Goal: Transaction & Acquisition: Purchase product/service

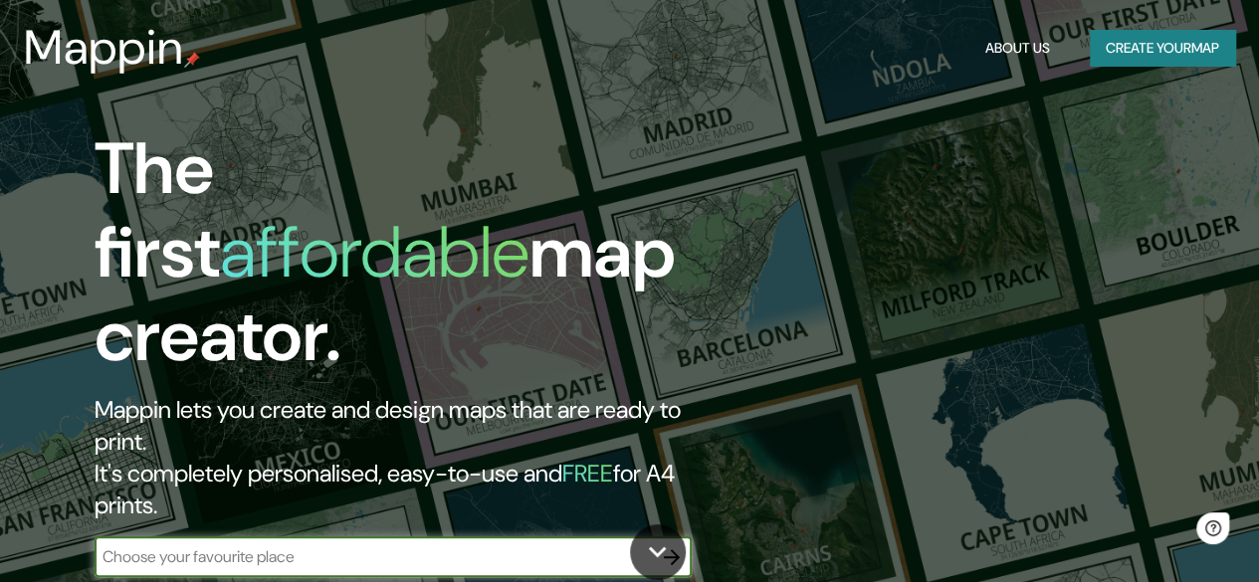
click at [388, 545] on input "text" at bounding box center [373, 556] width 557 height 23
type input "aranjuez"
click at [679, 545] on icon "button" at bounding box center [672, 557] width 24 height 24
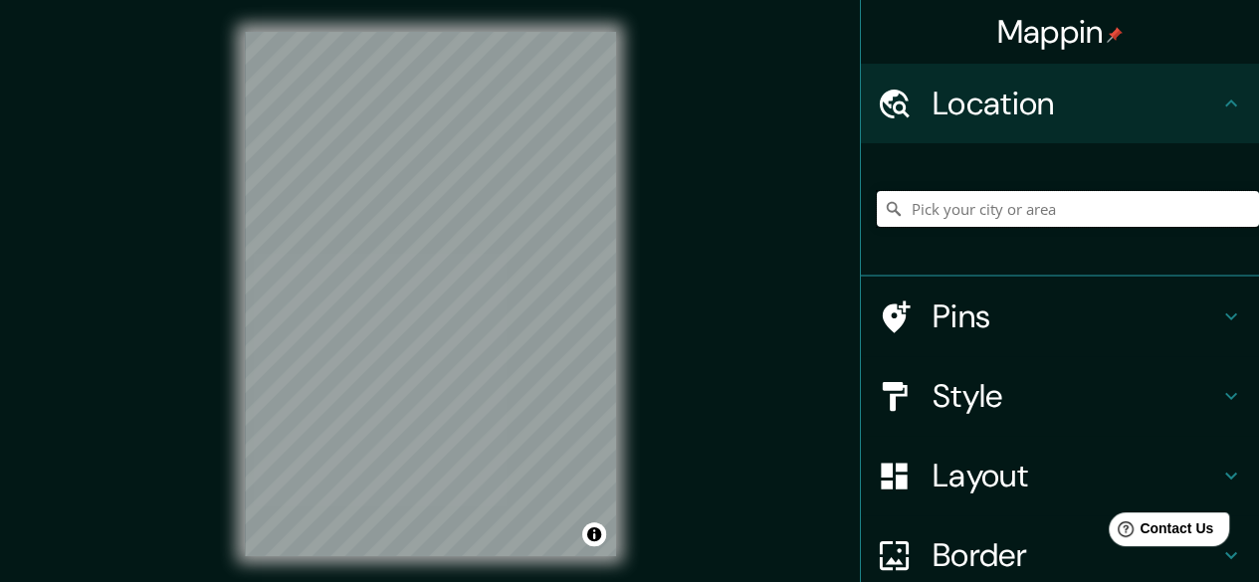
click at [1042, 220] on input "Pick your city or area" at bounding box center [1067, 209] width 382 height 36
click at [1008, 225] on input "[GEOGRAPHIC_DATA]" at bounding box center [1067, 209] width 382 height 36
drag, startPoint x: 995, startPoint y: 209, endPoint x: 821, endPoint y: 204, distance: 174.2
click at [821, 204] on div "Mappin Location [GEOGRAPHIC_DATA] Pins Style Layout Border Choose a border. Hin…" at bounding box center [629, 310] width 1259 height 620
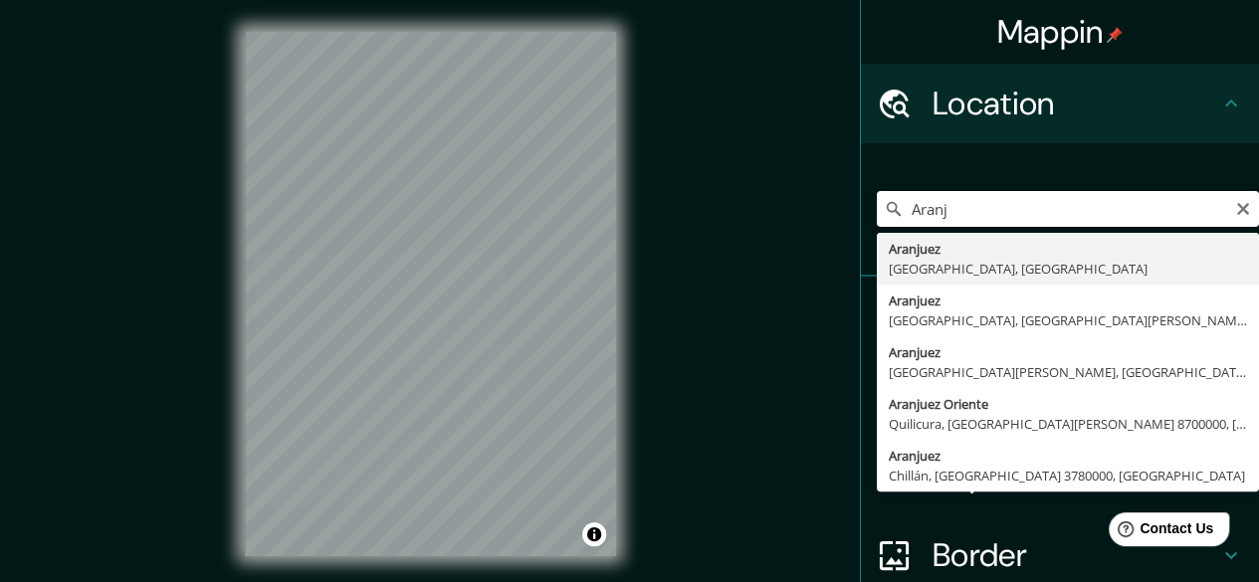
type input "[GEOGRAPHIC_DATA], [GEOGRAPHIC_DATA], [GEOGRAPHIC_DATA]"
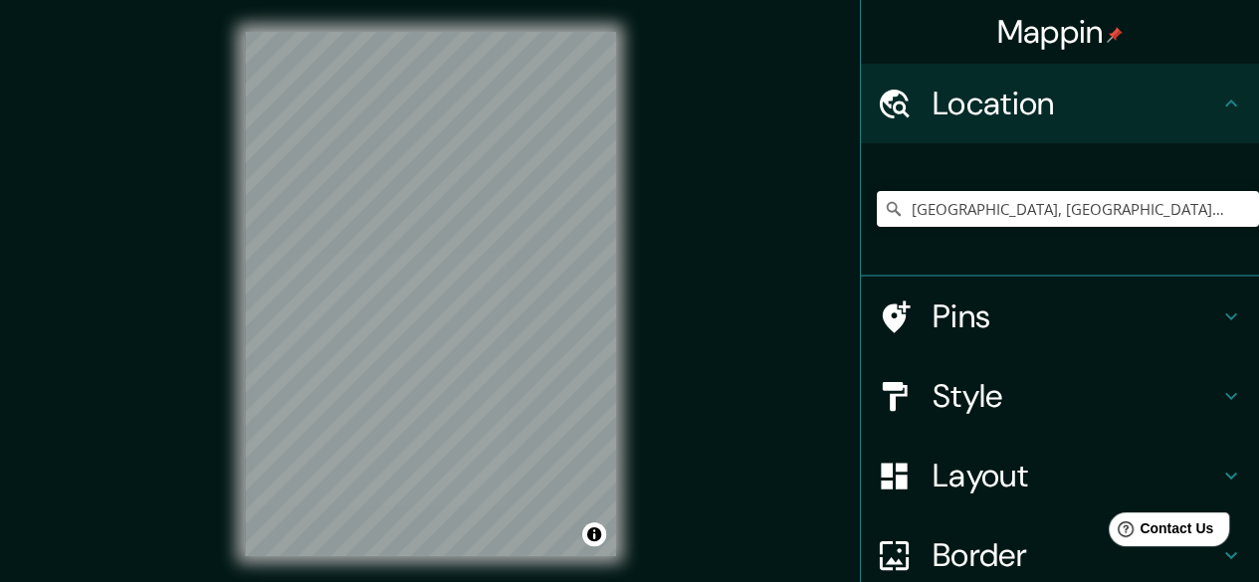
click at [978, 309] on h4 "Pins" at bounding box center [1075, 316] width 287 height 40
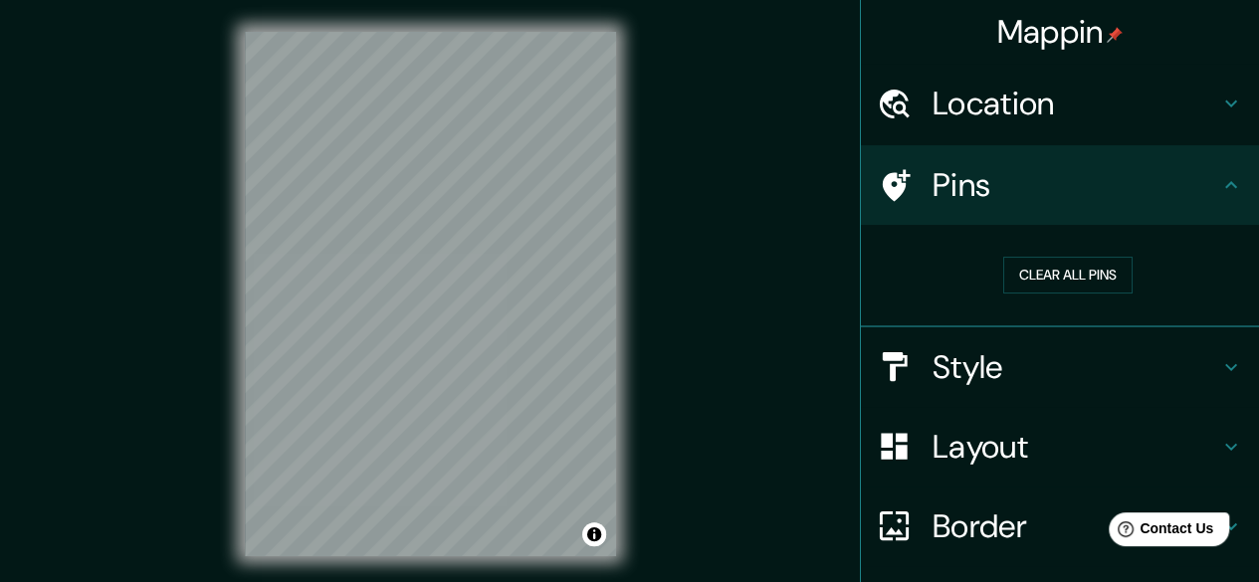
click at [993, 359] on h4 "Style" at bounding box center [1075, 367] width 287 height 40
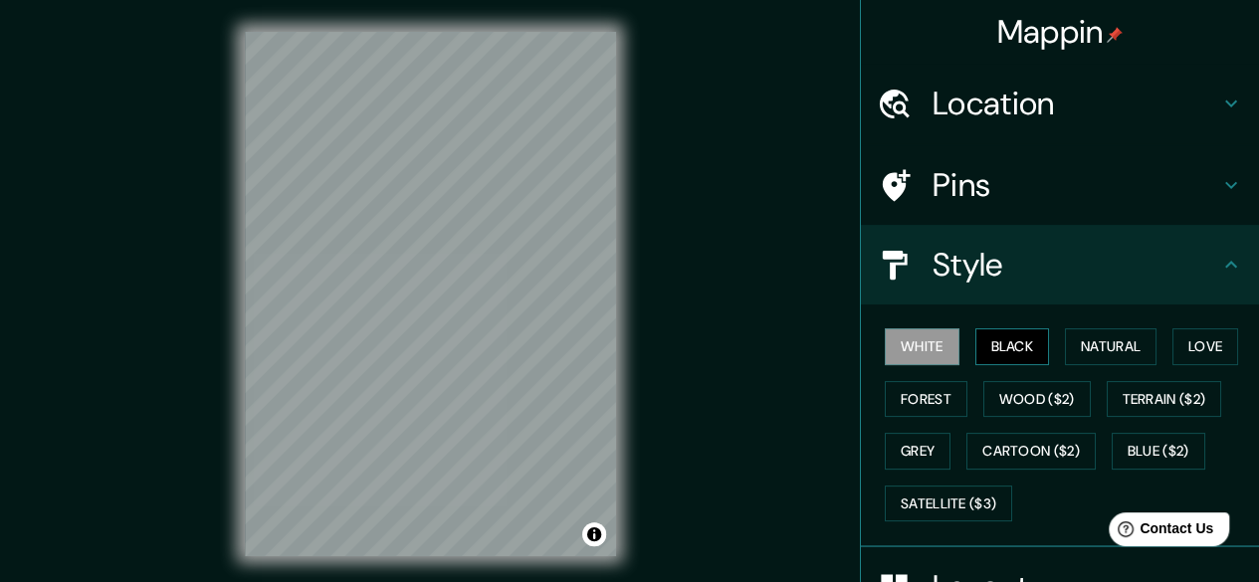
click at [975, 357] on button "Black" at bounding box center [1012, 346] width 75 height 37
click at [1065, 348] on button "Natural" at bounding box center [1111, 346] width 92 height 37
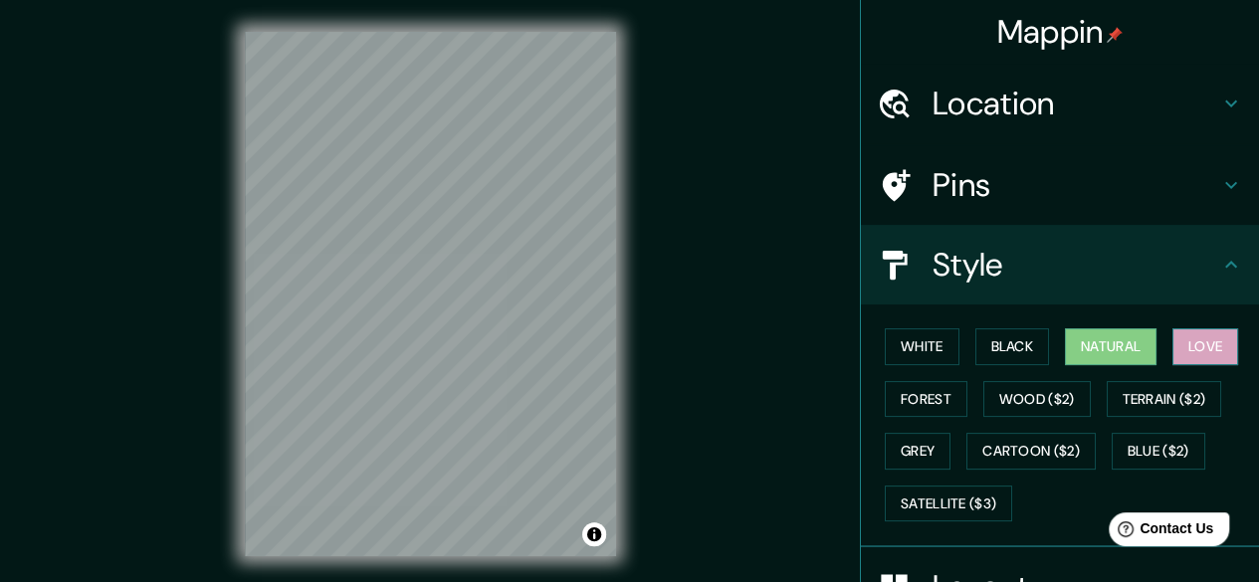
click at [1188, 353] on button "Love" at bounding box center [1205, 346] width 66 height 37
click at [944, 388] on button "Forest" at bounding box center [925, 399] width 83 height 37
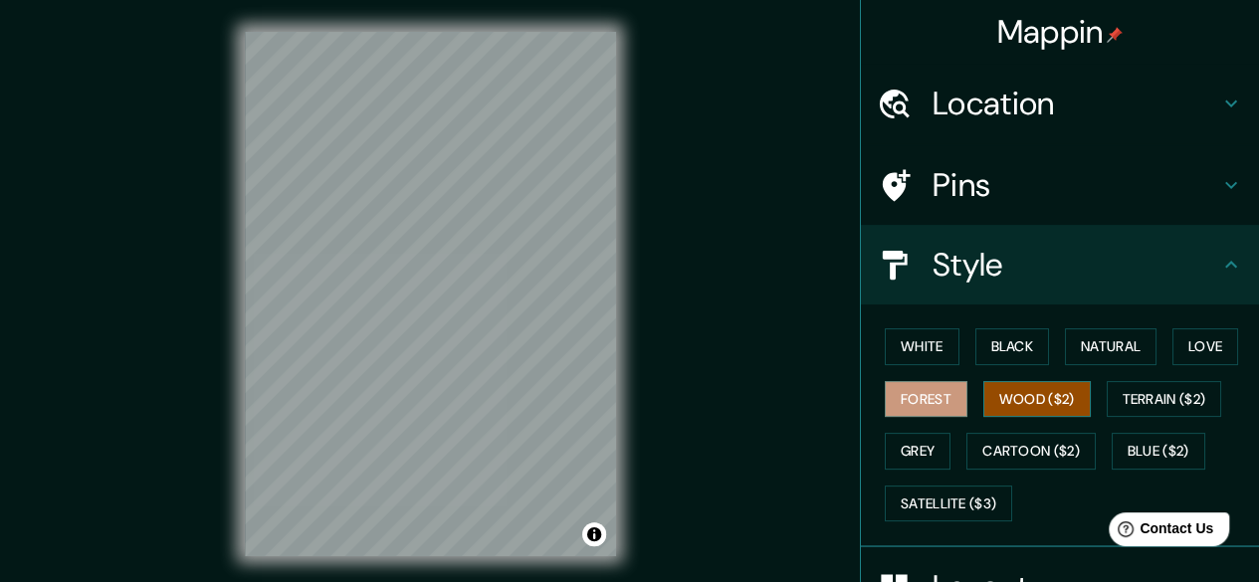
click at [999, 396] on button "Wood ($2)" at bounding box center [1036, 399] width 107 height 37
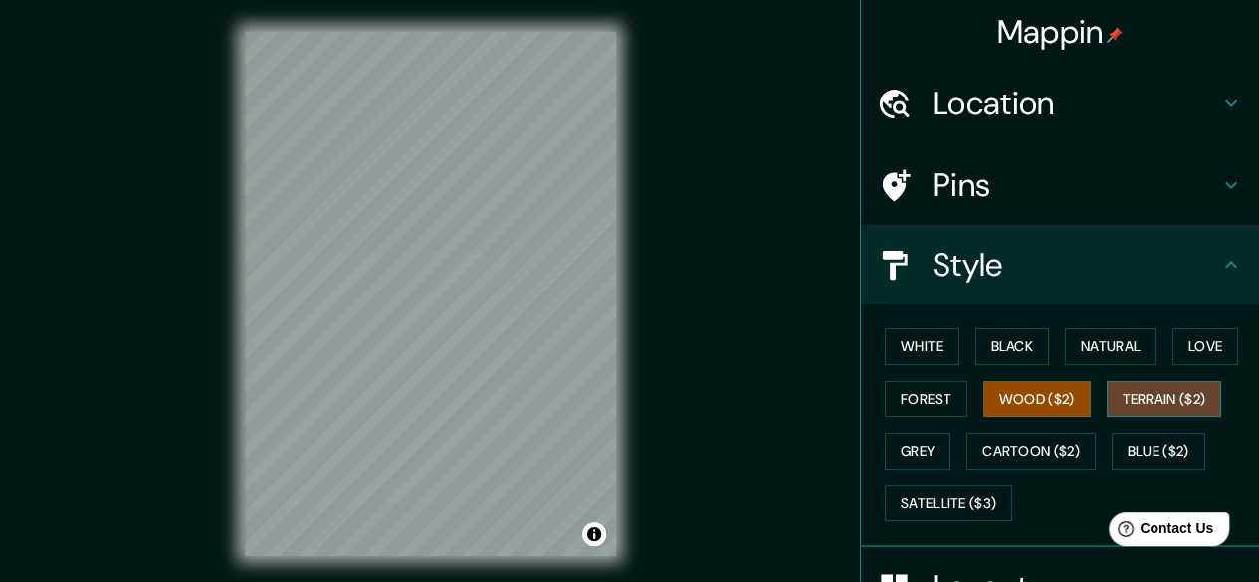
click at [1170, 411] on button "Terrain ($2)" at bounding box center [1163, 399] width 115 height 37
click at [918, 449] on button "Grey" at bounding box center [917, 451] width 66 height 37
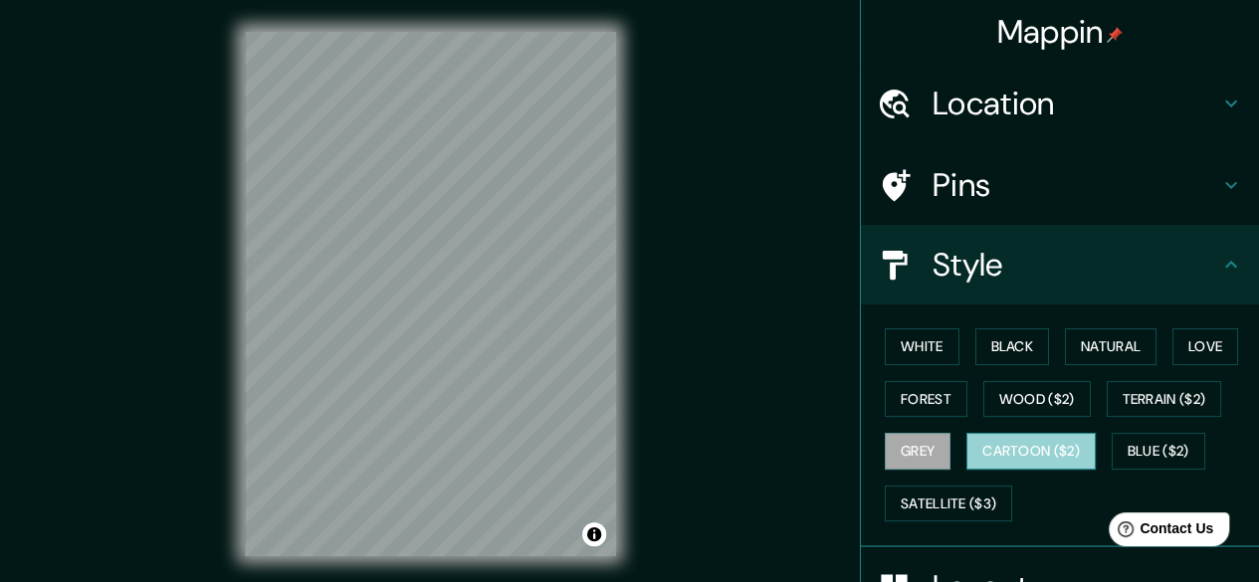
click at [979, 451] on button "Cartoon ($2)" at bounding box center [1030, 451] width 129 height 37
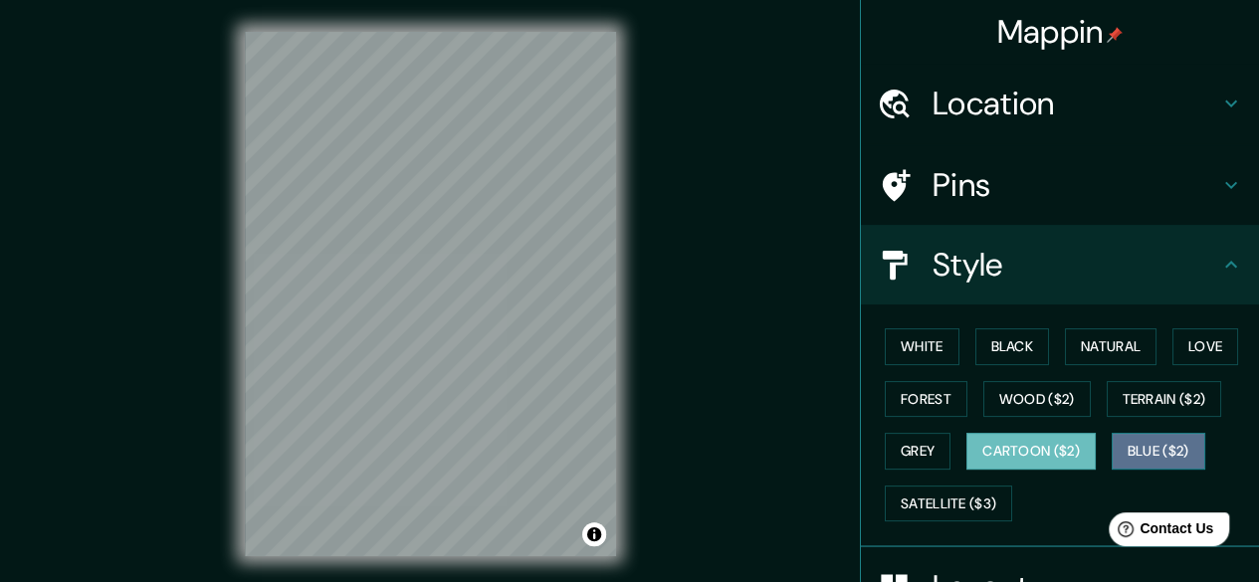
click at [1152, 459] on button "Blue ($2)" at bounding box center [1158, 451] width 94 height 37
click at [1000, 461] on button "Cartoon ($2)" at bounding box center [1030, 451] width 129 height 37
click at [619, 353] on div "© Mapbox © OpenStreetMap Improve this map" at bounding box center [430, 294] width 435 height 588
click at [635, 278] on div "© Mapbox © OpenStreetMap Improve this map" at bounding box center [430, 294] width 435 height 588
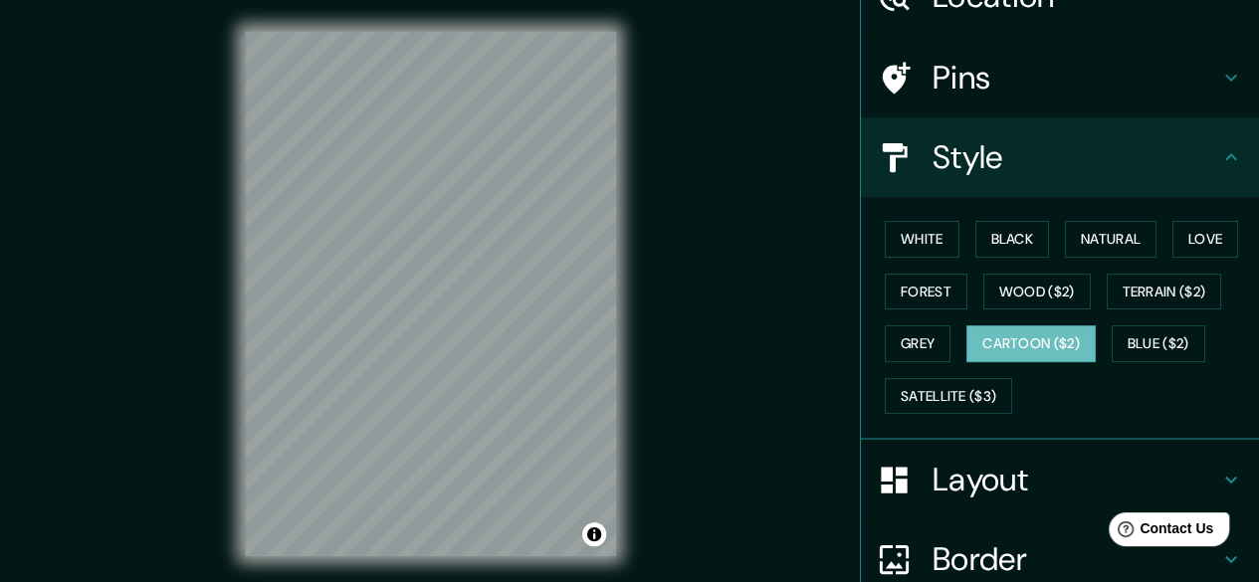
scroll to position [99, 0]
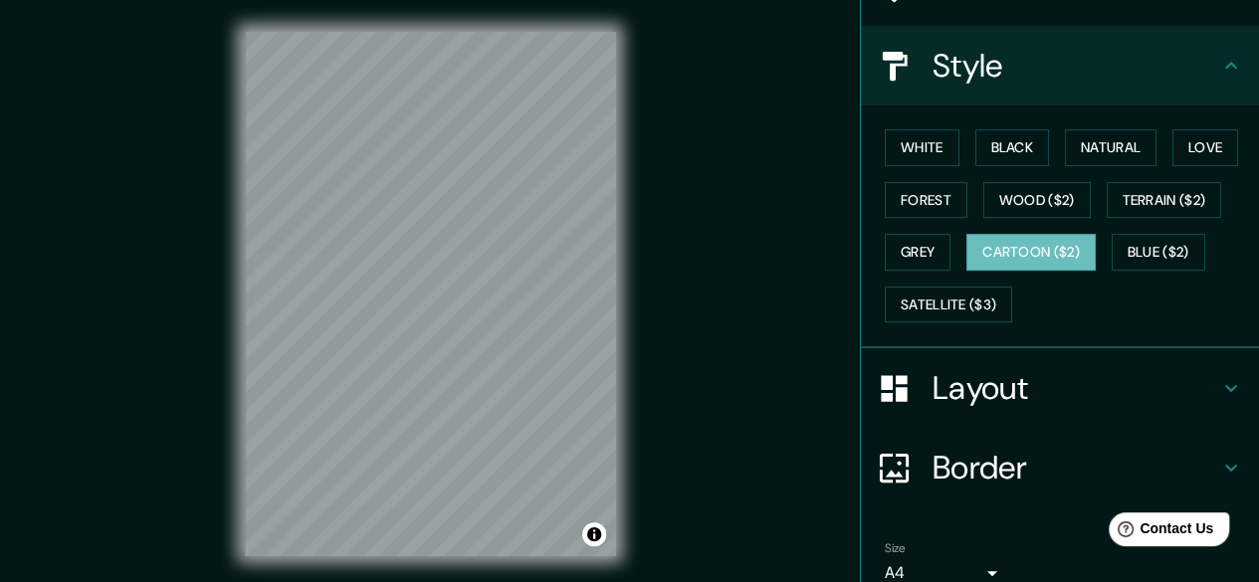
click at [999, 400] on h4 "Layout" at bounding box center [1075, 388] width 287 height 40
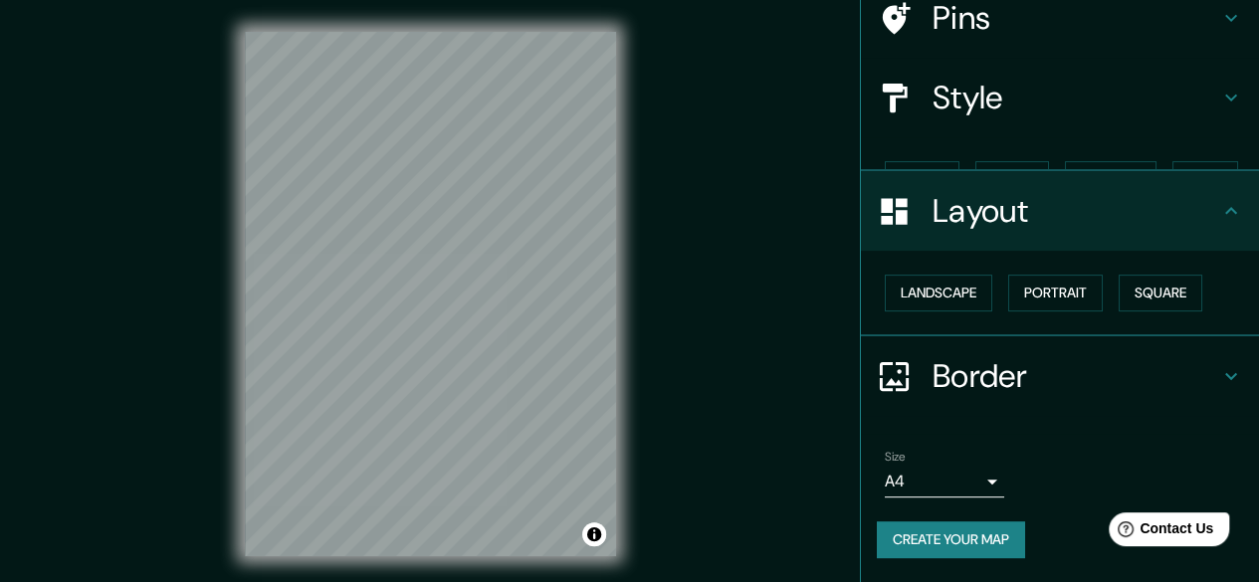
scroll to position [131, 0]
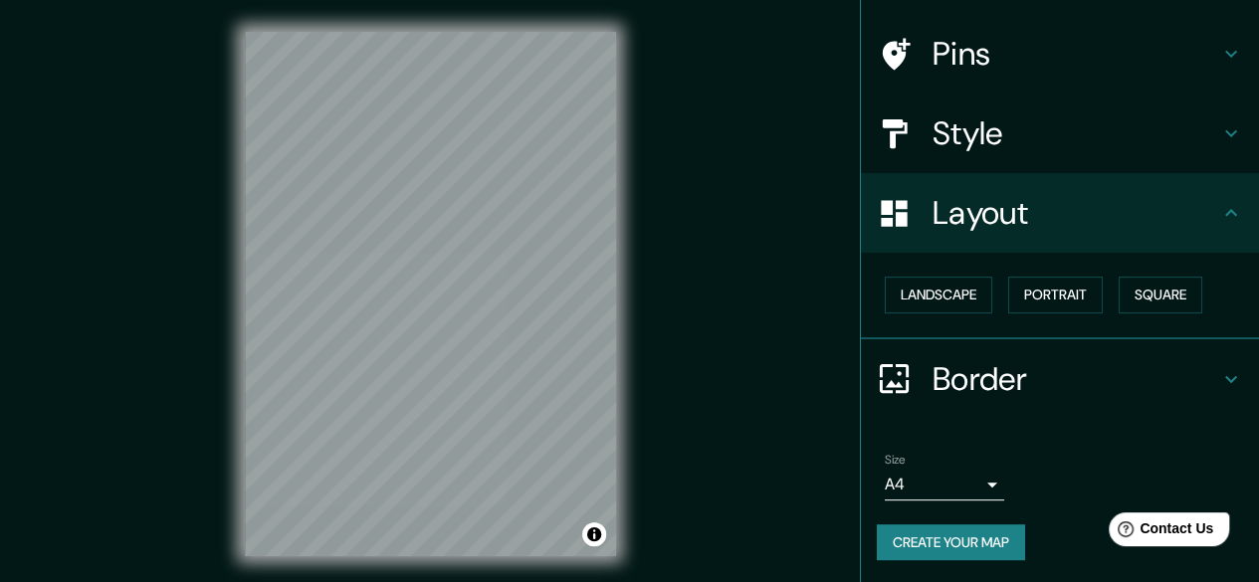
click at [952, 311] on button "Landscape" at bounding box center [937, 295] width 107 height 37
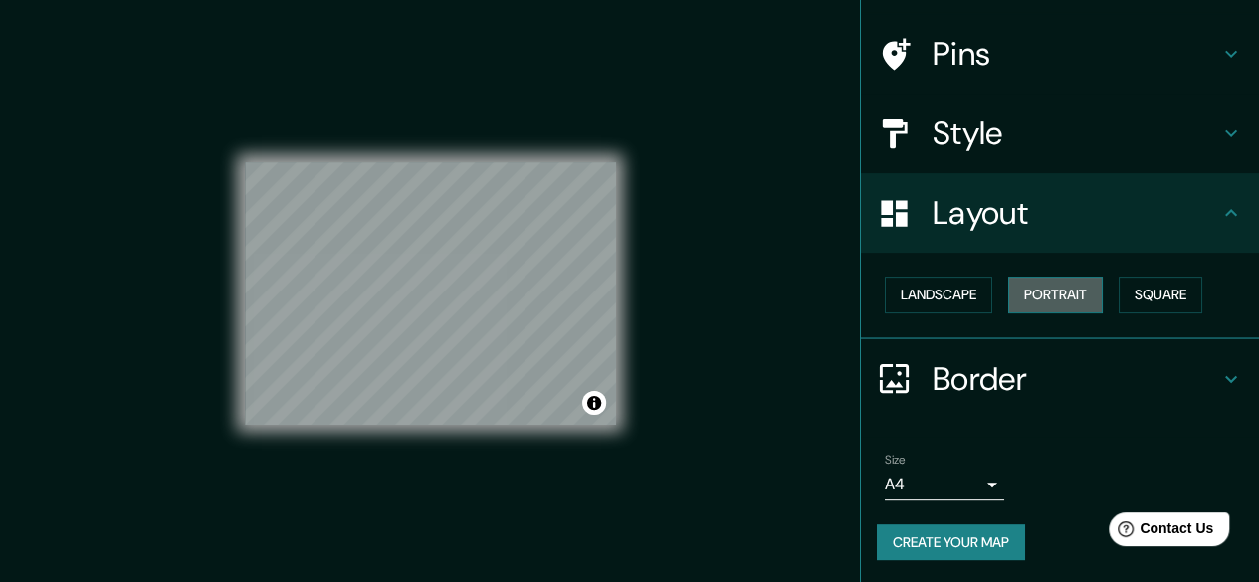
click at [1039, 291] on button "Portrait" at bounding box center [1055, 295] width 95 height 37
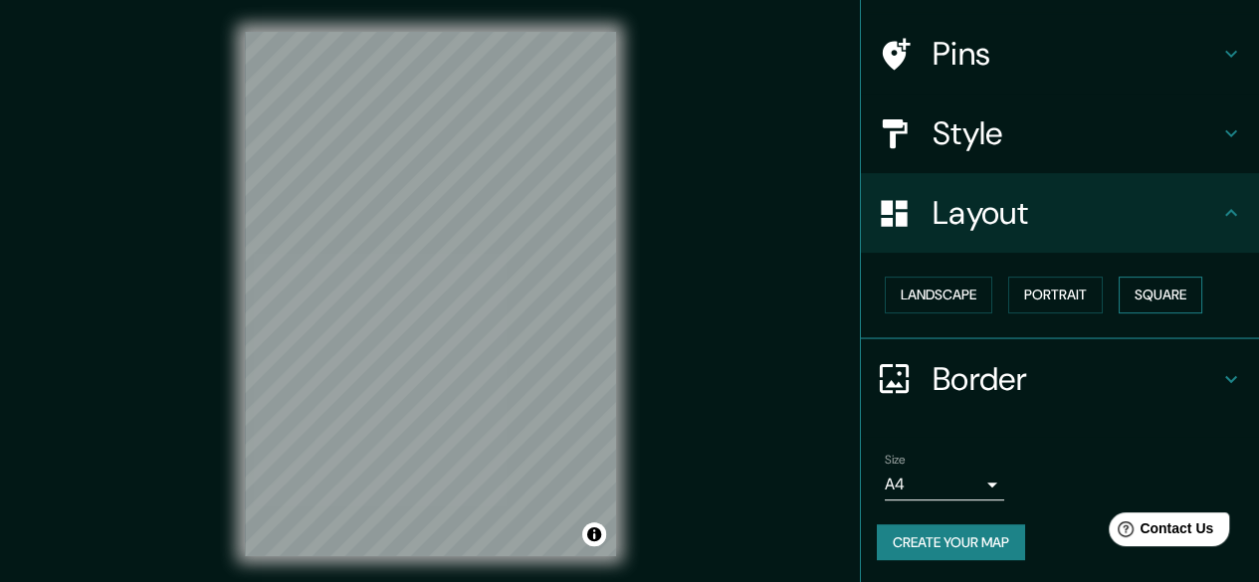
click at [1165, 301] on button "Square" at bounding box center [1160, 295] width 84 height 37
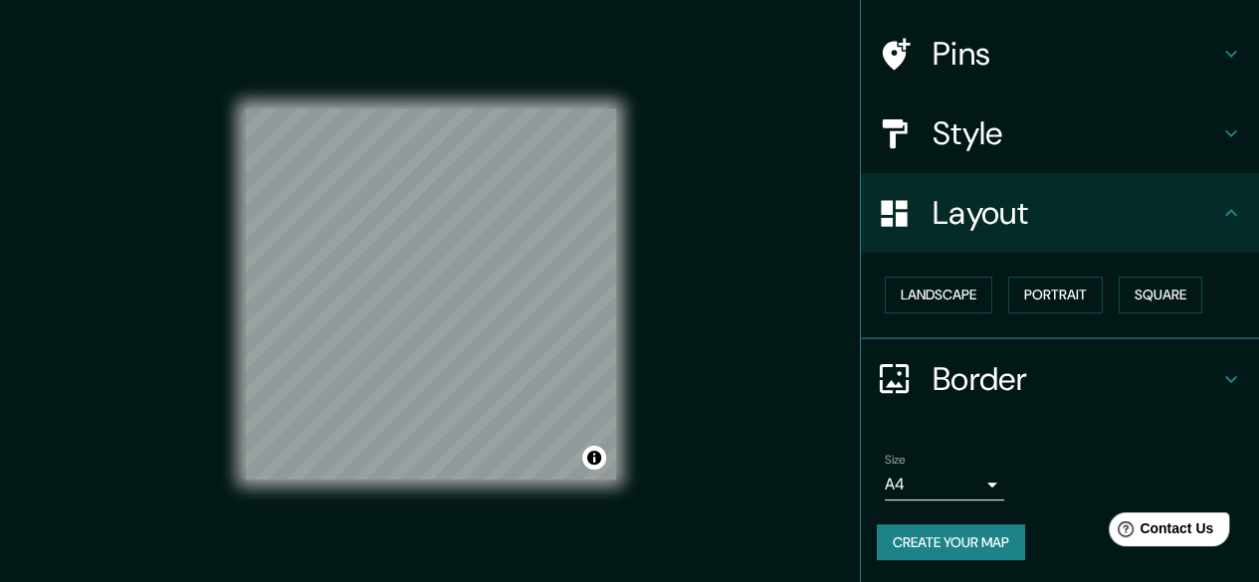
click at [1150, 145] on h4 "Style" at bounding box center [1075, 133] width 287 height 40
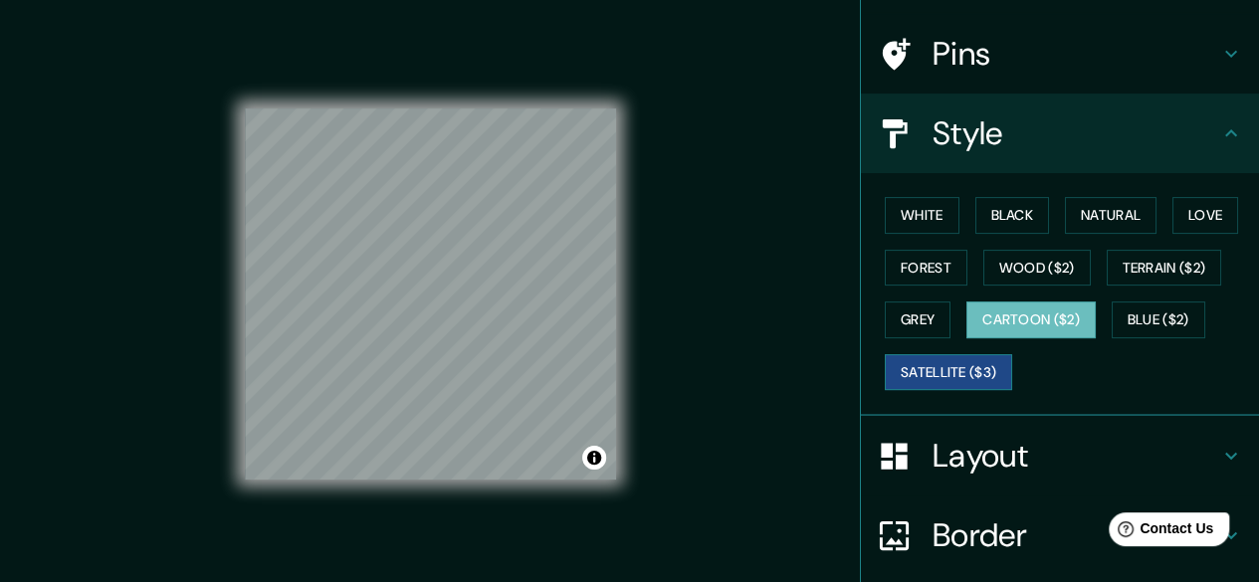
click at [966, 378] on button "Satellite ($3)" at bounding box center [947, 372] width 127 height 37
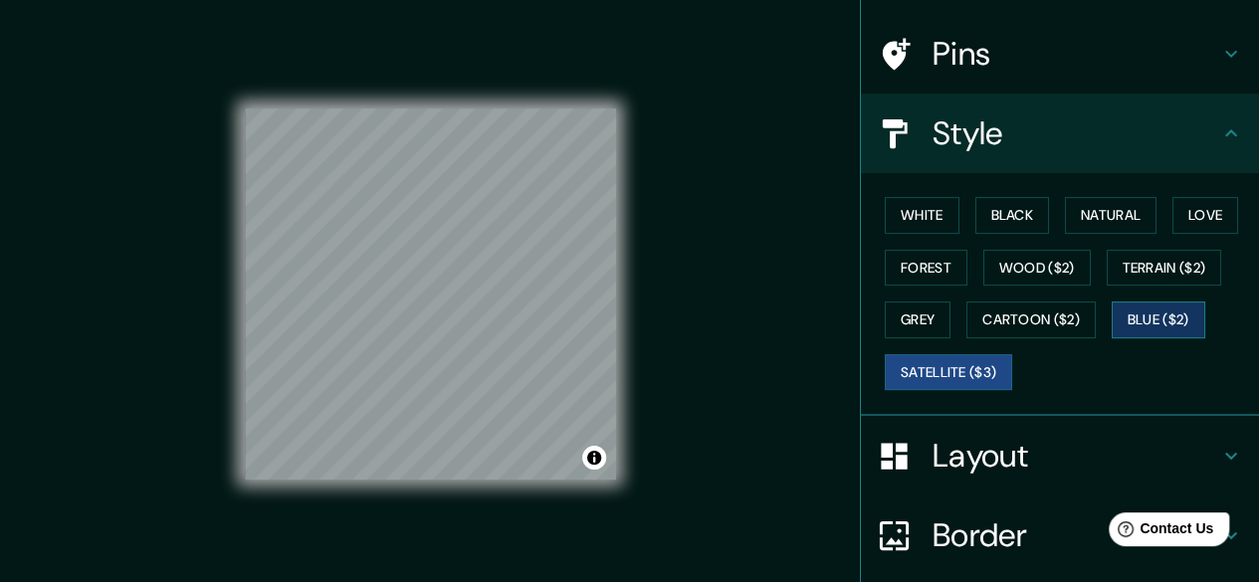
click at [1136, 318] on button "Blue ($2)" at bounding box center [1158, 319] width 94 height 37
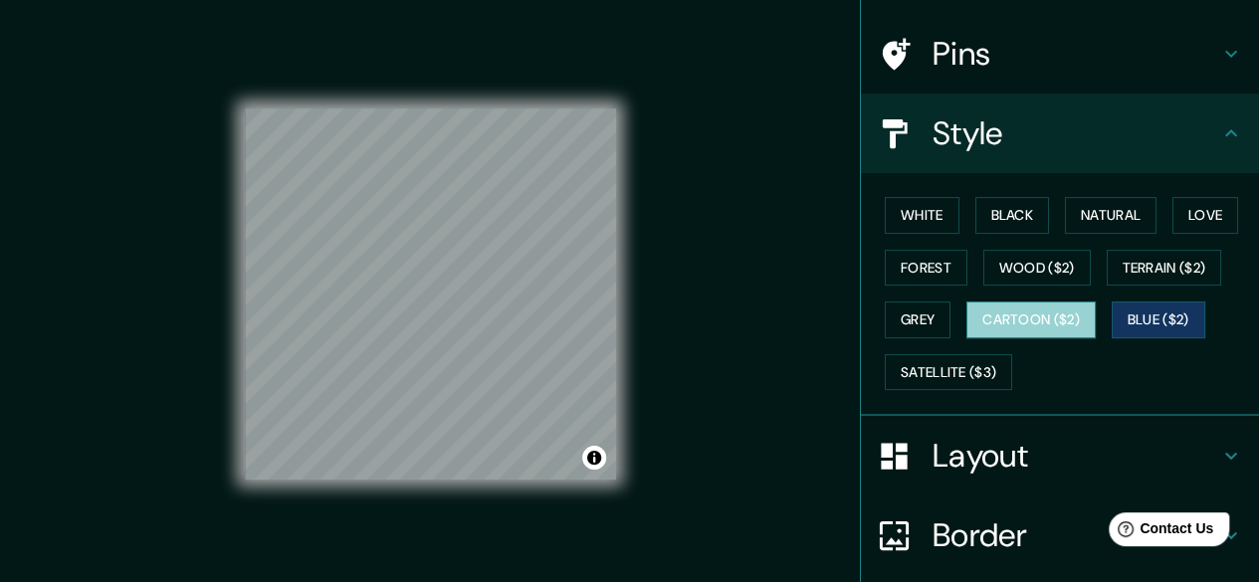
click at [997, 317] on button "Cartoon ($2)" at bounding box center [1030, 319] width 129 height 37
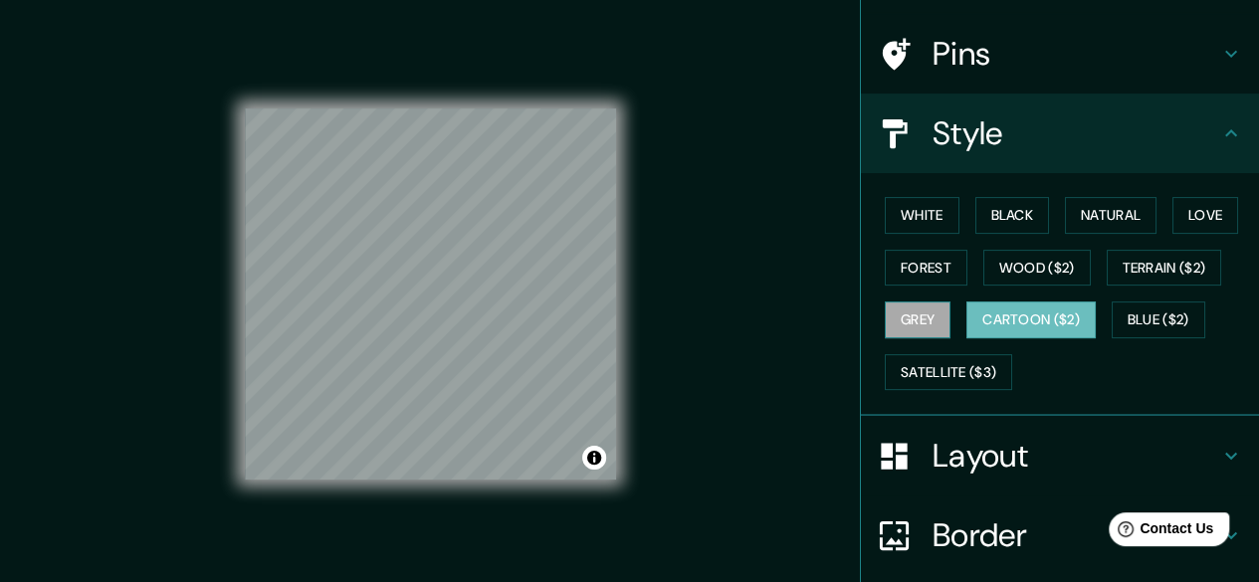
click at [911, 315] on button "Grey" at bounding box center [917, 319] width 66 height 37
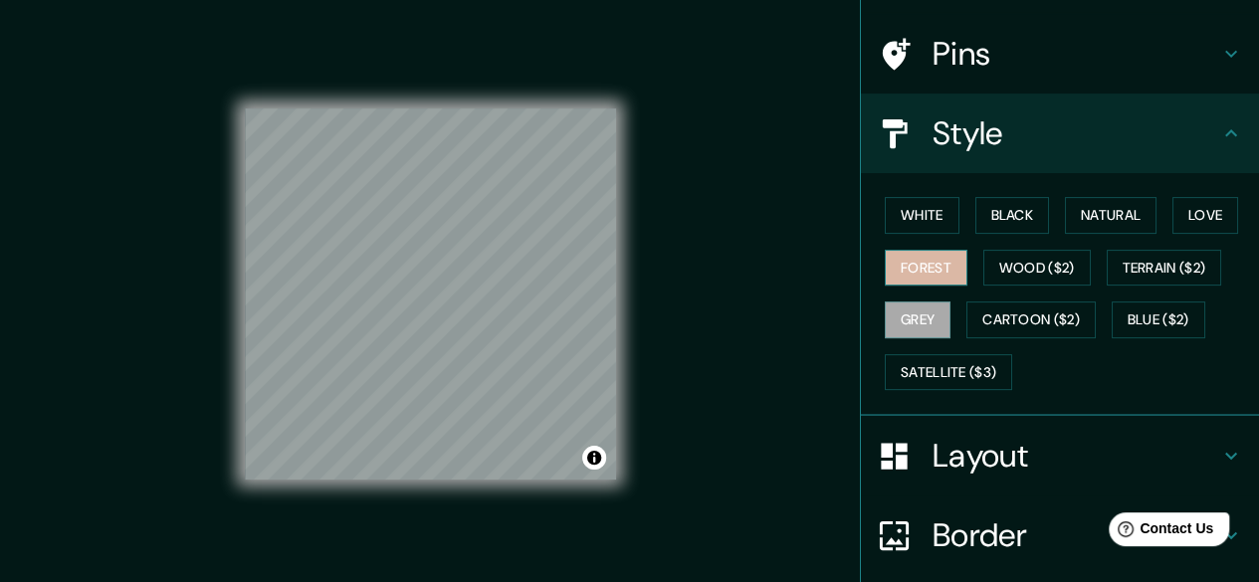
click at [902, 268] on button "Forest" at bounding box center [925, 268] width 83 height 37
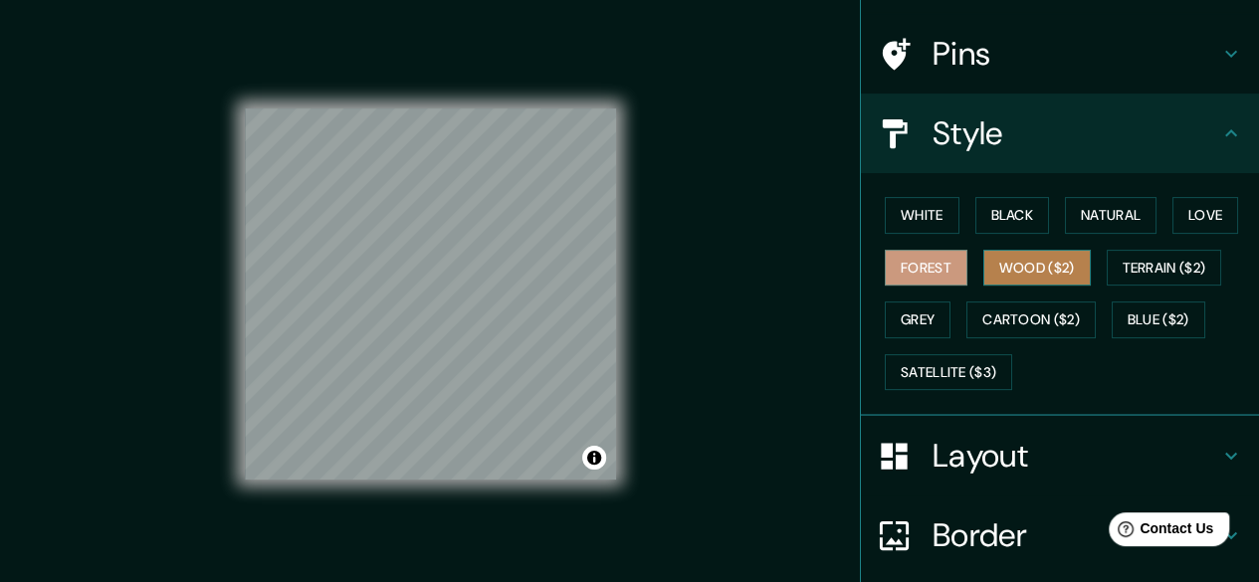
click at [983, 282] on button "Wood ($2)" at bounding box center [1036, 268] width 107 height 37
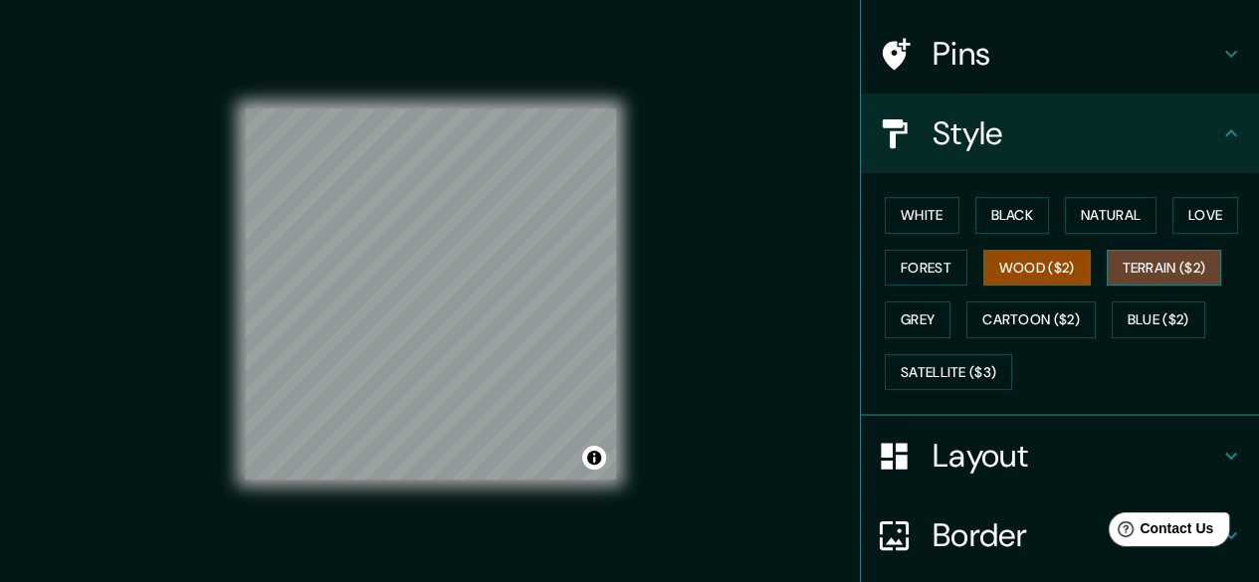
click at [1120, 274] on button "Terrain ($2)" at bounding box center [1163, 268] width 115 height 37
click at [1152, 228] on div "White Black Natural Love Forest Wood ($2) Terrain ($2) Grey Cartoon ($2) Blue (…" at bounding box center [1067, 293] width 382 height 209
click at [1180, 218] on button "Love" at bounding box center [1205, 215] width 66 height 37
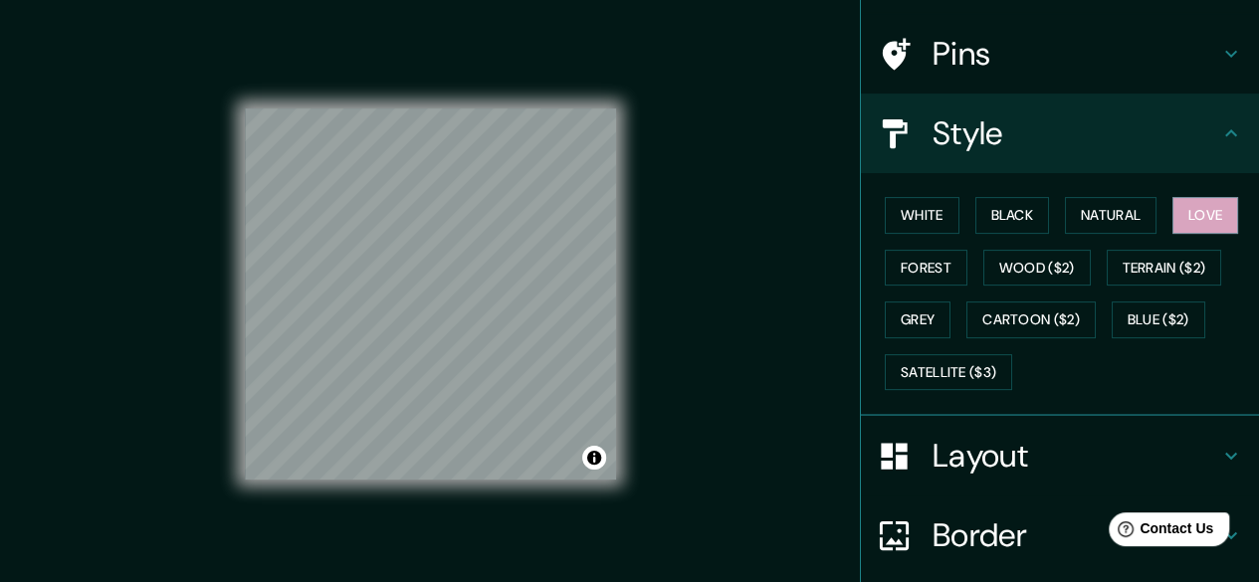
click at [1148, 217] on div "White Black Natural Love Forest Wood ($2) Terrain ($2) Grey Cartoon ($2) Blue (…" at bounding box center [1067, 293] width 382 height 209
click at [1125, 218] on button "Natural" at bounding box center [1111, 215] width 92 height 37
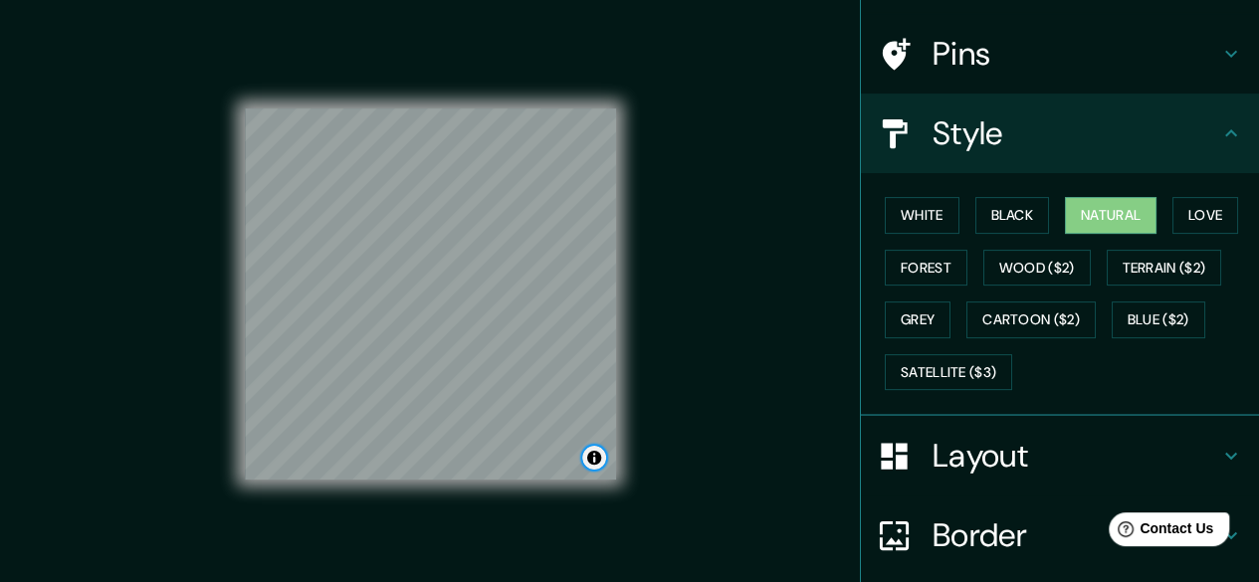
click at [593, 460] on button "Toggle attribution" at bounding box center [594, 458] width 24 height 24
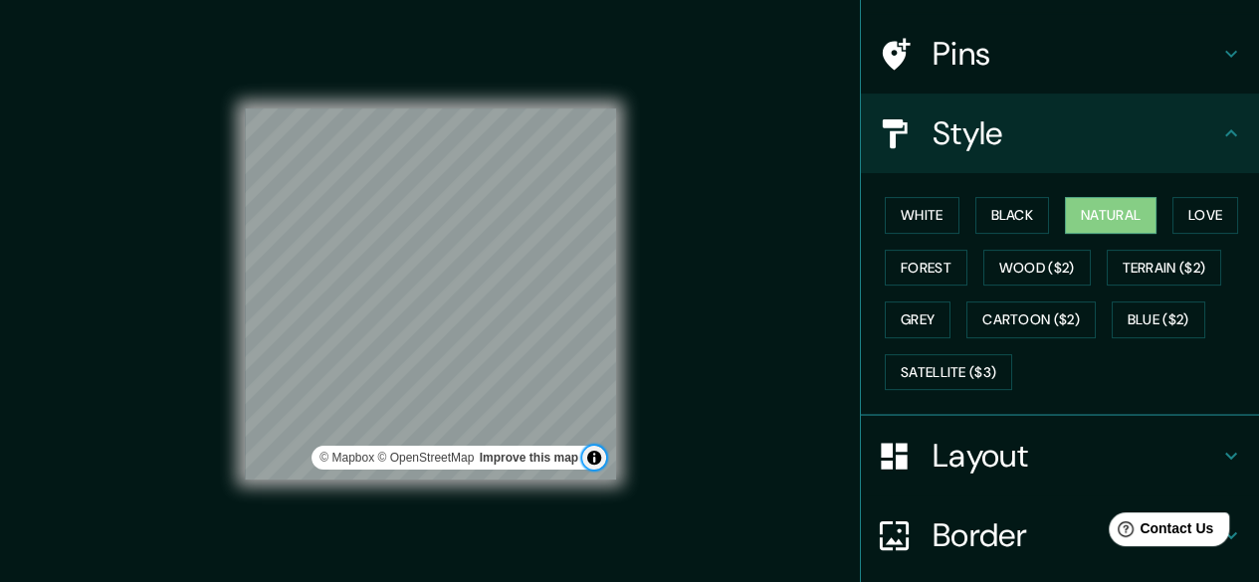
click at [605, 461] on button "Toggle attribution" at bounding box center [594, 458] width 24 height 24
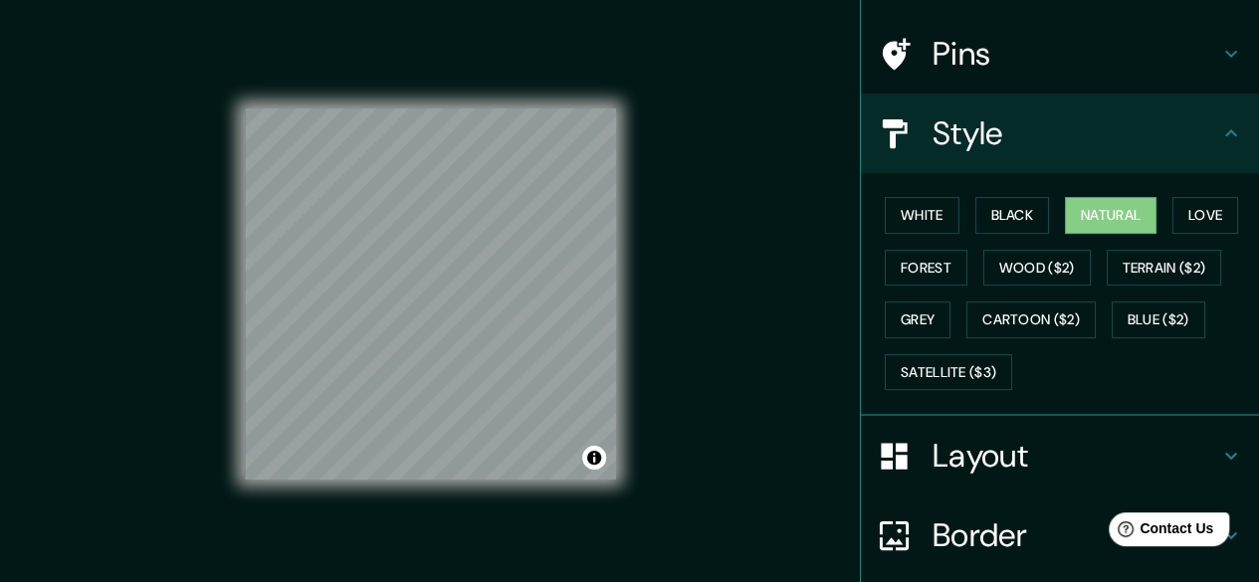
click at [1029, 462] on h4 "Layout" at bounding box center [1075, 456] width 287 height 40
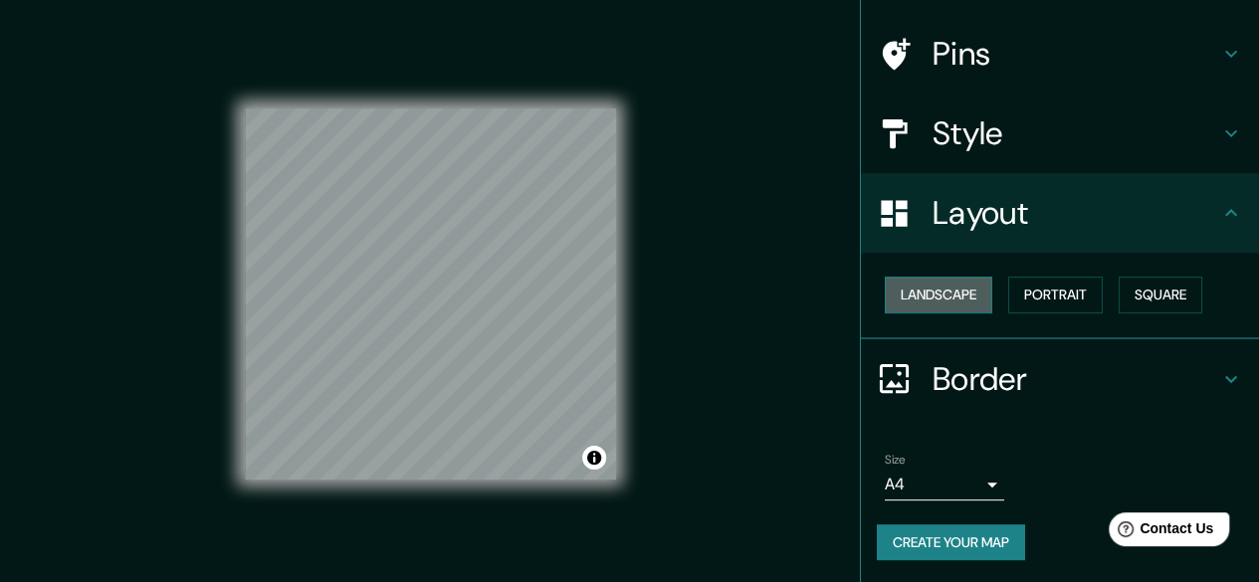
click at [913, 293] on button "Landscape" at bounding box center [937, 295] width 107 height 37
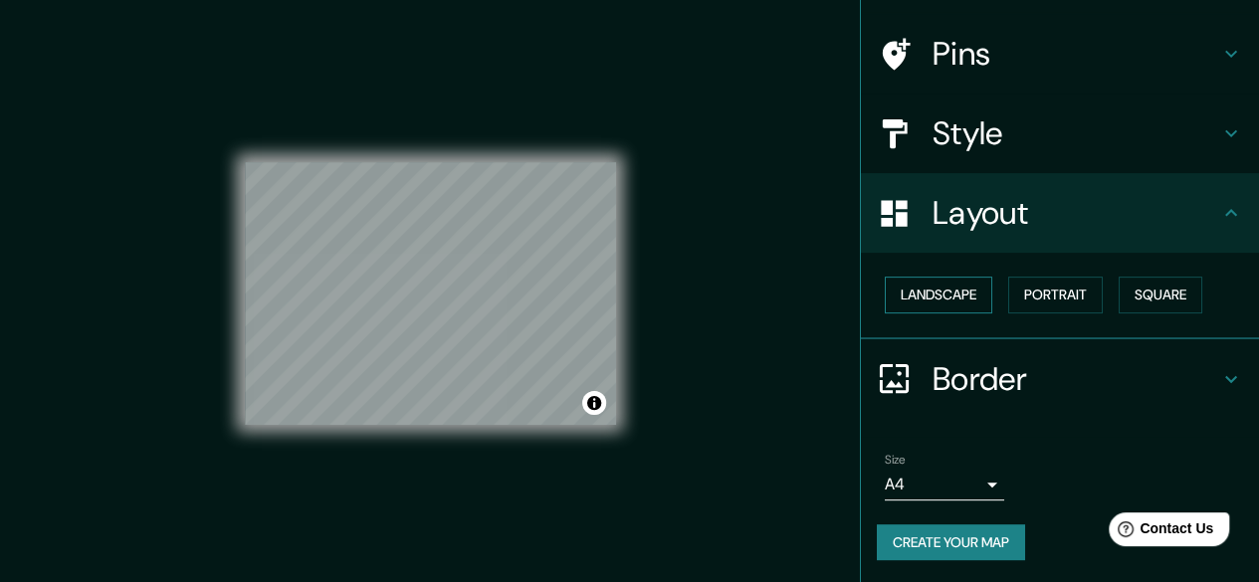
click at [978, 300] on button "Landscape" at bounding box center [937, 295] width 107 height 37
click at [995, 293] on div "Landscape [GEOGRAPHIC_DATA]" at bounding box center [1067, 295] width 382 height 53
click at [1020, 328] on div "Landscape [GEOGRAPHIC_DATA]" at bounding box center [1060, 296] width 398 height 87
click at [1048, 292] on button "Portrait" at bounding box center [1055, 295] width 95 height 37
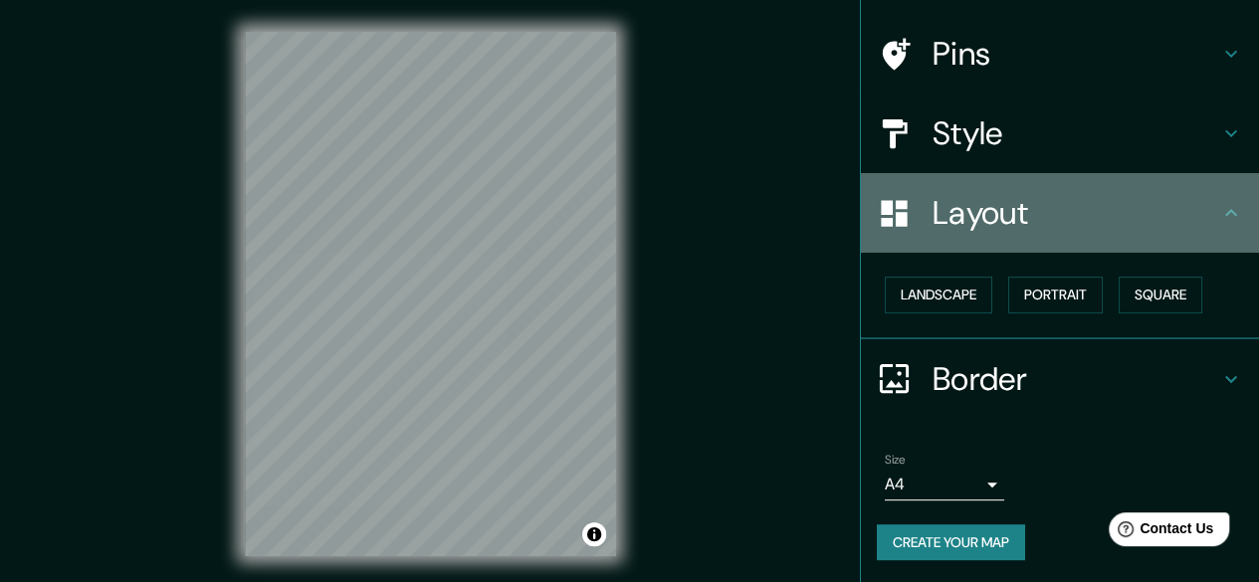
click at [1156, 216] on h4 "Layout" at bounding box center [1075, 213] width 287 height 40
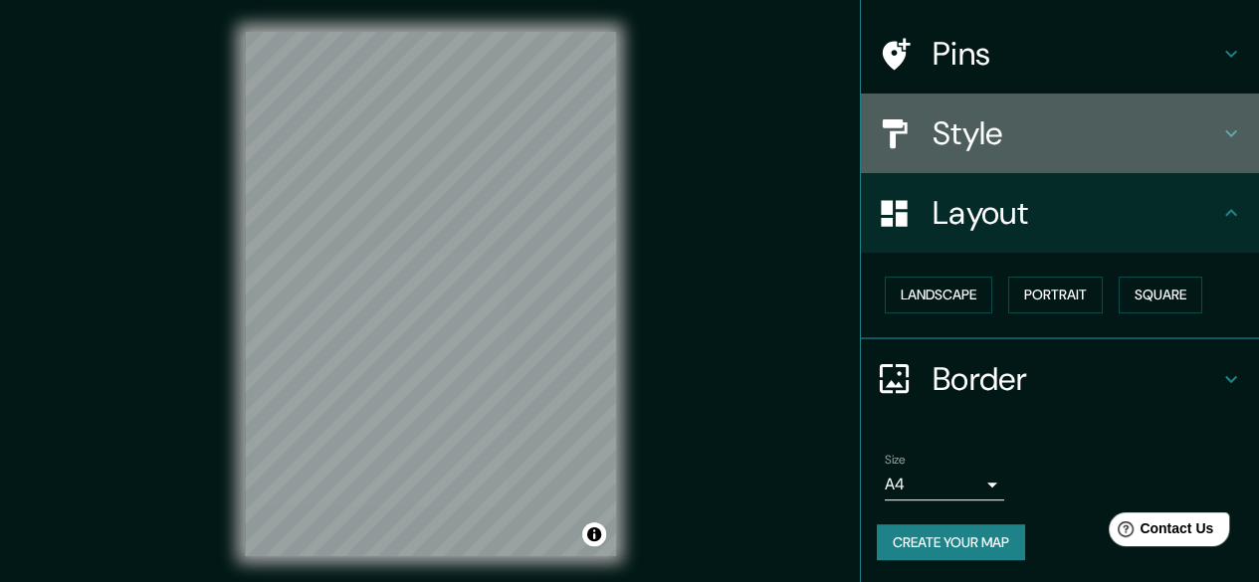
click at [1085, 153] on div "Style" at bounding box center [1060, 134] width 398 height 80
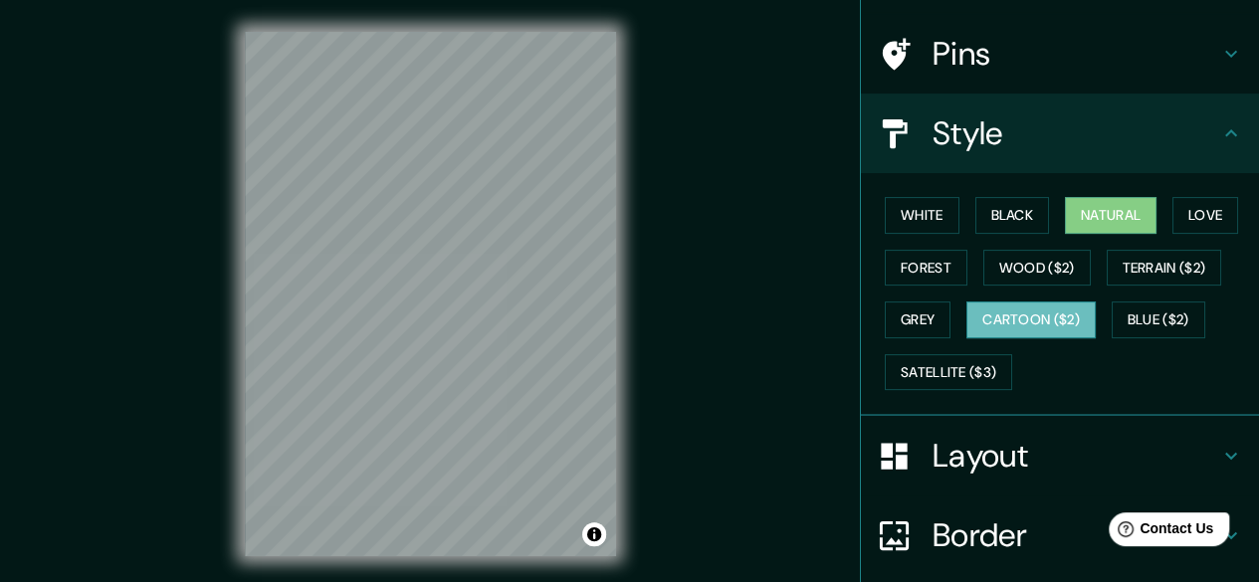
click at [1001, 323] on button "Cartoon ($2)" at bounding box center [1030, 319] width 129 height 37
click at [1027, 461] on h4 "Layout" at bounding box center [1075, 456] width 287 height 40
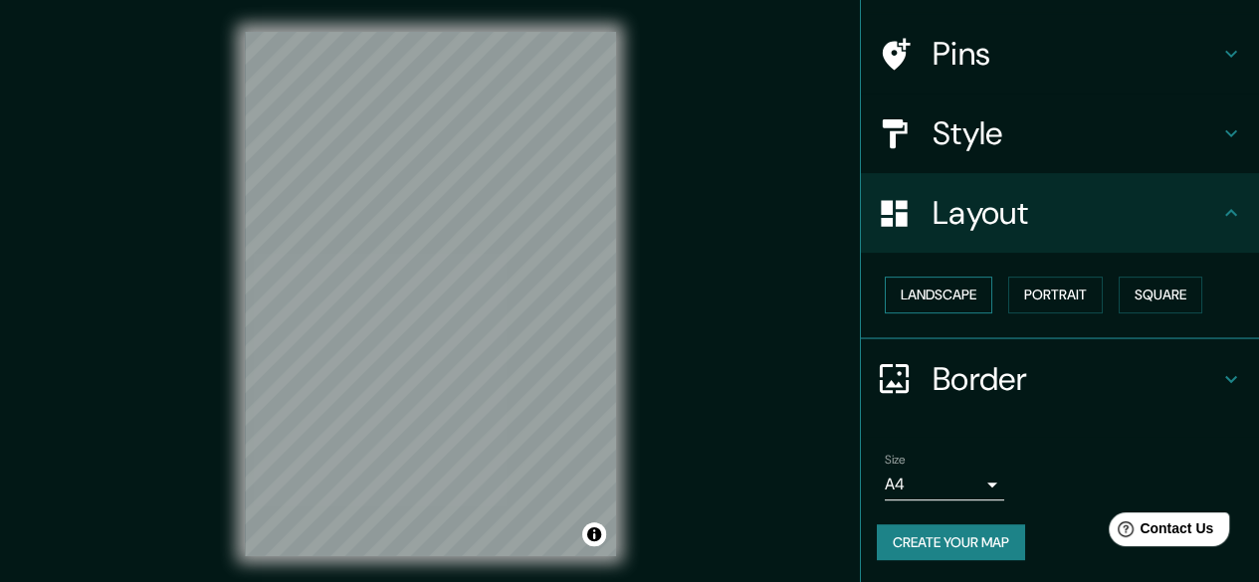
click at [956, 299] on button "Landscape" at bounding box center [937, 295] width 107 height 37
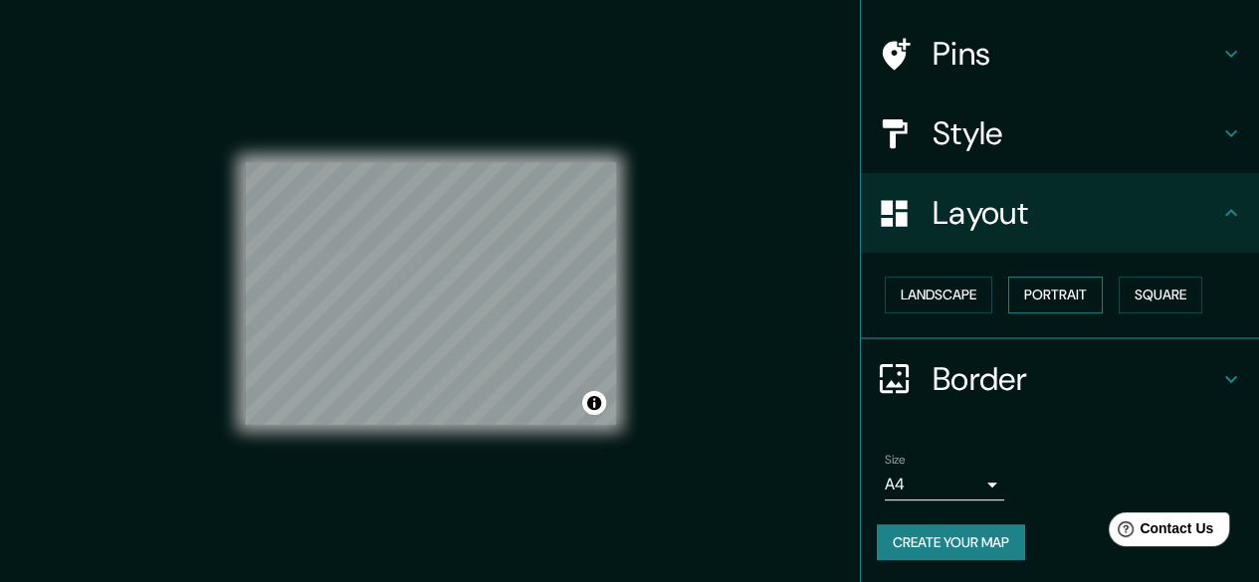
click at [1014, 294] on button "Portrait" at bounding box center [1055, 295] width 95 height 37
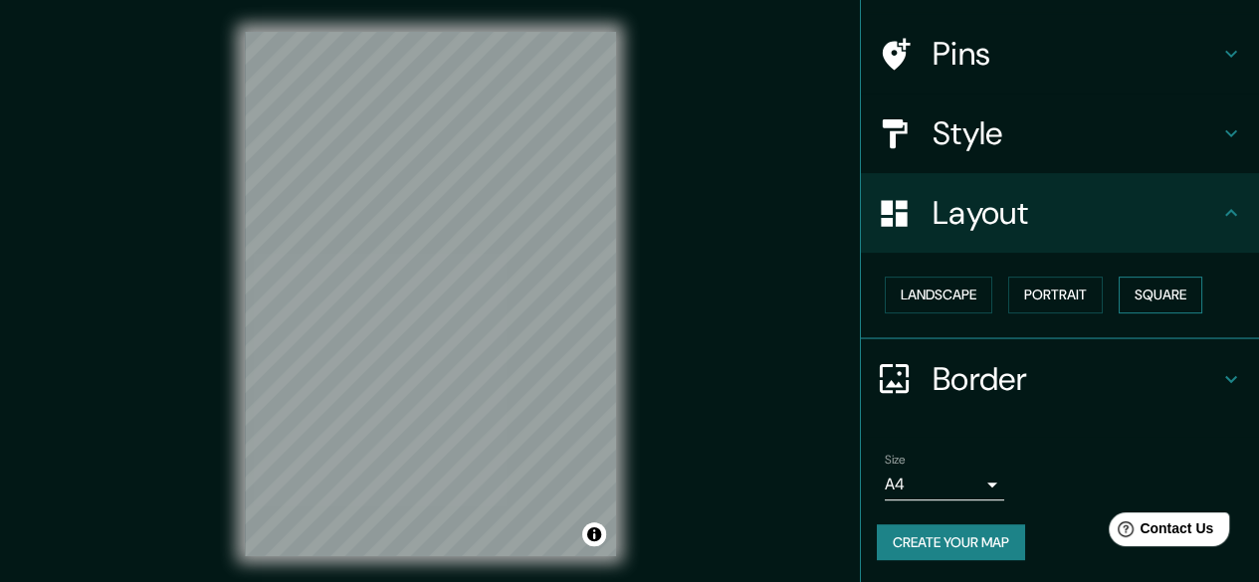
click at [1138, 293] on button "Square" at bounding box center [1160, 295] width 84 height 37
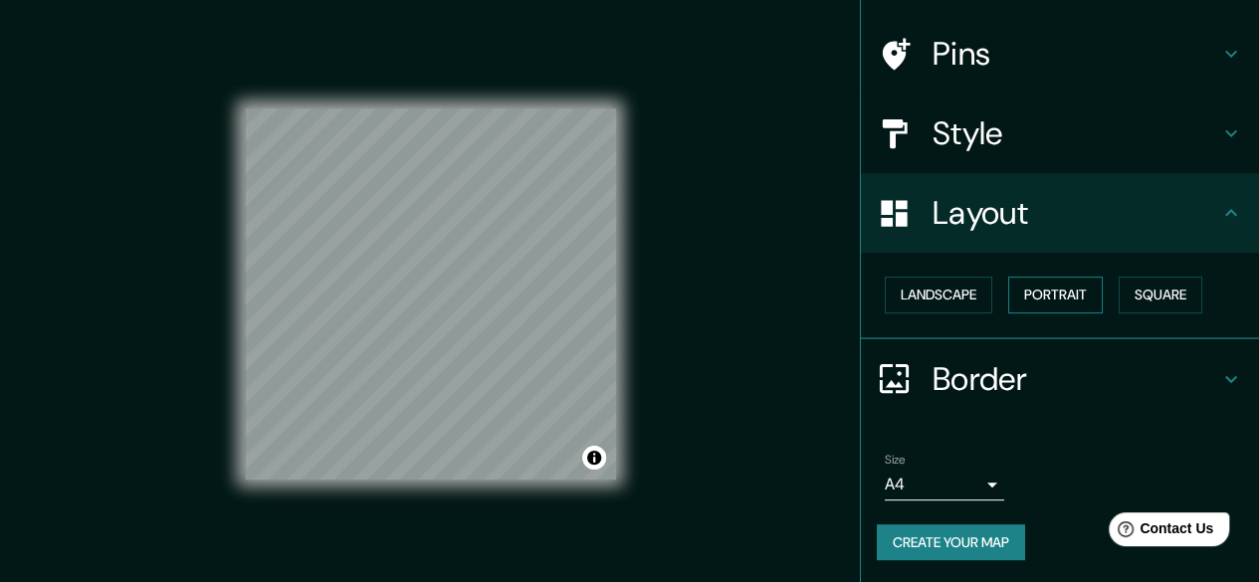
click at [1074, 293] on button "Portrait" at bounding box center [1055, 295] width 95 height 37
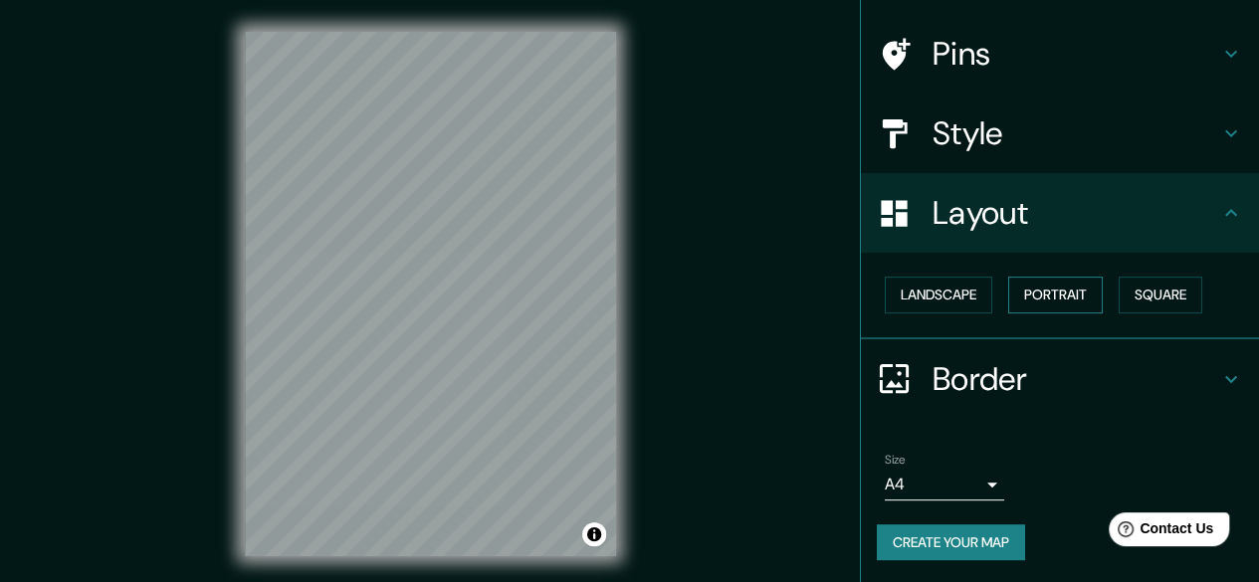
click at [1029, 298] on button "Portrait" at bounding box center [1055, 295] width 95 height 37
drag, startPoint x: 1029, startPoint y: 298, endPoint x: 1007, endPoint y: 305, distance: 23.0
click at [1031, 296] on button "Portrait" at bounding box center [1055, 295] width 95 height 37
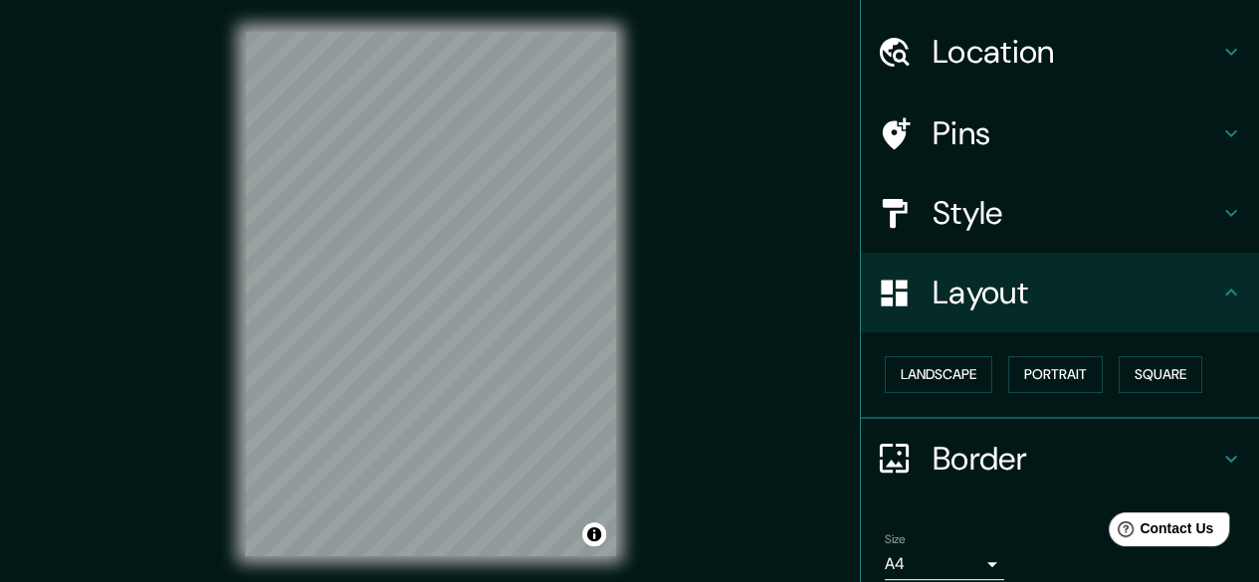
scroll to position [0, 0]
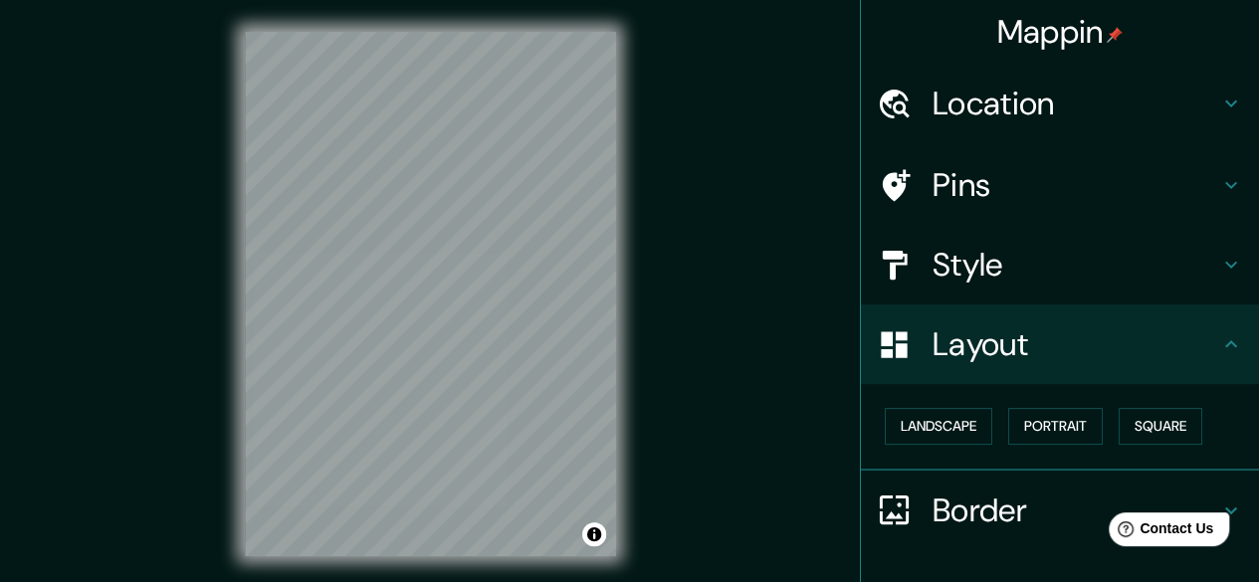
click at [957, 180] on h4 "Pins" at bounding box center [1075, 185] width 287 height 40
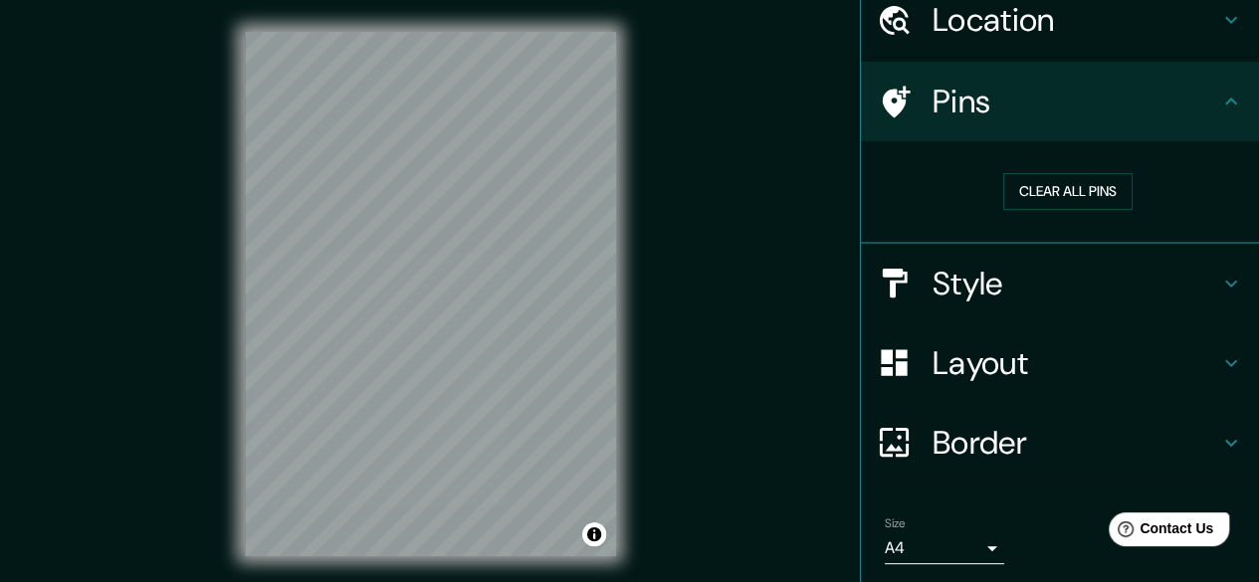
scroll to position [147, 0]
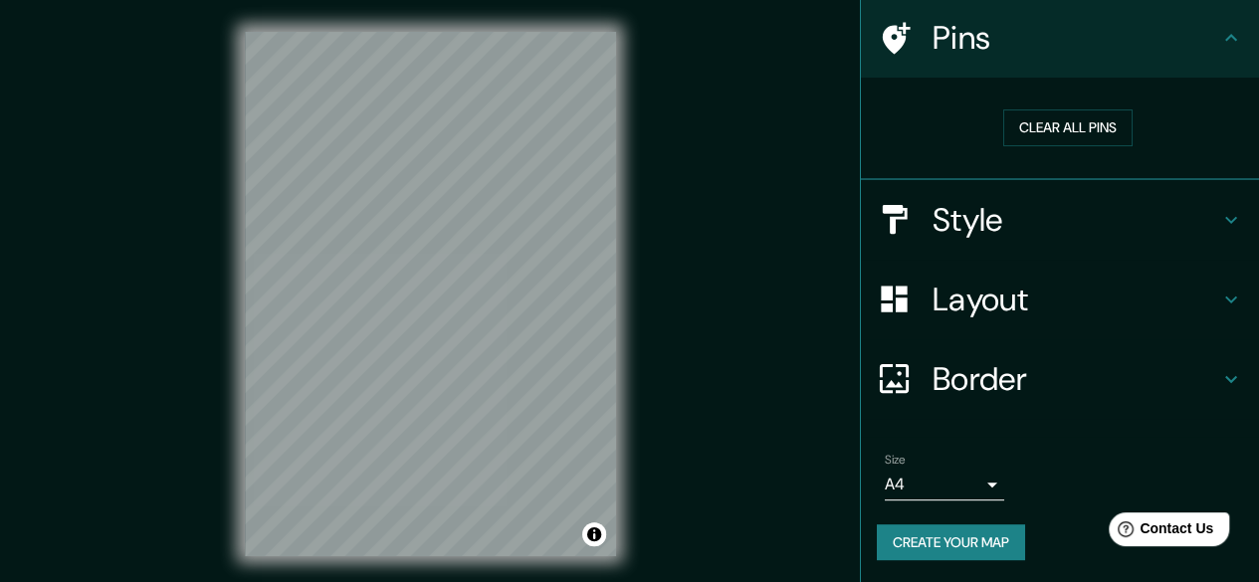
click at [965, 476] on body "Mappin Location [GEOGRAPHIC_DATA], [GEOGRAPHIC_DATA], [GEOGRAPHIC_DATA] Pins Cl…" at bounding box center [629, 291] width 1259 height 582
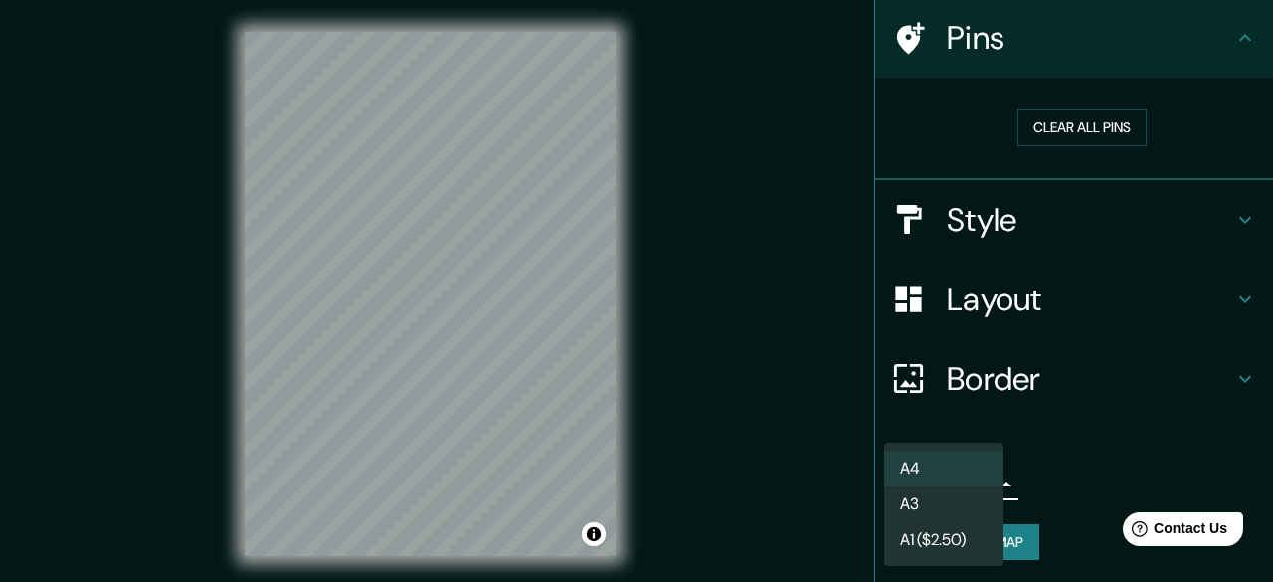
click at [953, 506] on li "A3" at bounding box center [943, 504] width 119 height 36
type input "a4"
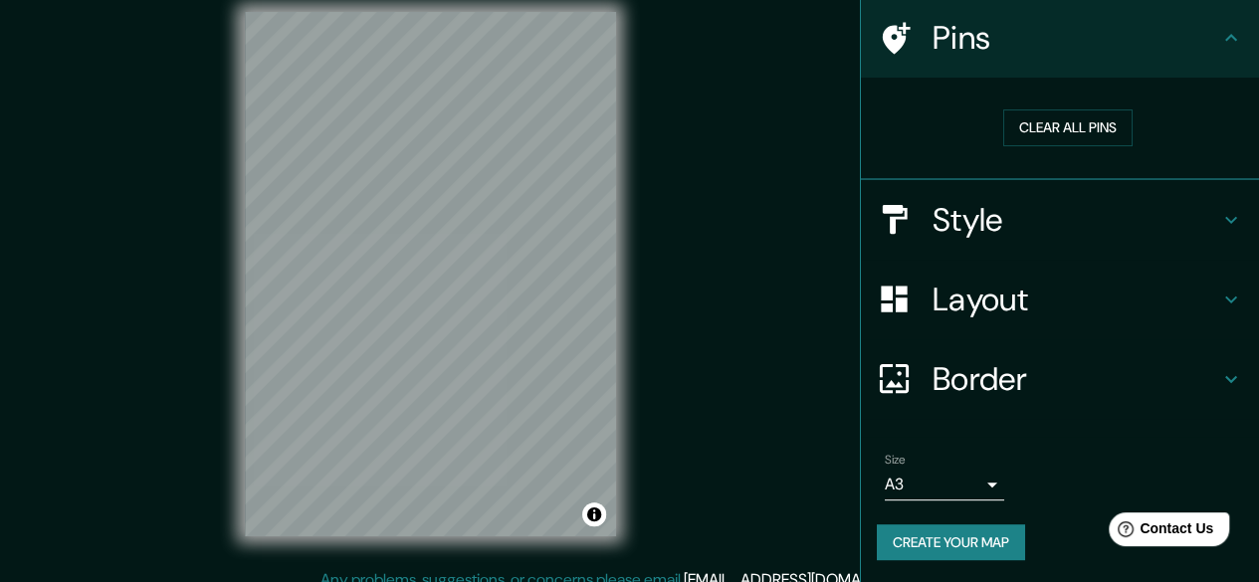
scroll to position [37, 0]
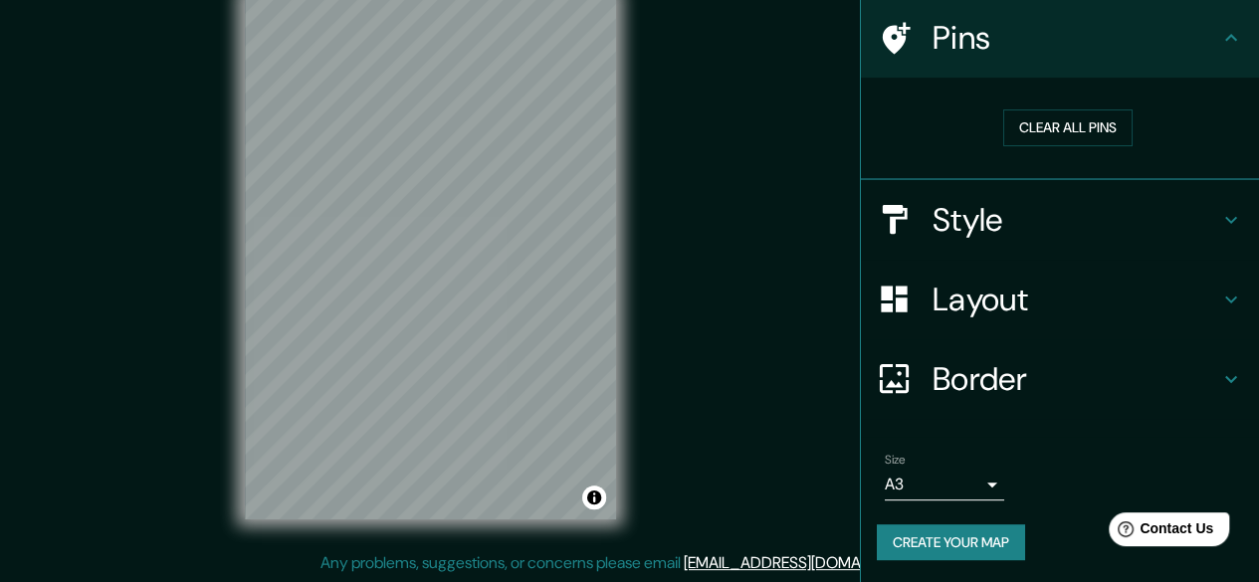
click at [1006, 377] on h4 "Border" at bounding box center [1075, 379] width 287 height 40
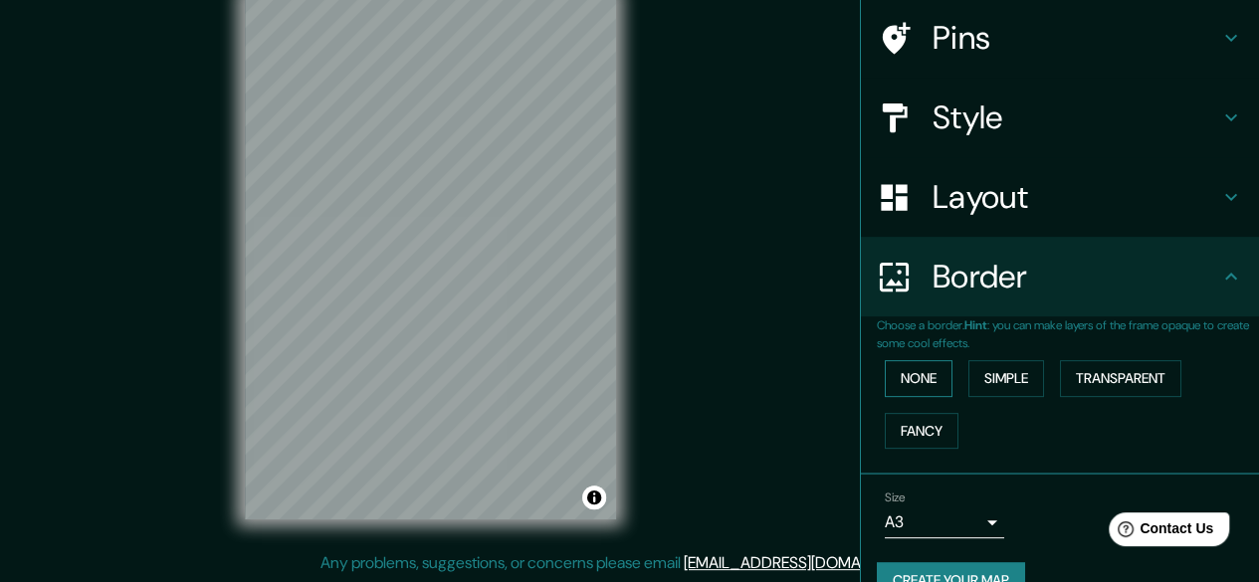
click at [918, 383] on button "None" at bounding box center [918, 378] width 68 height 37
click at [919, 425] on button "Fancy" at bounding box center [921, 431] width 74 height 37
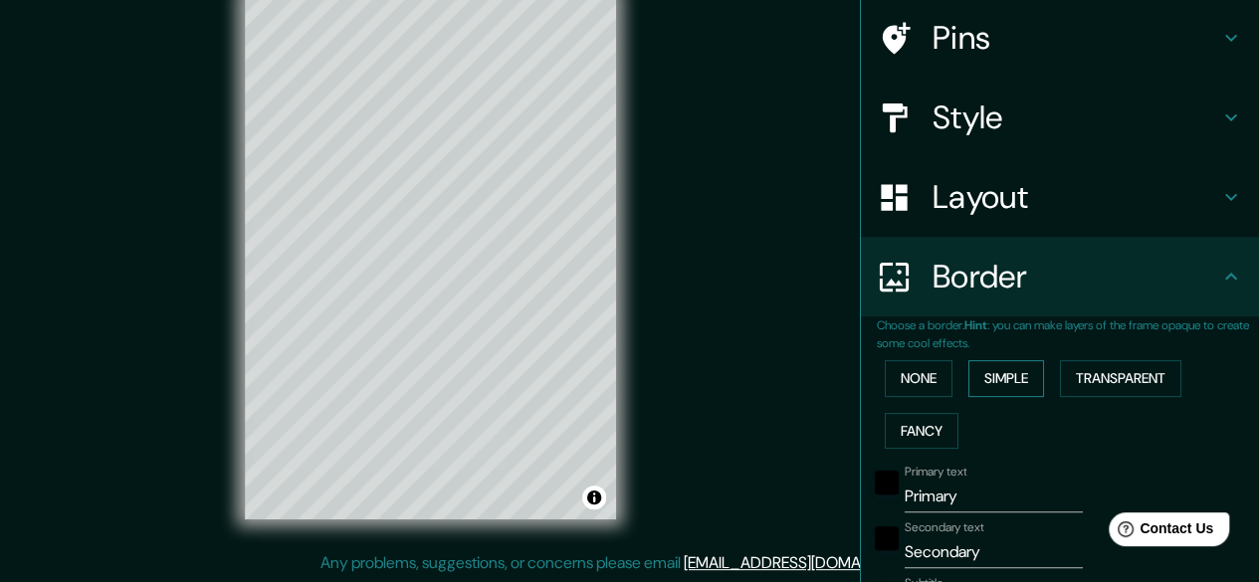
click at [1031, 387] on button "Simple" at bounding box center [1006, 378] width 76 height 37
click at [1080, 383] on button "Transparent" at bounding box center [1120, 378] width 121 height 37
click at [918, 375] on button "None" at bounding box center [918, 378] width 68 height 37
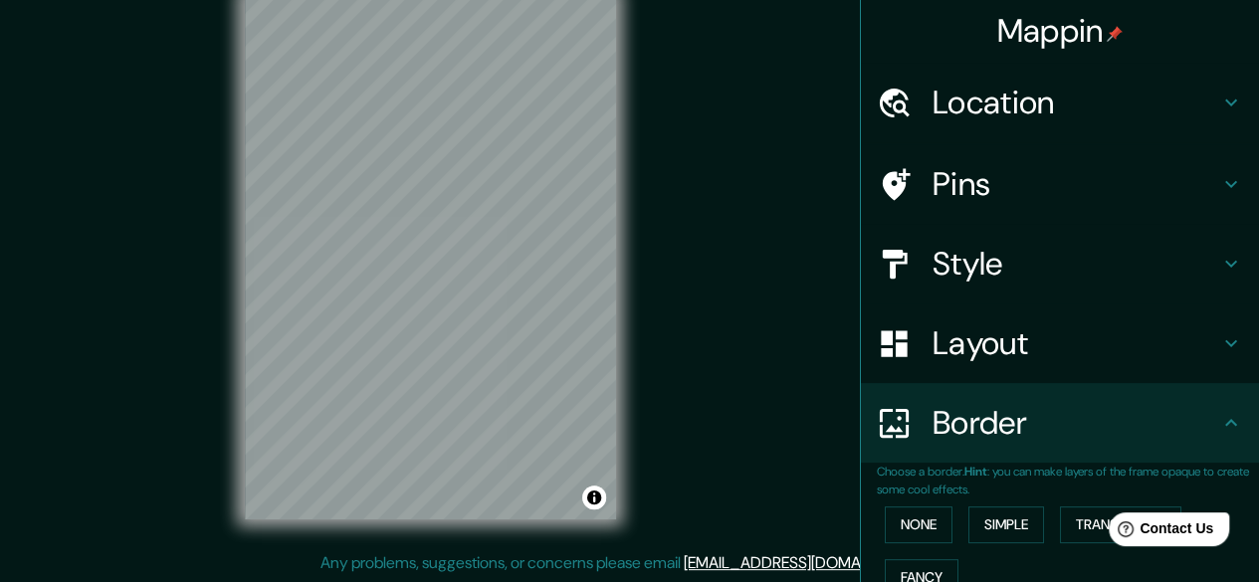
scroll to position [0, 0]
click at [1066, 90] on h4 "Location" at bounding box center [1075, 104] width 287 height 40
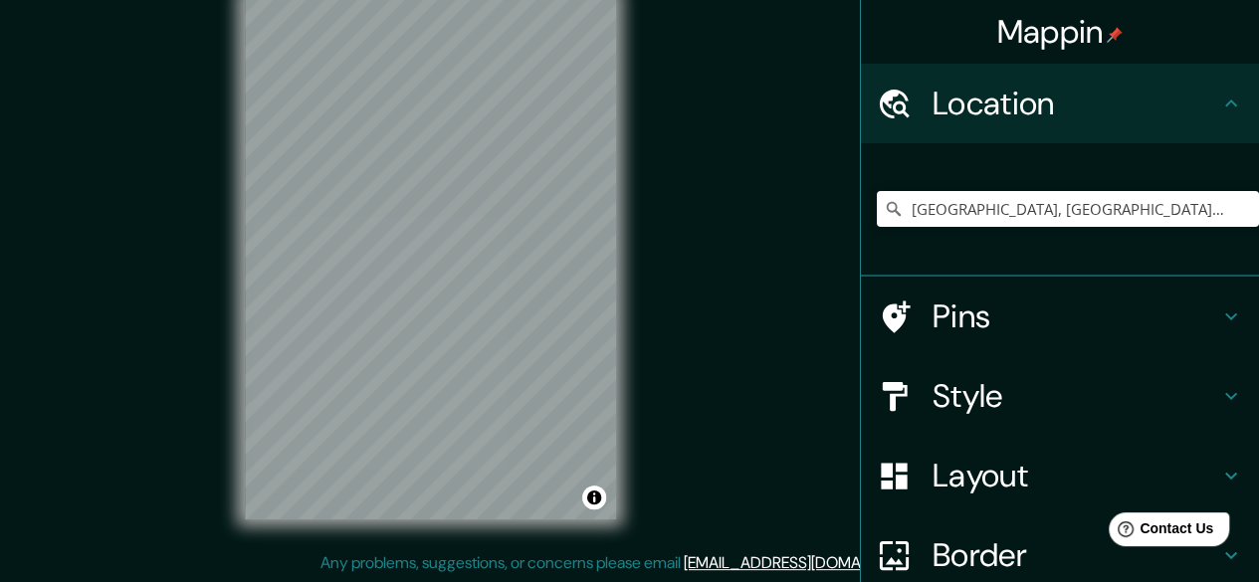
click at [1035, 309] on h4 "Pins" at bounding box center [1075, 316] width 287 height 40
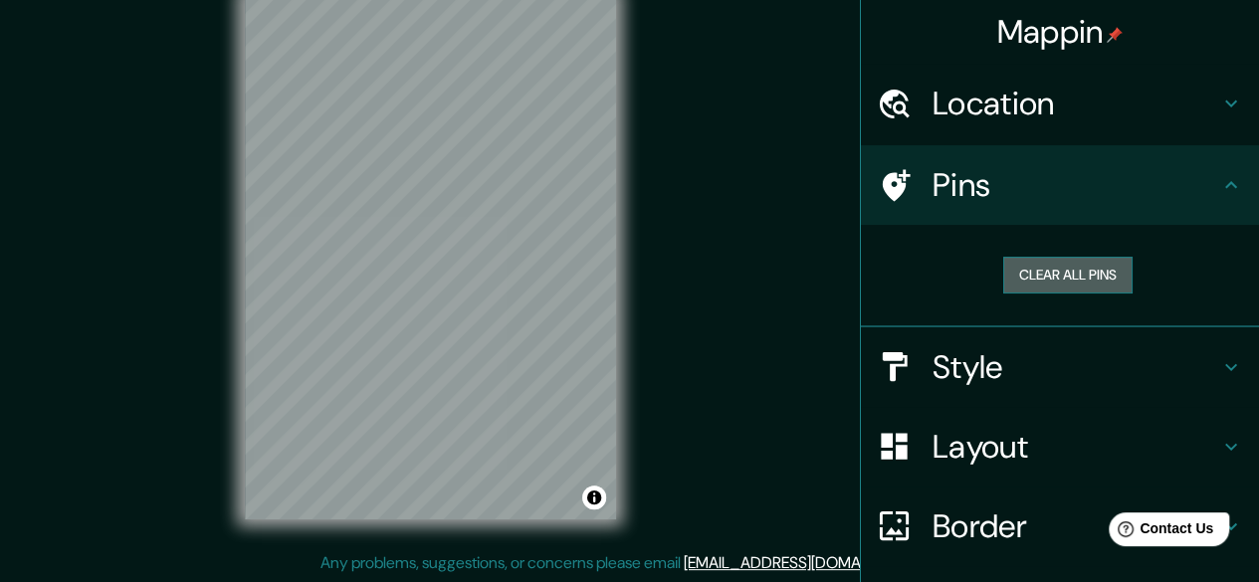
click at [1068, 274] on button "Clear all pins" at bounding box center [1067, 275] width 129 height 37
click at [1056, 272] on button "Clear all pins" at bounding box center [1067, 275] width 129 height 37
click at [932, 529] on h4 "Border" at bounding box center [1075, 526] width 287 height 40
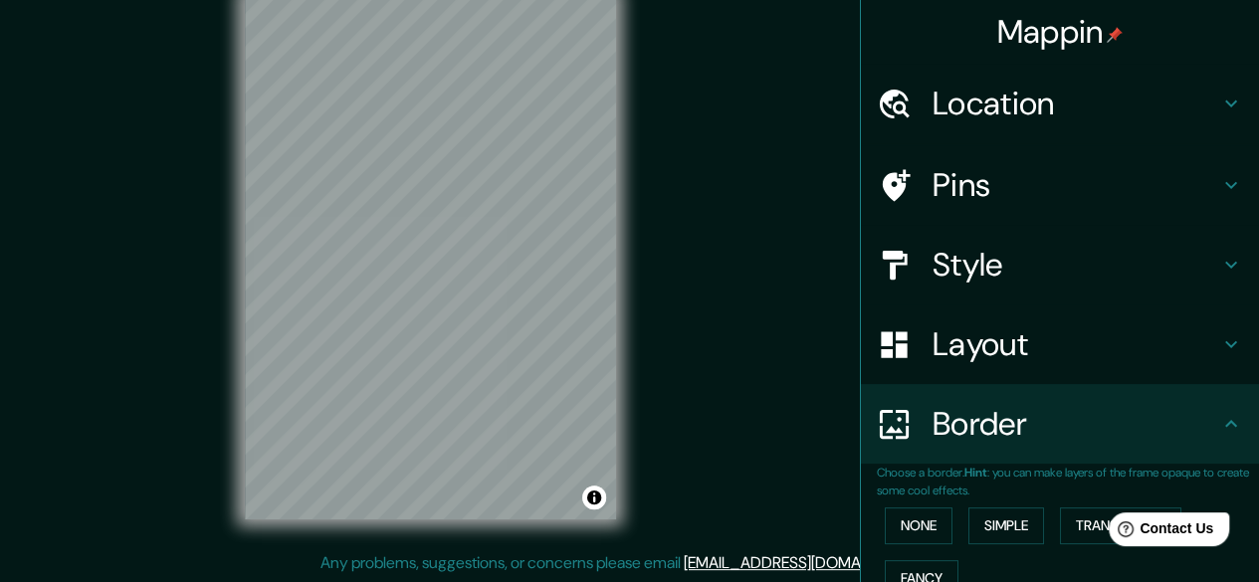
click at [1019, 370] on div "Layout" at bounding box center [1060, 344] width 398 height 80
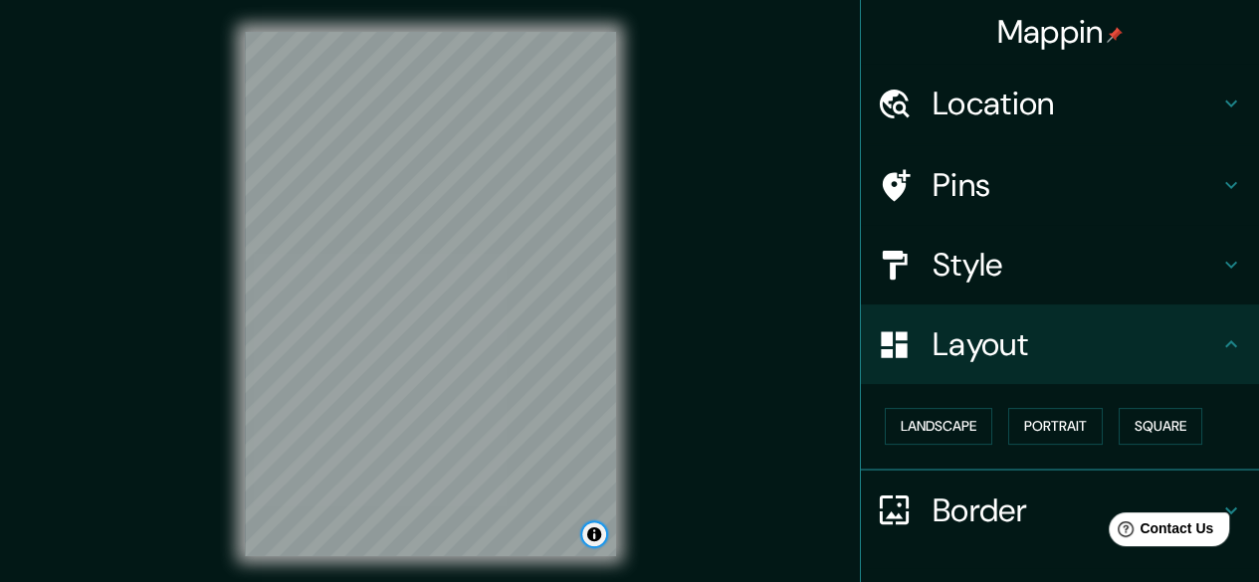
click at [596, 529] on button "Toggle attribution" at bounding box center [594, 534] width 24 height 24
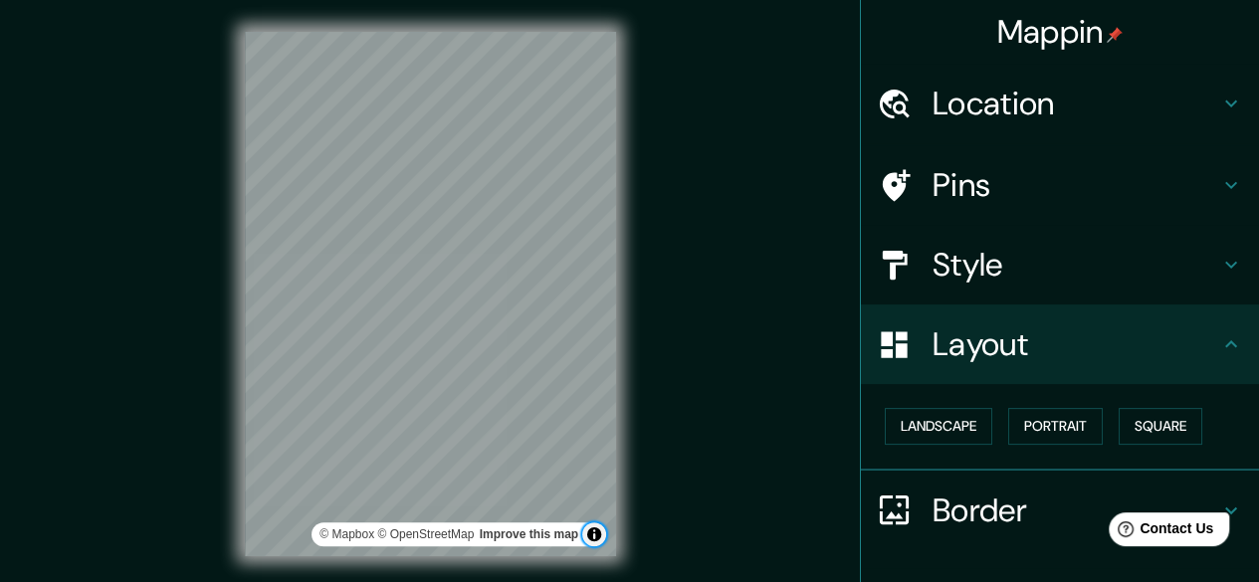
click at [599, 529] on button "Toggle attribution" at bounding box center [594, 534] width 24 height 24
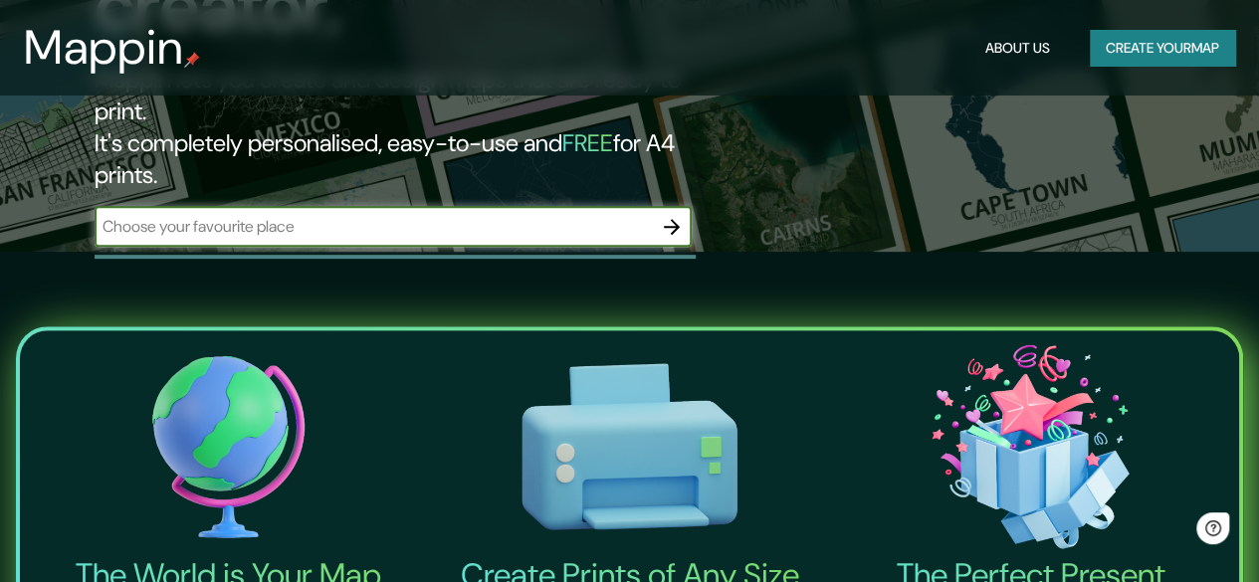
scroll to position [298, 0]
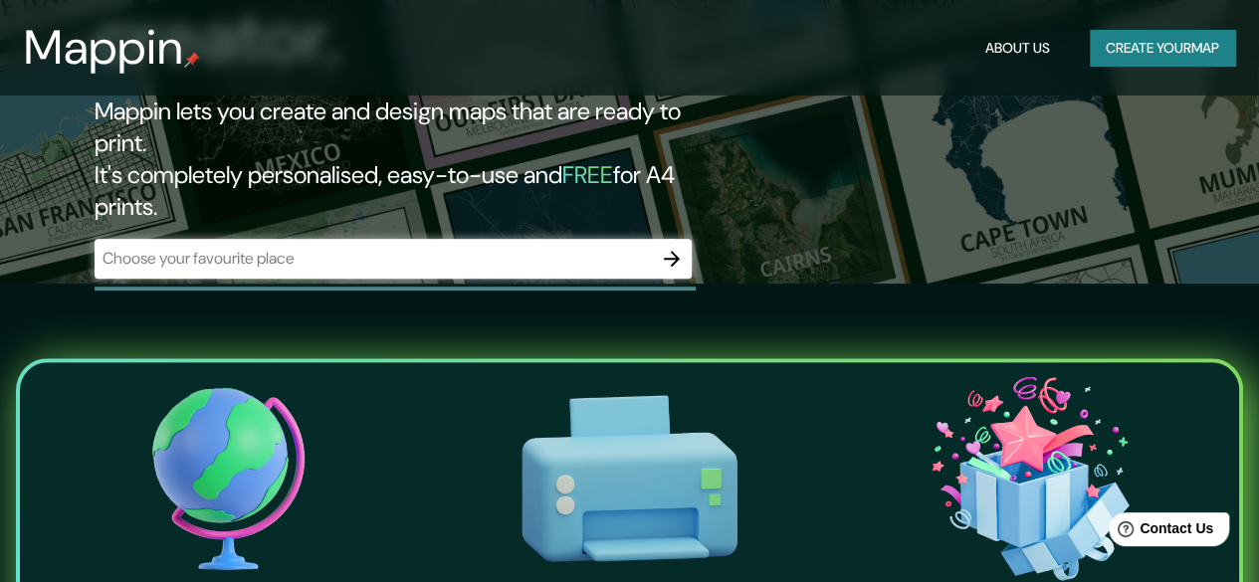
click at [555, 239] on div "​" at bounding box center [393, 259] width 597 height 40
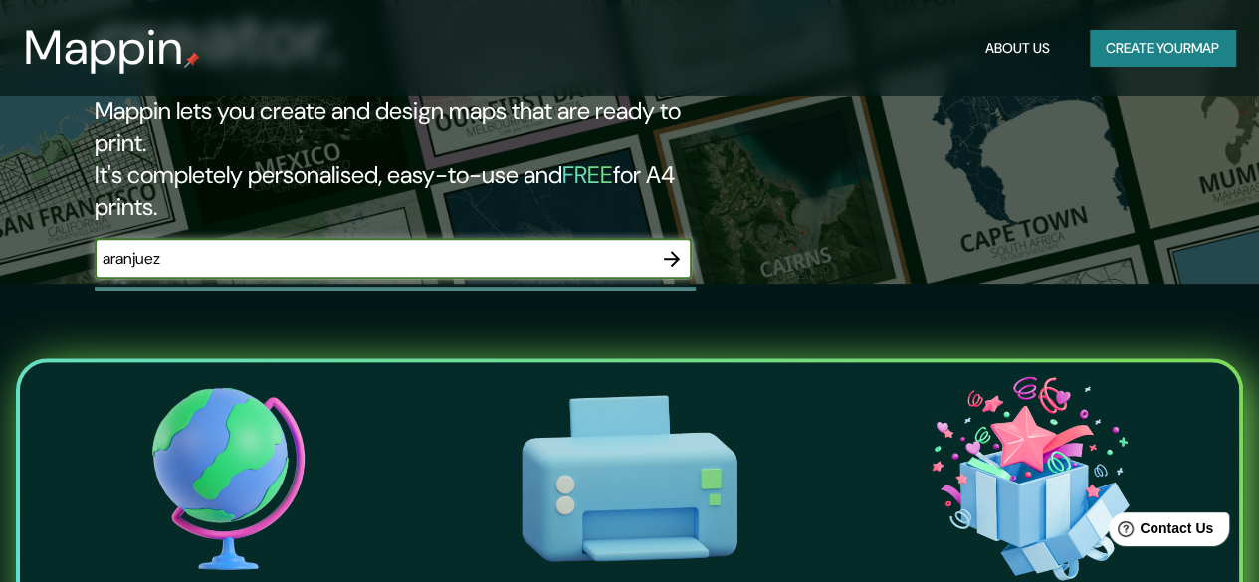
type input "aranjuez"
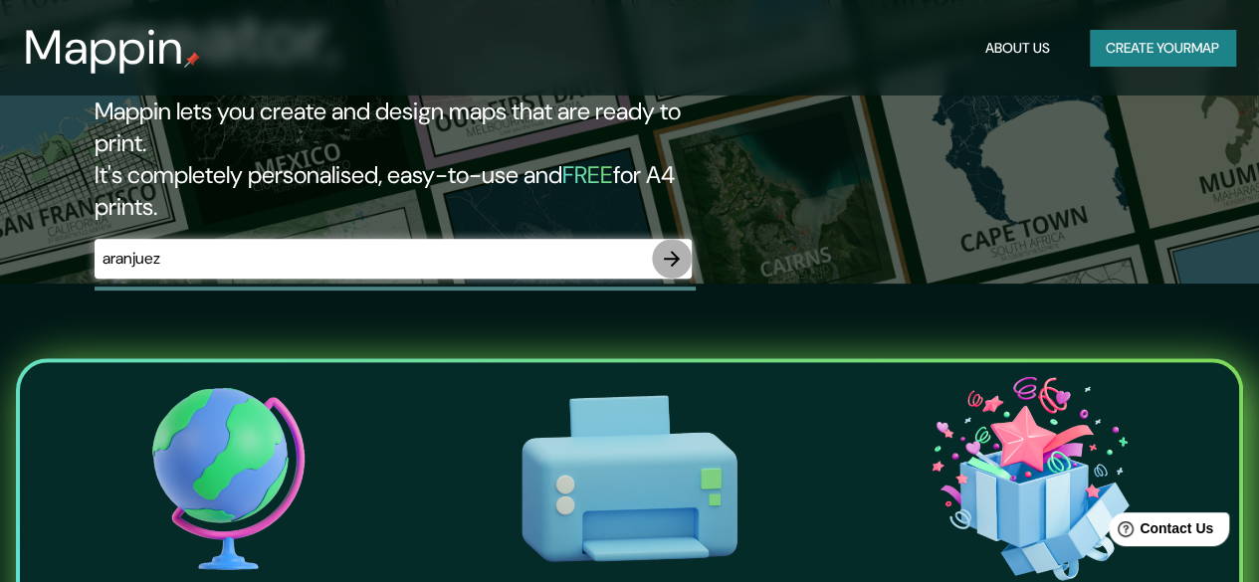
click at [679, 239] on button "button" at bounding box center [672, 259] width 40 height 40
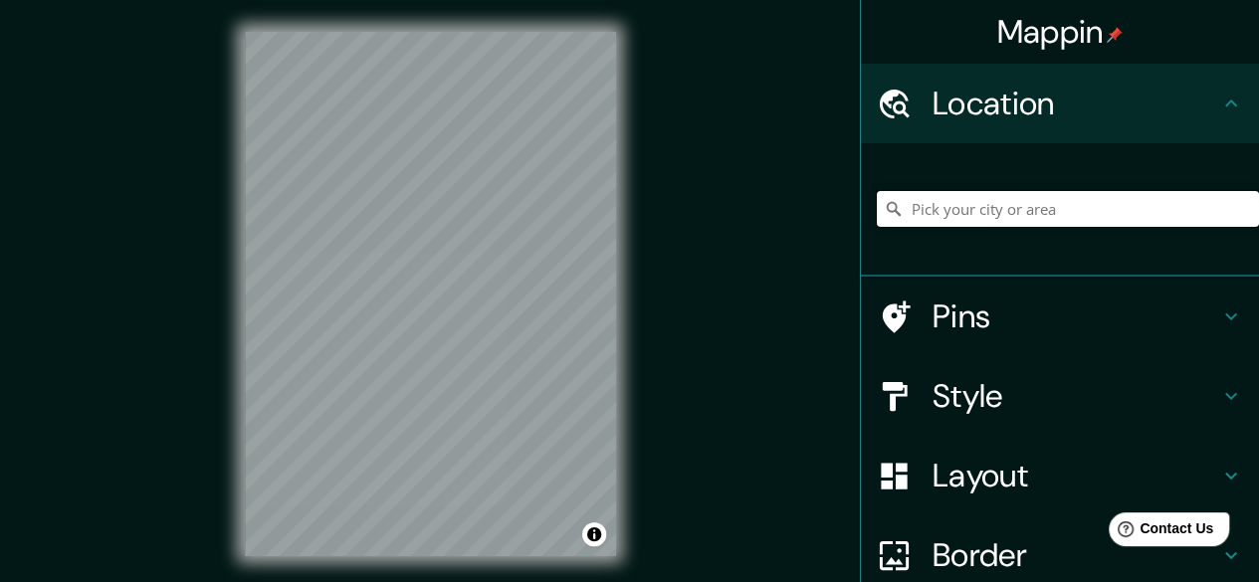
click at [1070, 221] on input "Pick your city or area" at bounding box center [1067, 209] width 382 height 36
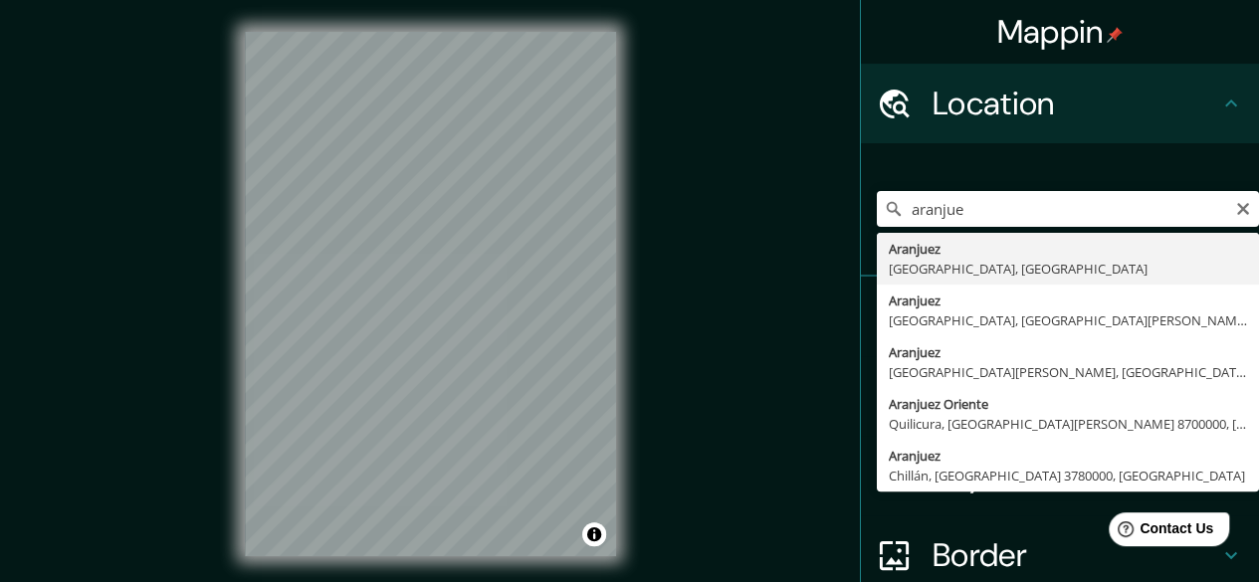
type input "[GEOGRAPHIC_DATA], [GEOGRAPHIC_DATA], [GEOGRAPHIC_DATA]"
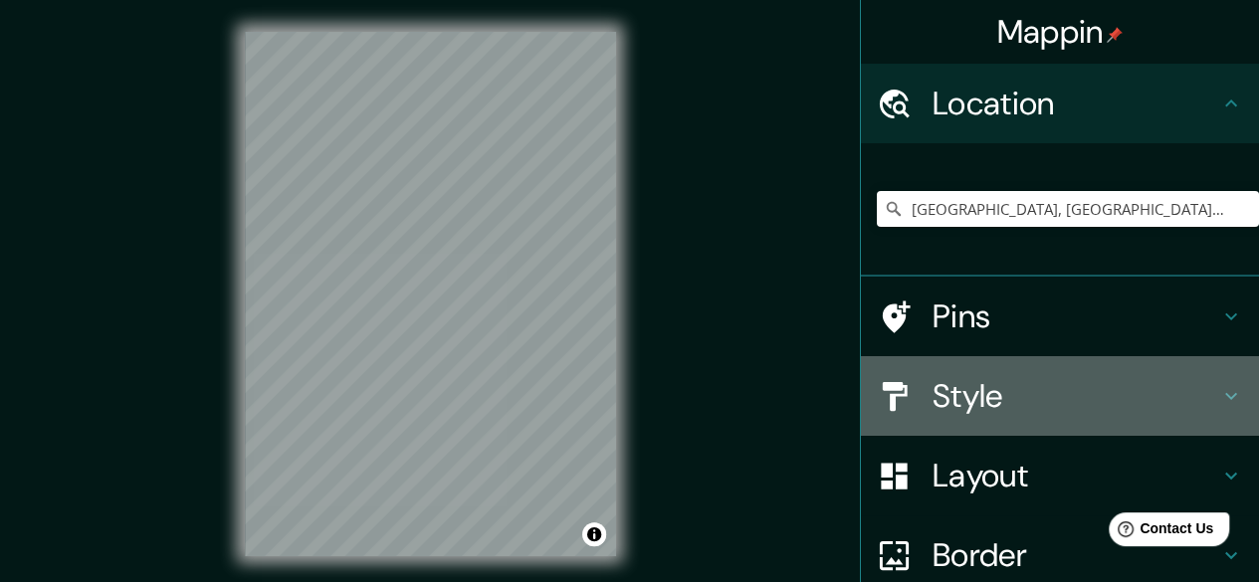
click at [1050, 405] on h4 "Style" at bounding box center [1075, 396] width 287 height 40
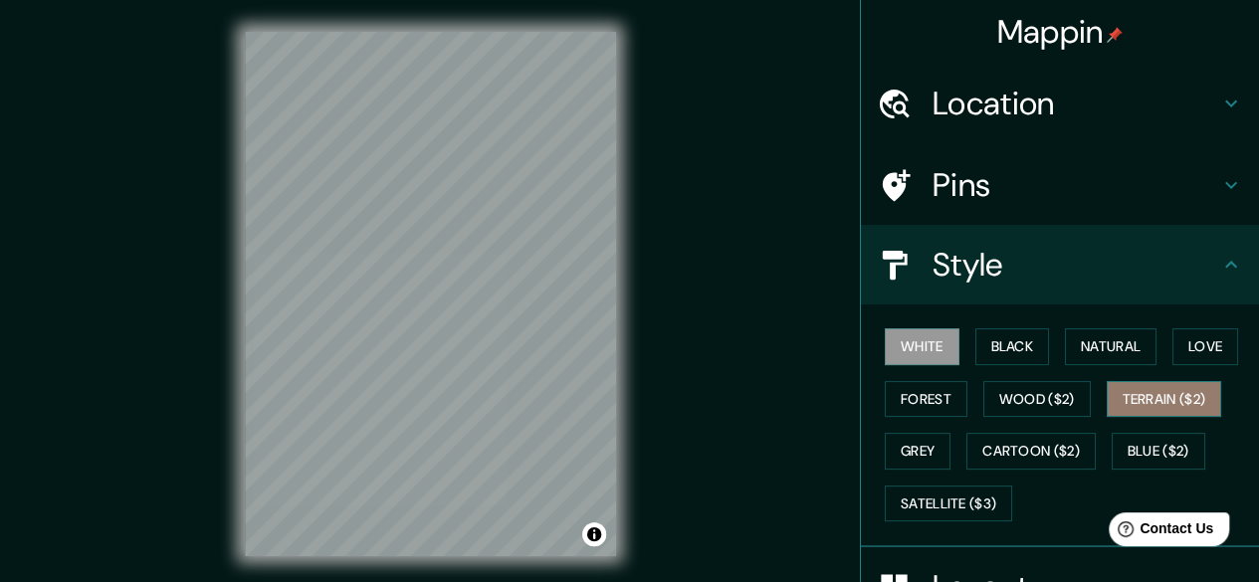
click at [1158, 406] on button "Terrain ($2)" at bounding box center [1163, 399] width 115 height 37
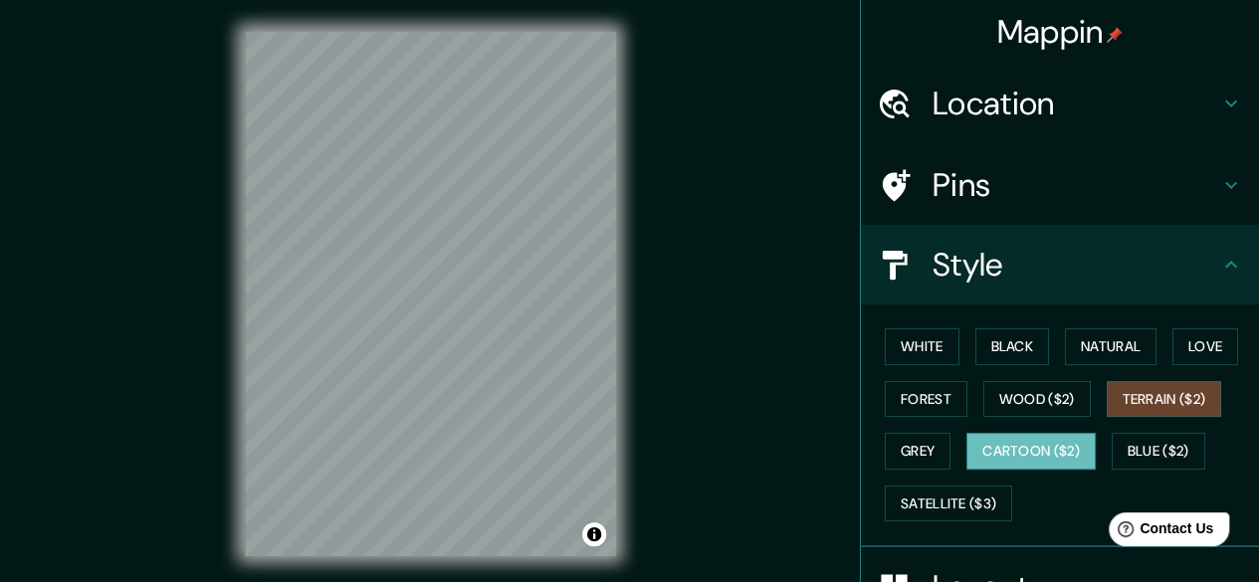
click at [1043, 459] on button "Cartoon ($2)" at bounding box center [1030, 451] width 129 height 37
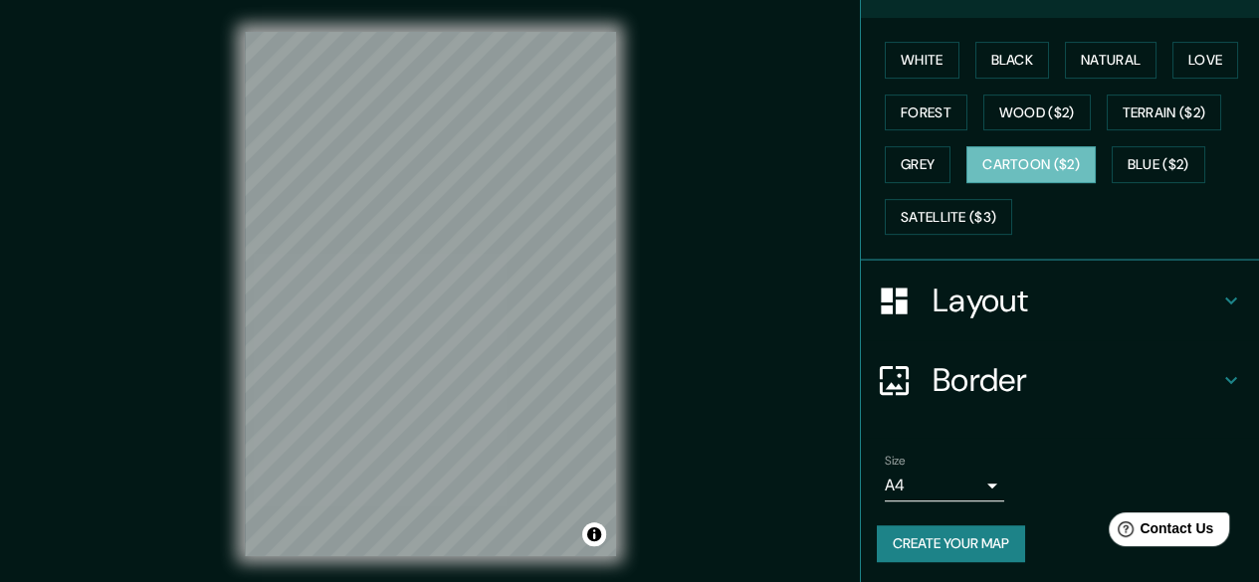
click at [1005, 388] on h4 "Border" at bounding box center [1075, 380] width 287 height 40
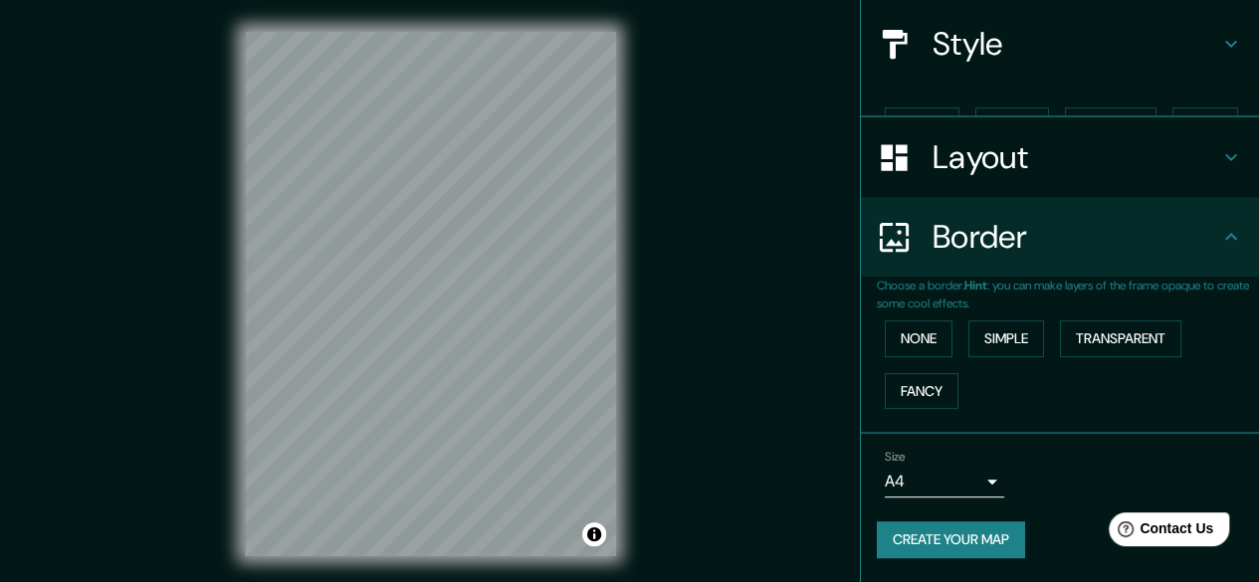
scroll to position [185, 0]
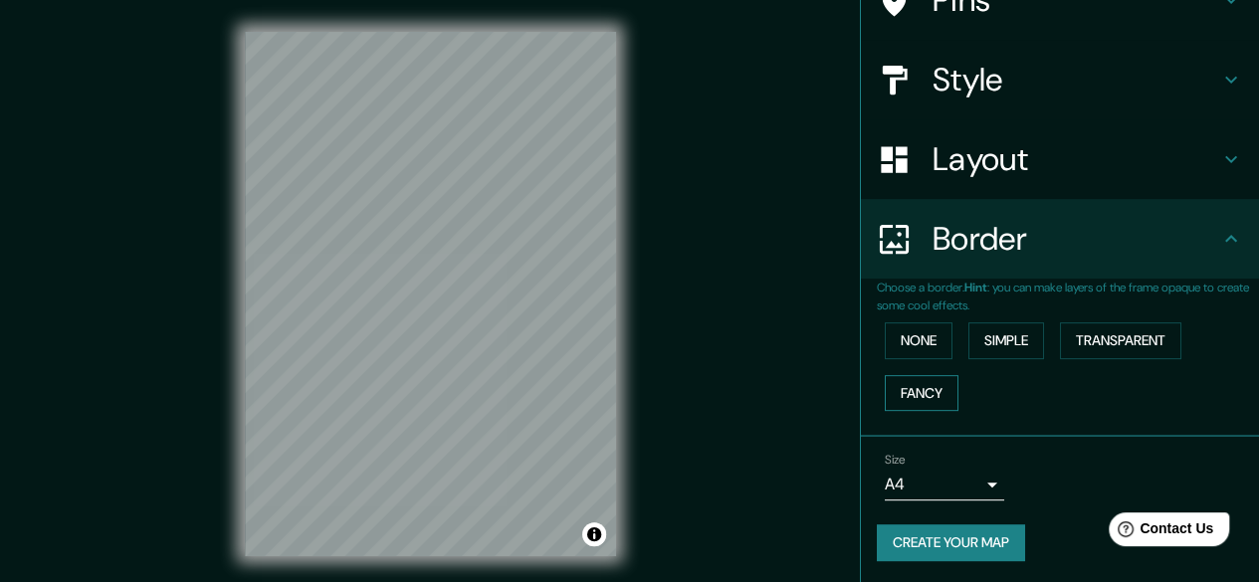
click at [909, 385] on button "Fancy" at bounding box center [921, 393] width 74 height 37
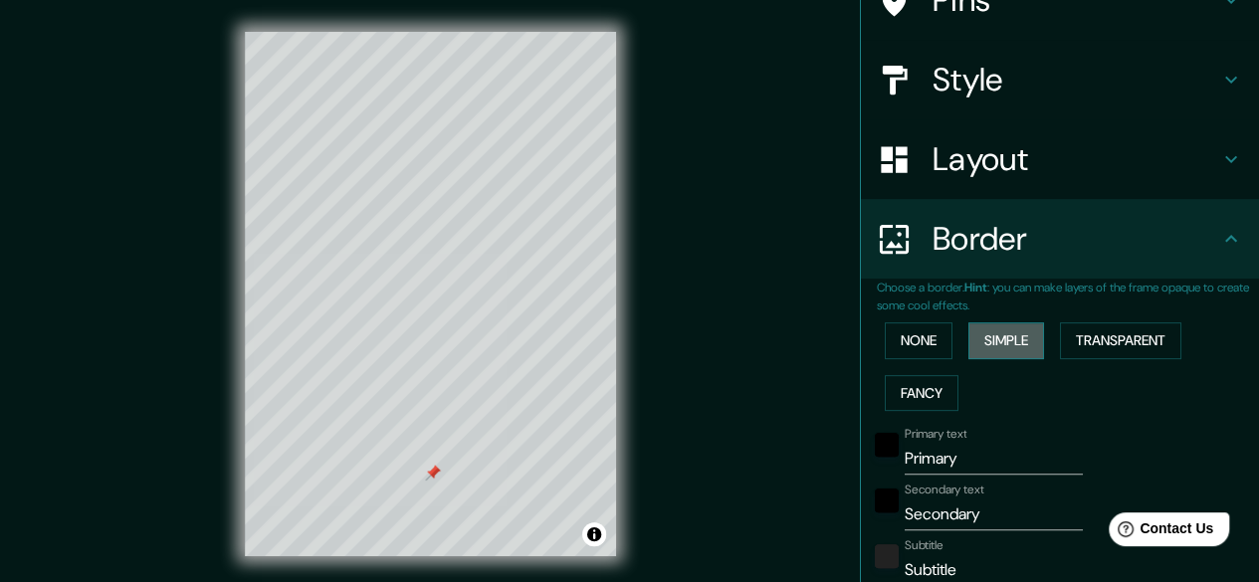
click at [1004, 346] on button "Simple" at bounding box center [1006, 340] width 76 height 37
click at [919, 345] on button "None" at bounding box center [918, 340] width 68 height 37
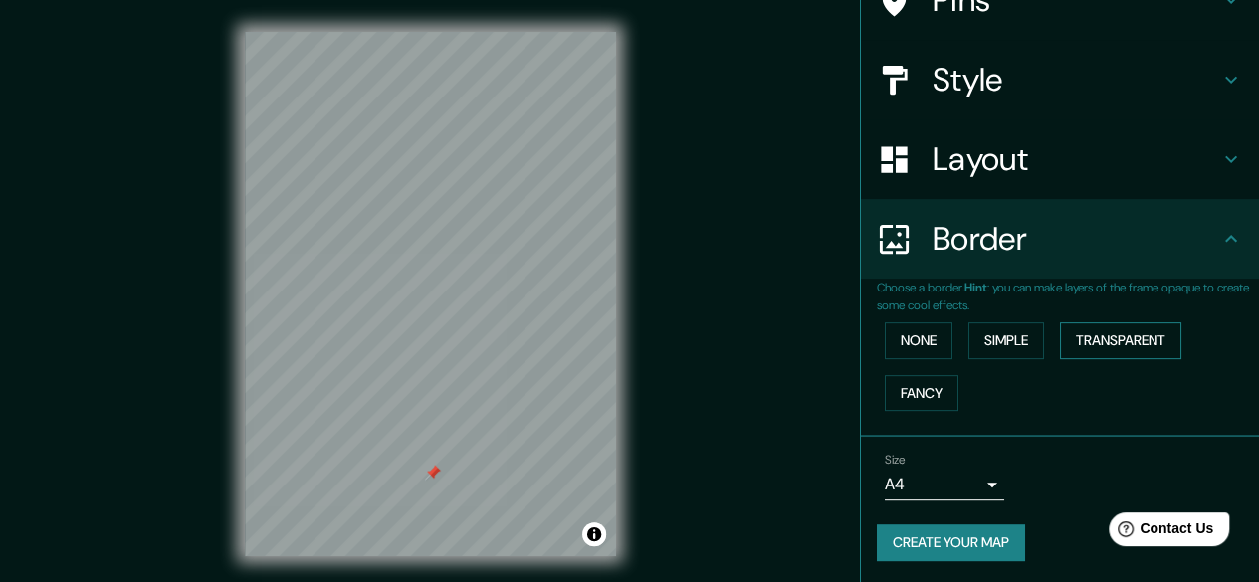
click at [1096, 335] on button "Transparent" at bounding box center [1120, 340] width 121 height 37
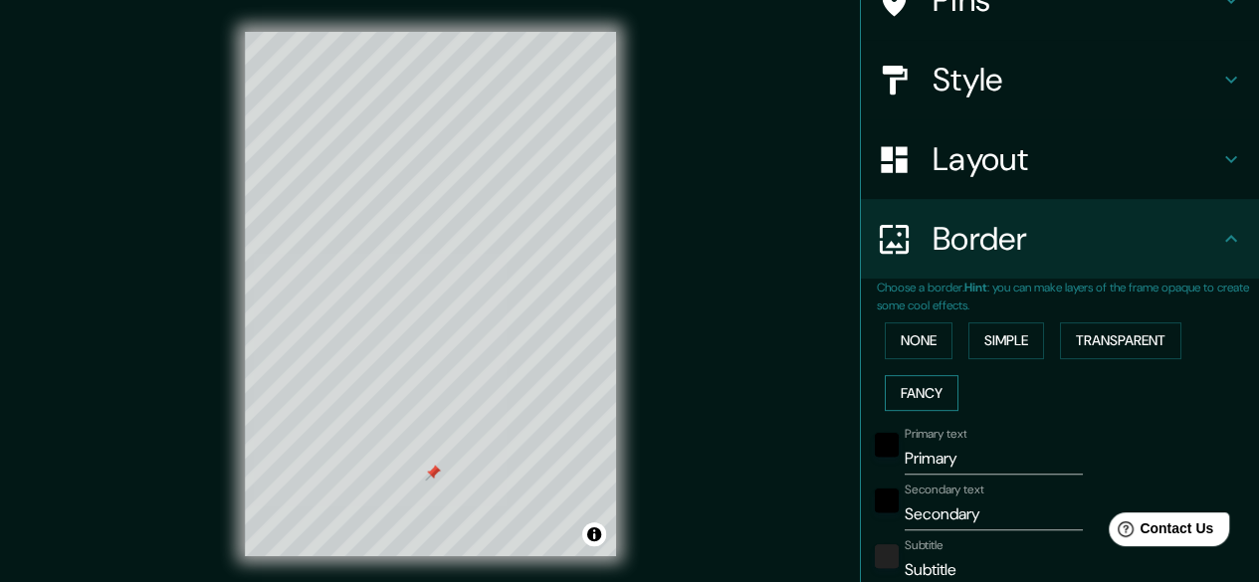
click at [914, 386] on button "Fancy" at bounding box center [921, 393] width 74 height 37
click at [1003, 349] on button "Simple" at bounding box center [1006, 340] width 76 height 37
drag, startPoint x: 988, startPoint y: 451, endPoint x: 882, endPoint y: 447, distance: 105.5
click at [882, 447] on div "Primary text Primary" at bounding box center [1032, 451] width 326 height 48
type input "A"
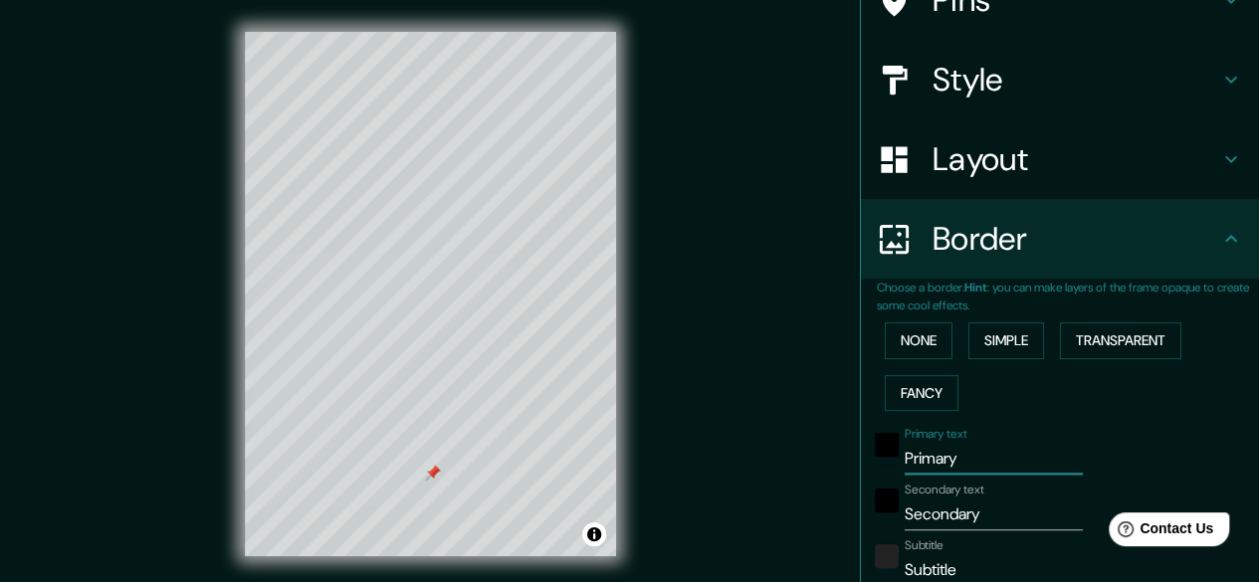
type input "149"
type input "30"
type input "Ar"
type input "149"
type input "30"
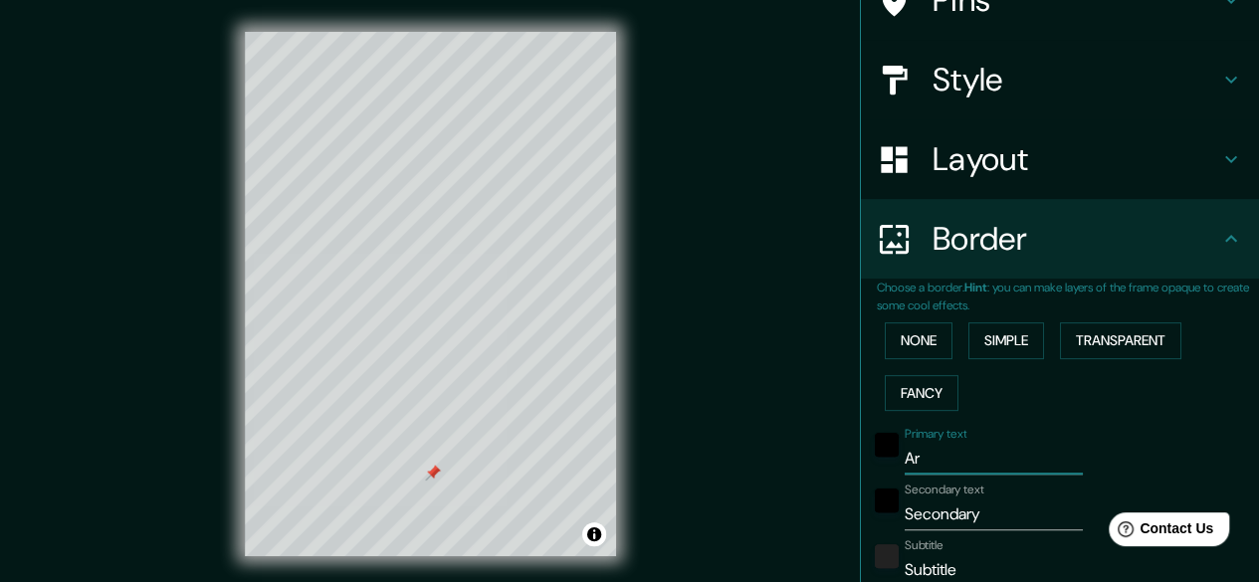
type input "Ara"
type input "149"
type input "30"
type input "Aran"
type input "149"
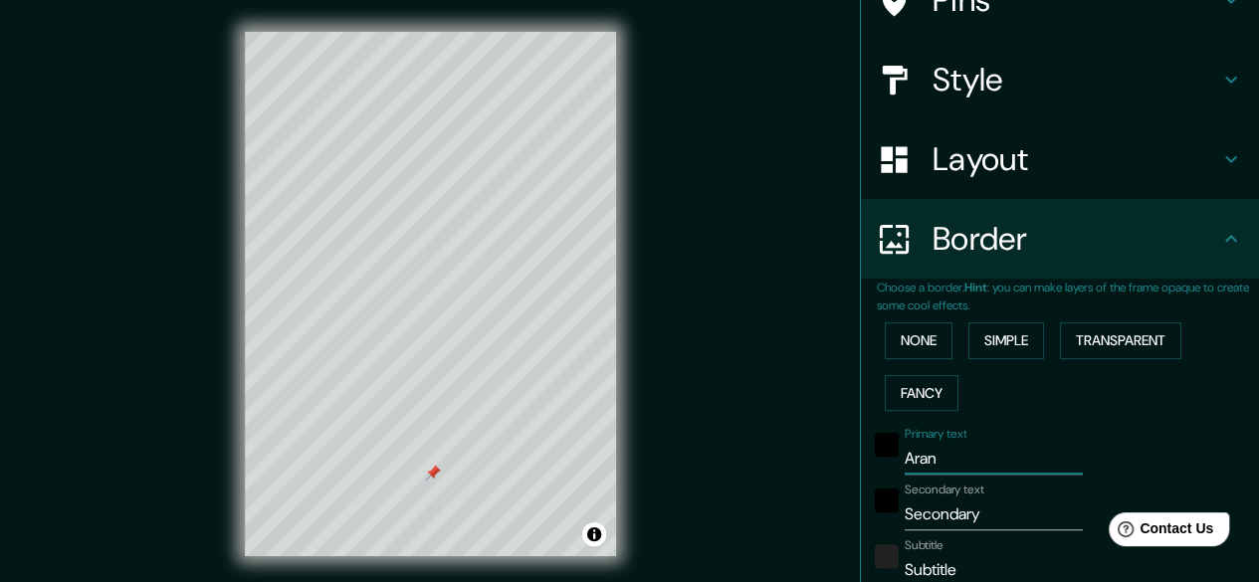
type input "30"
type input "Aranj"
type input "149"
type input "30"
type input "Aranju"
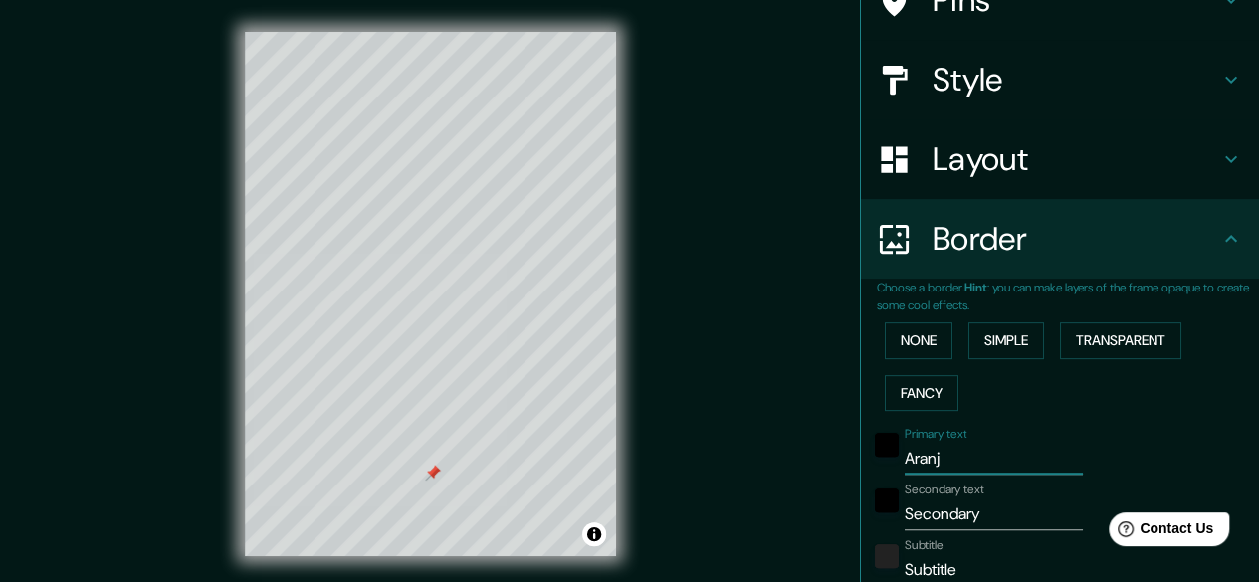
type input "149"
type input "30"
type input "Aranjue"
type input "149"
type input "30"
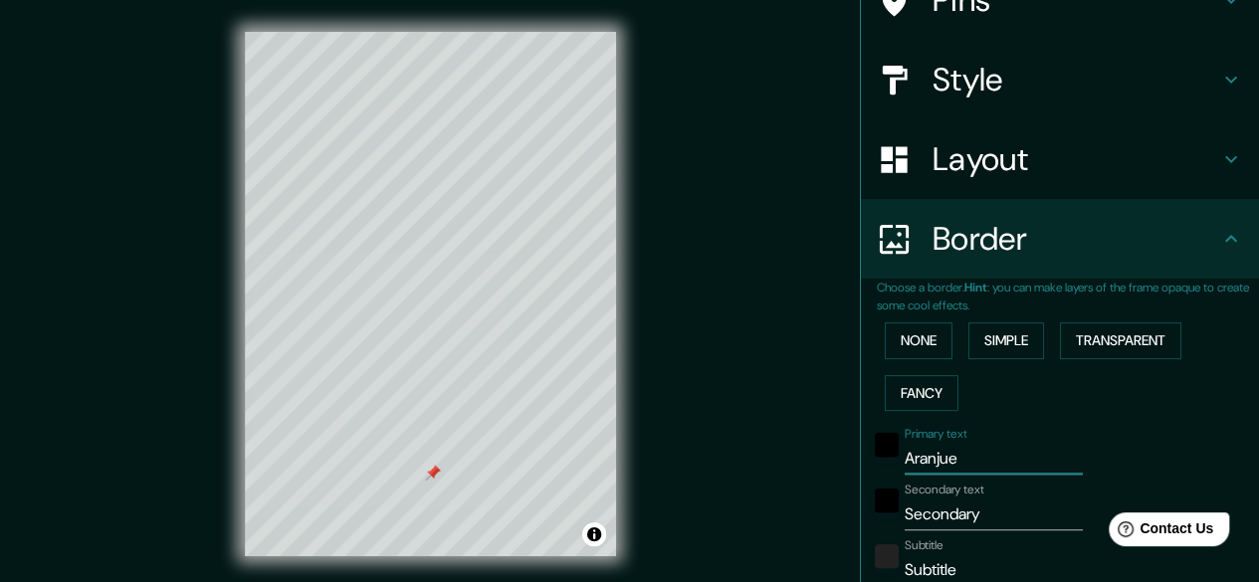
type input "Aranjuez"
type input "149"
type input "30"
type input "Aranjuez"
drag, startPoint x: 995, startPoint y: 510, endPoint x: 873, endPoint y: 512, distance: 121.4
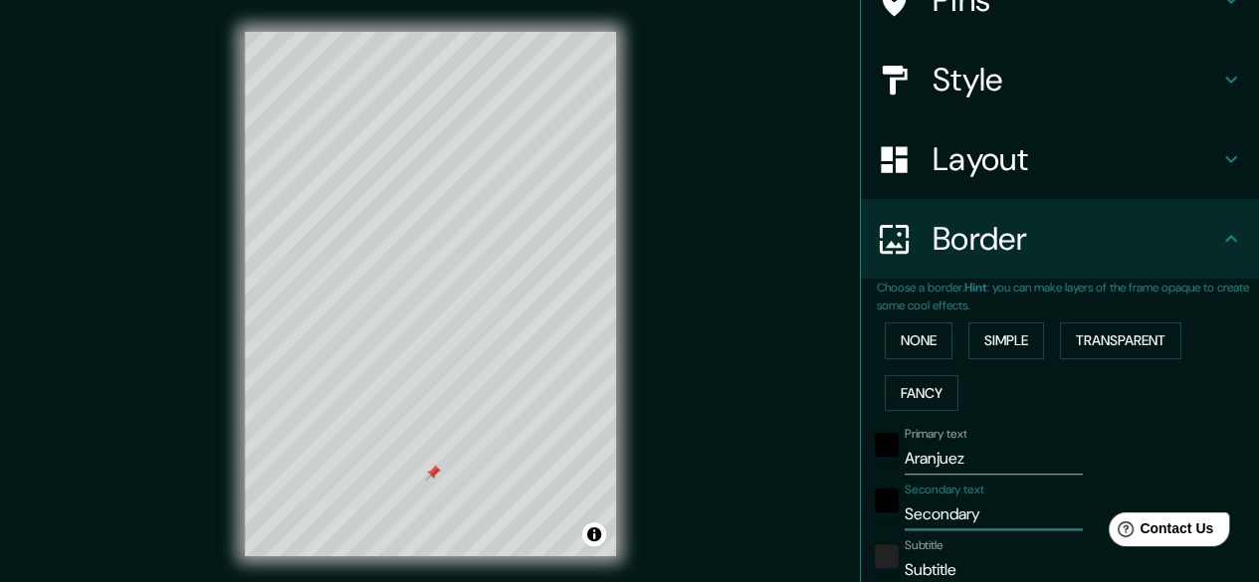
click at [873, 512] on div "Secondary text Secondary" at bounding box center [1032, 507] width 326 height 48
type input "149"
type input "30"
click at [951, 564] on input "Subtitle" at bounding box center [993, 570] width 178 height 32
type input "Subtitl"
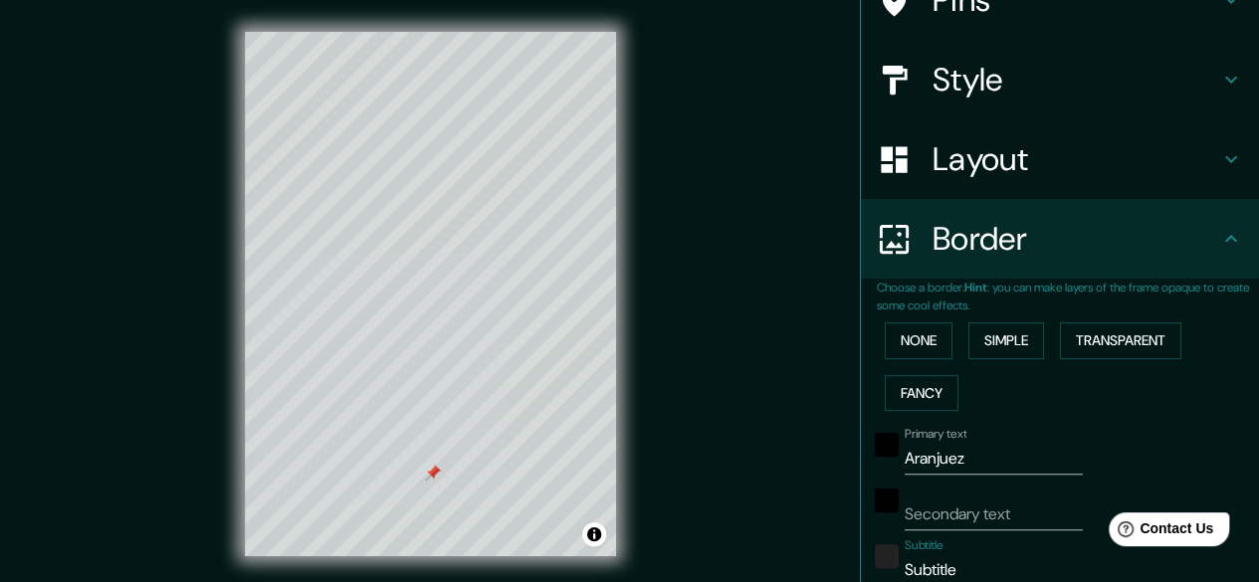
type input "149"
type input "30"
type input "Subtit"
type input "149"
type input "30"
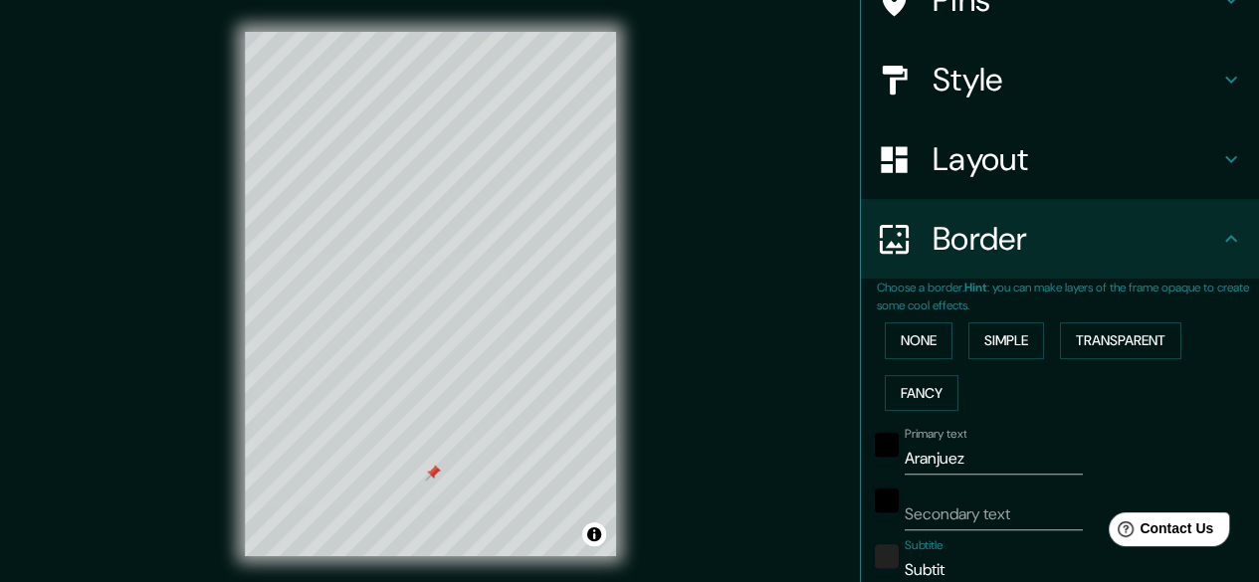
type input "Subti"
type input "149"
type input "30"
type input "Subt"
type input "149"
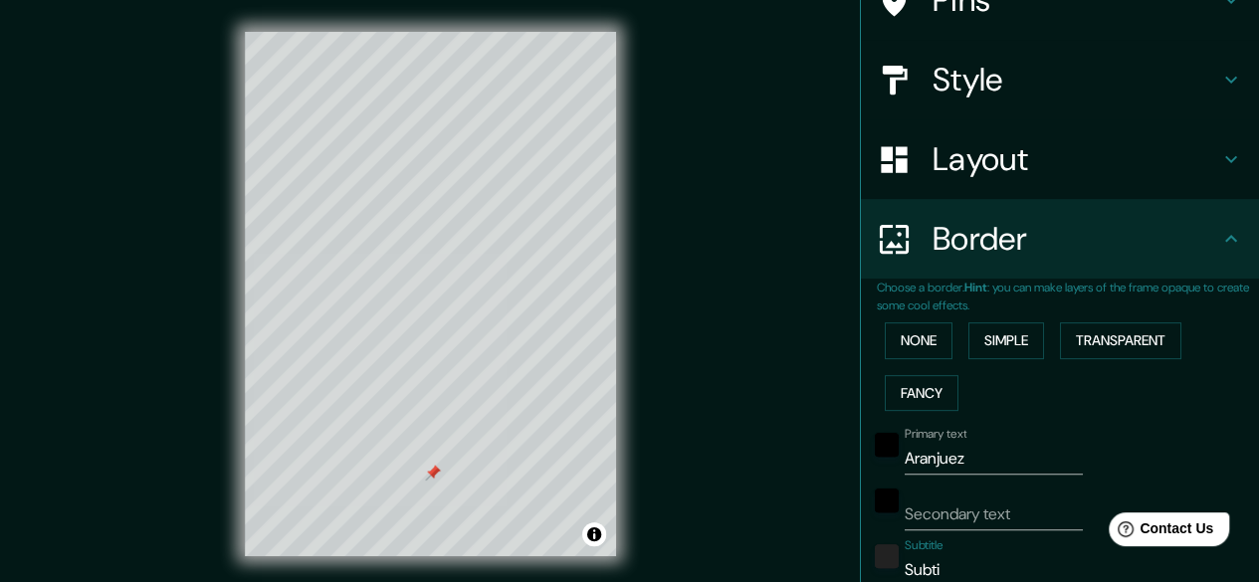
type input "30"
type input "Sub"
type input "149"
type input "30"
type input "Su"
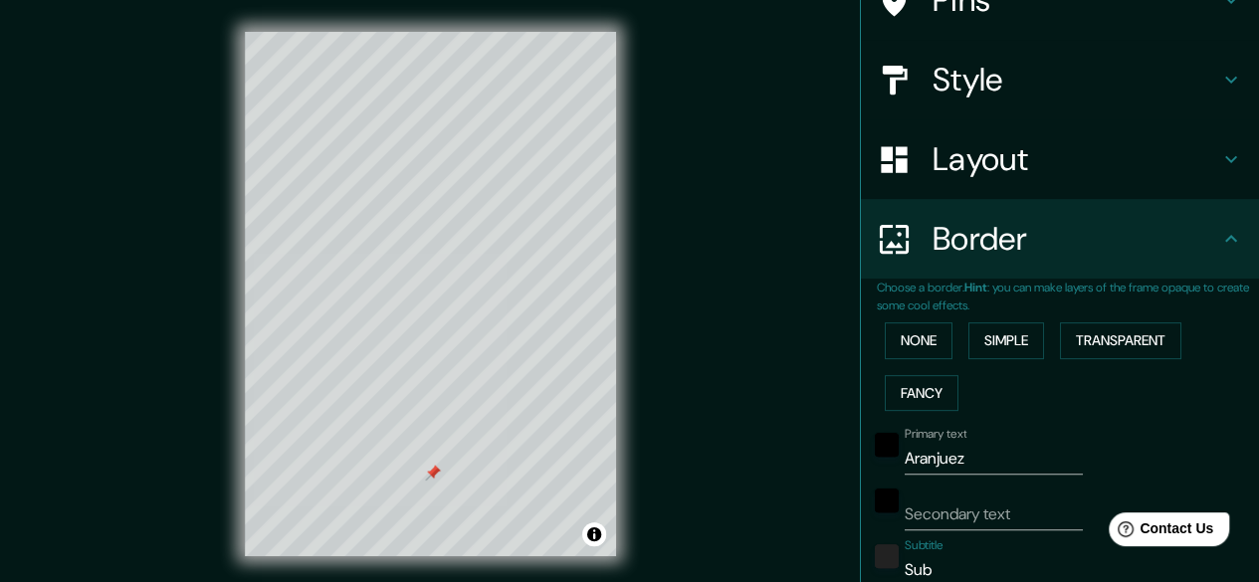
type input "149"
type input "30"
type input "S"
type input "149"
type input "30"
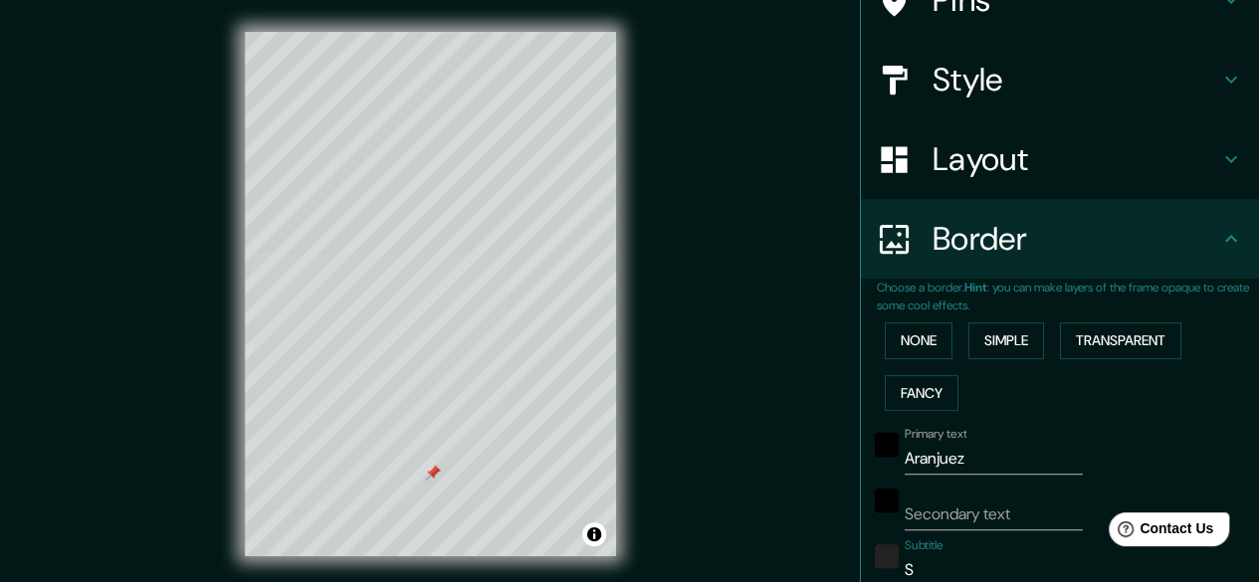
type input "149"
type input "30"
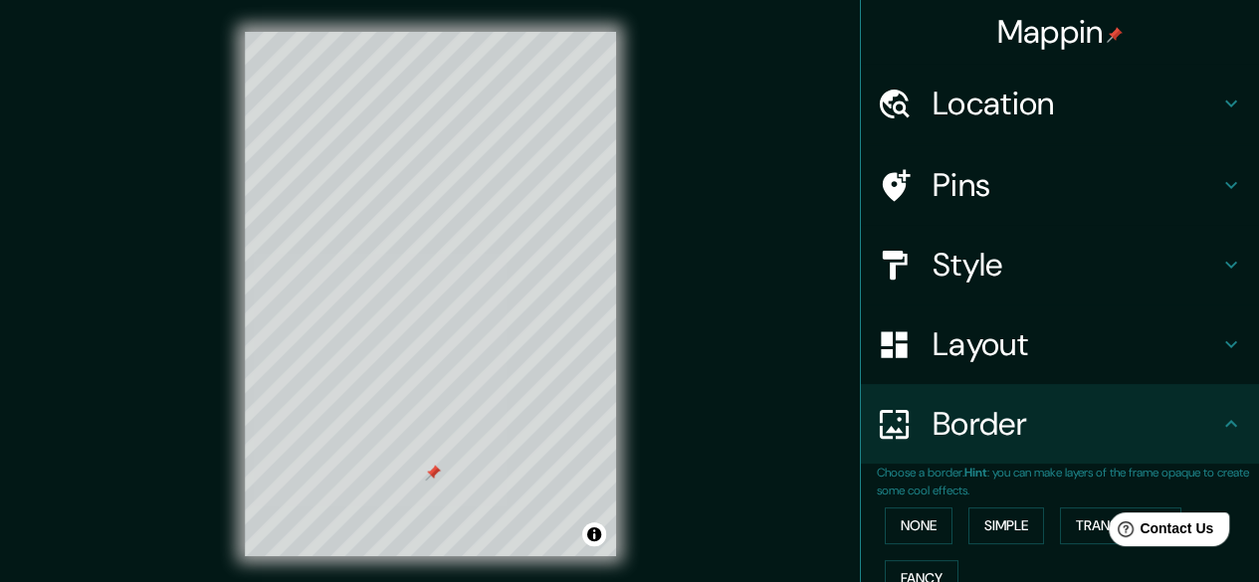
scroll to position [0, 0]
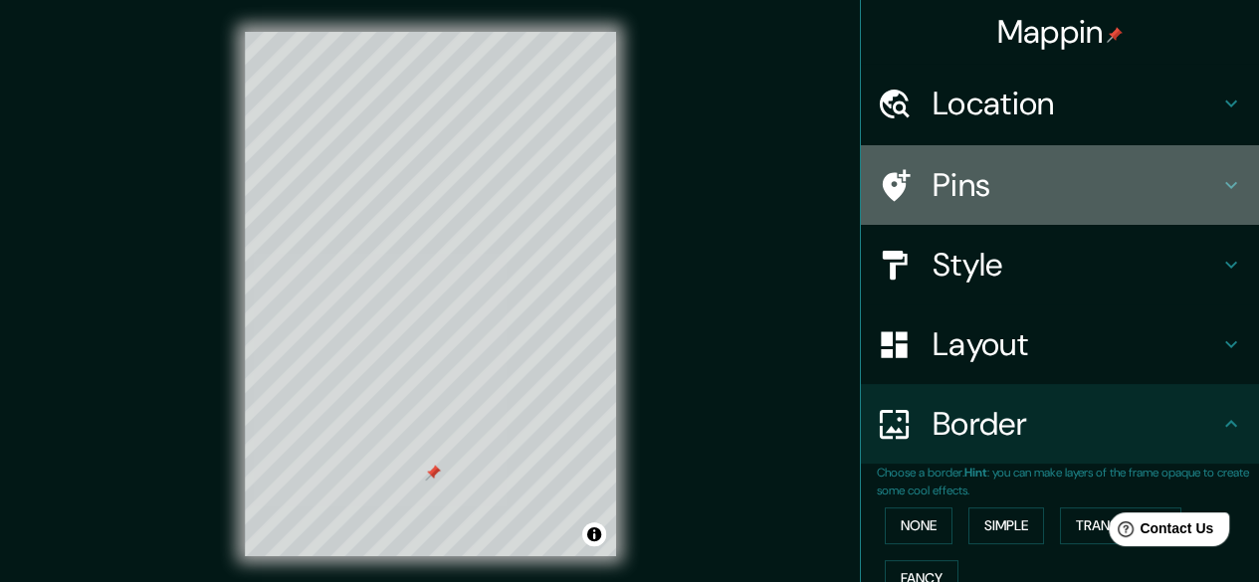
click at [1022, 190] on h4 "Pins" at bounding box center [1075, 185] width 287 height 40
type input "149"
type input "30"
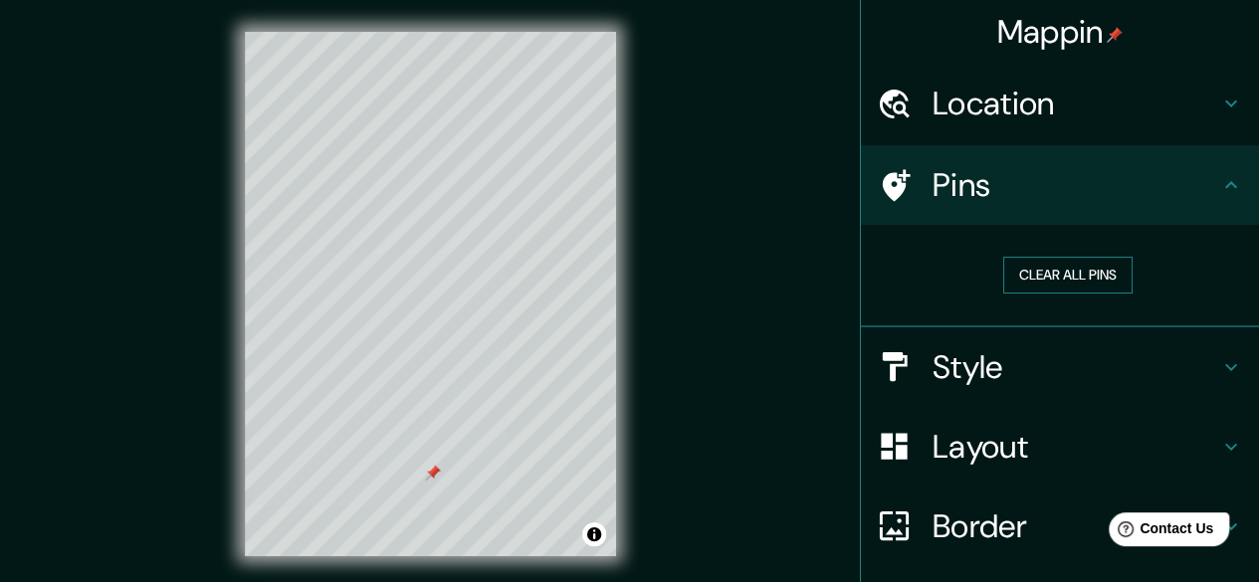
click at [1005, 276] on button "Clear all pins" at bounding box center [1067, 275] width 129 height 37
click at [665, 374] on div "Mappin Location Aranjuez, Madrid, España Pins Clear all pins Style Layout Borde…" at bounding box center [629, 310] width 1259 height 620
click at [625, 381] on div "© Mapbox © OpenStreetMap Improve this map" at bounding box center [430, 294] width 435 height 588
click at [1026, 531] on h4 "Border" at bounding box center [1075, 526] width 287 height 40
type input "149"
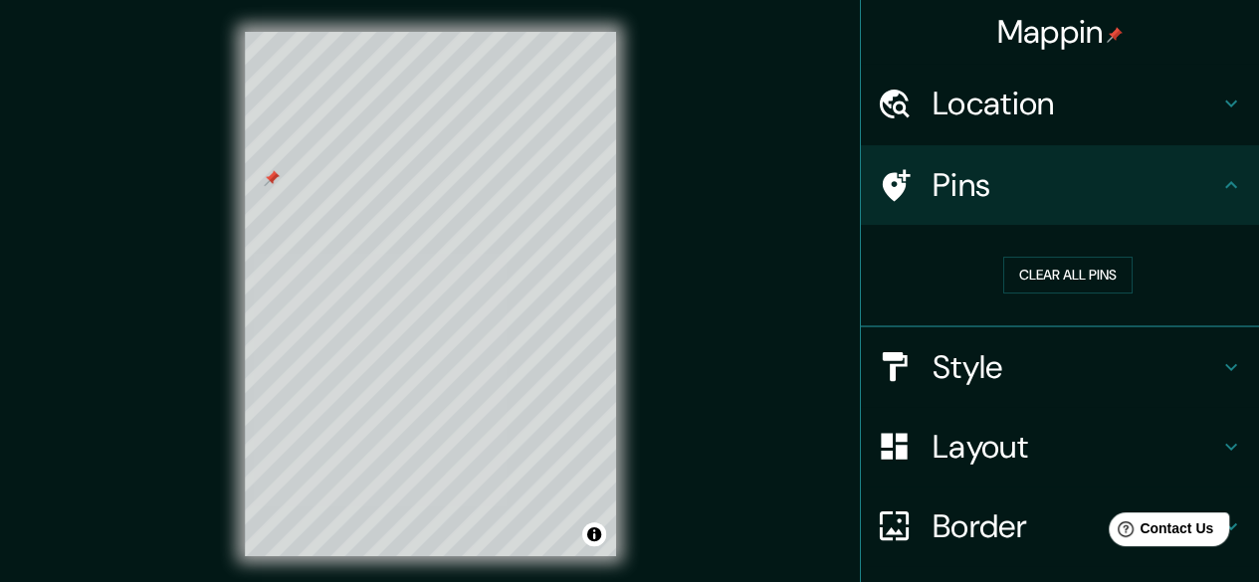
type input "30"
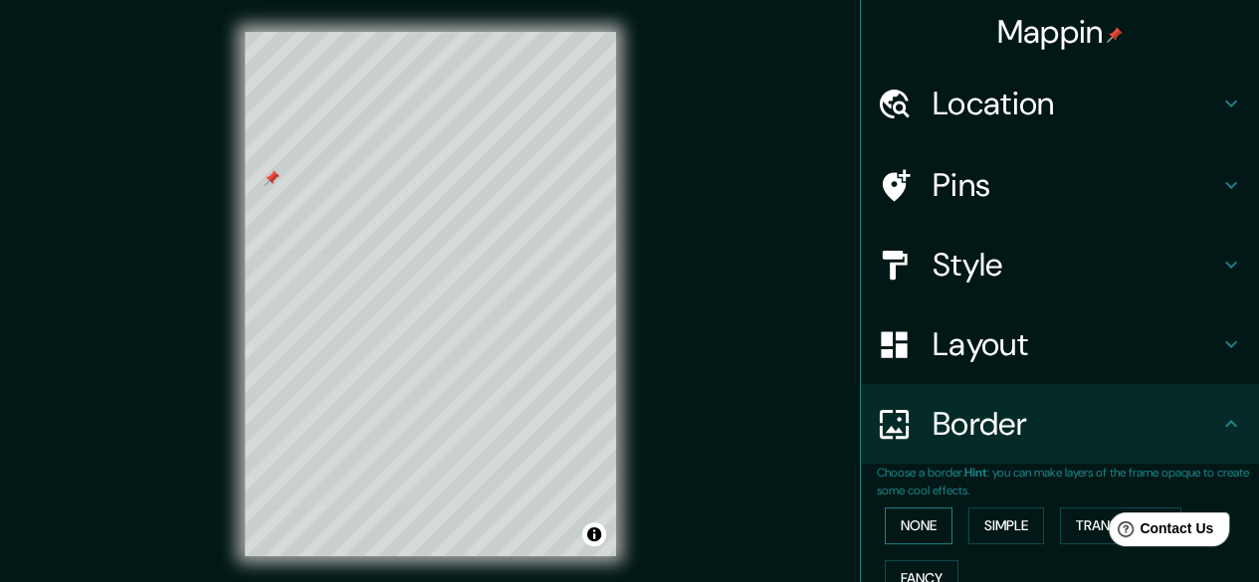
click at [912, 509] on button "None" at bounding box center [918, 525] width 68 height 37
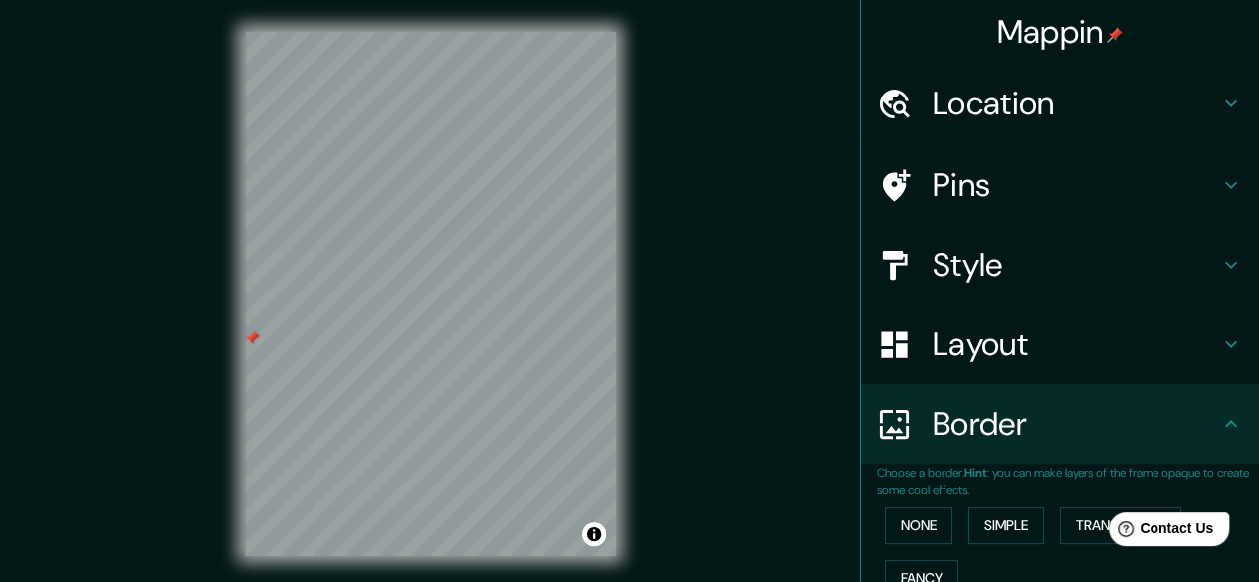
click at [499, 556] on div "© Mapbox © OpenStreetMap Improve this map" at bounding box center [430, 294] width 435 height 588
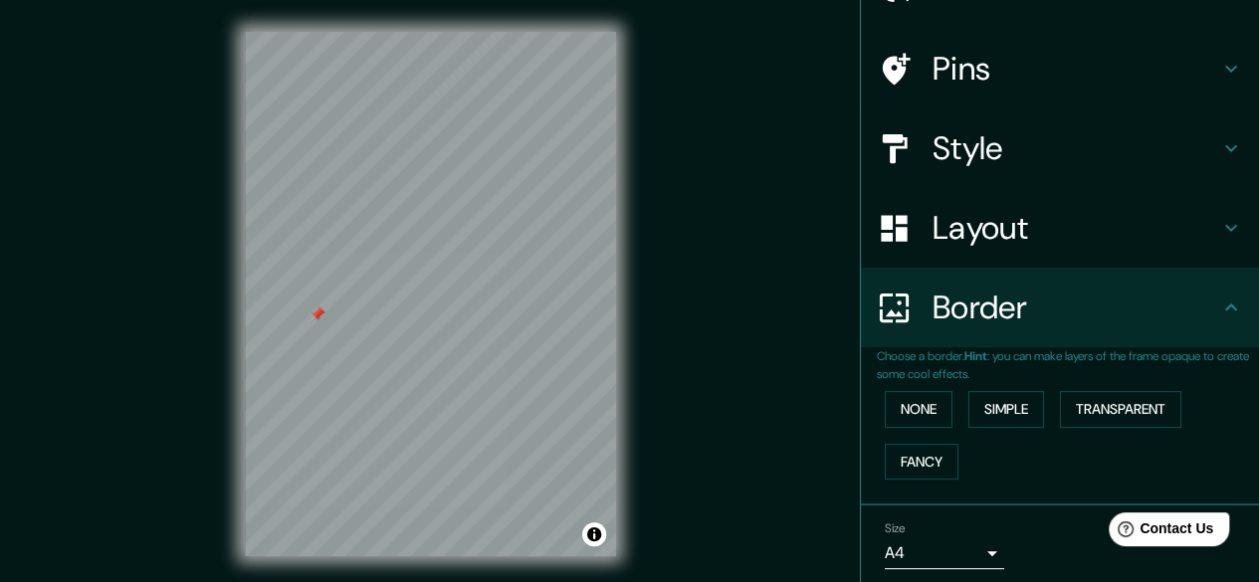
scroll to position [185, 0]
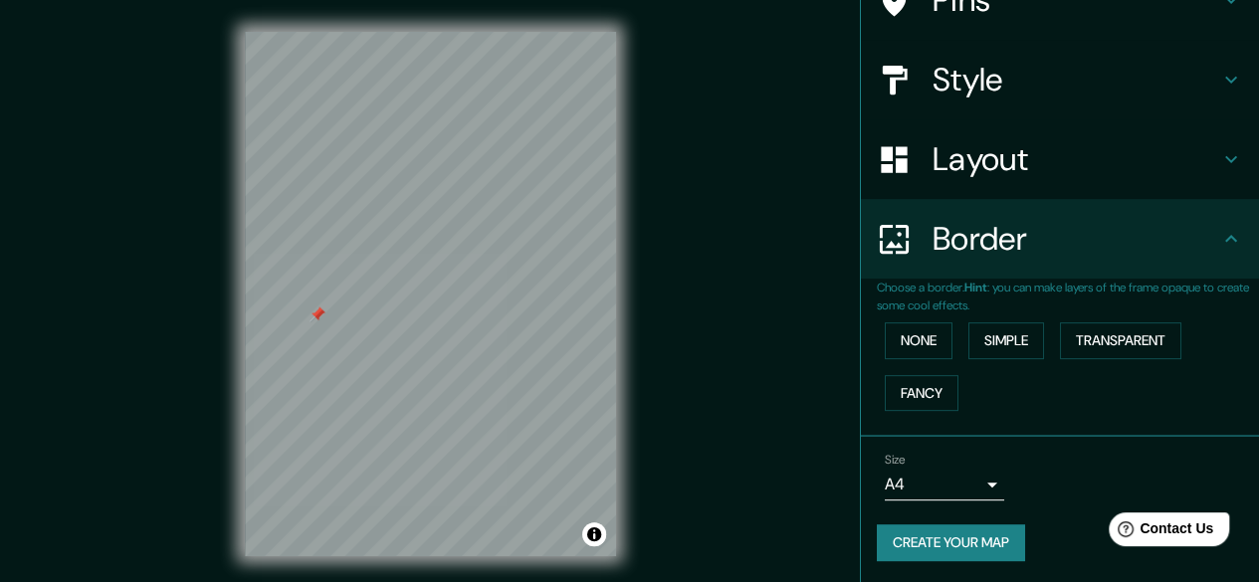
click at [927, 473] on body "Mappin Location Aranjuez, Madrid, España Pins Style Layout Border Choose a bord…" at bounding box center [629, 291] width 1259 height 582
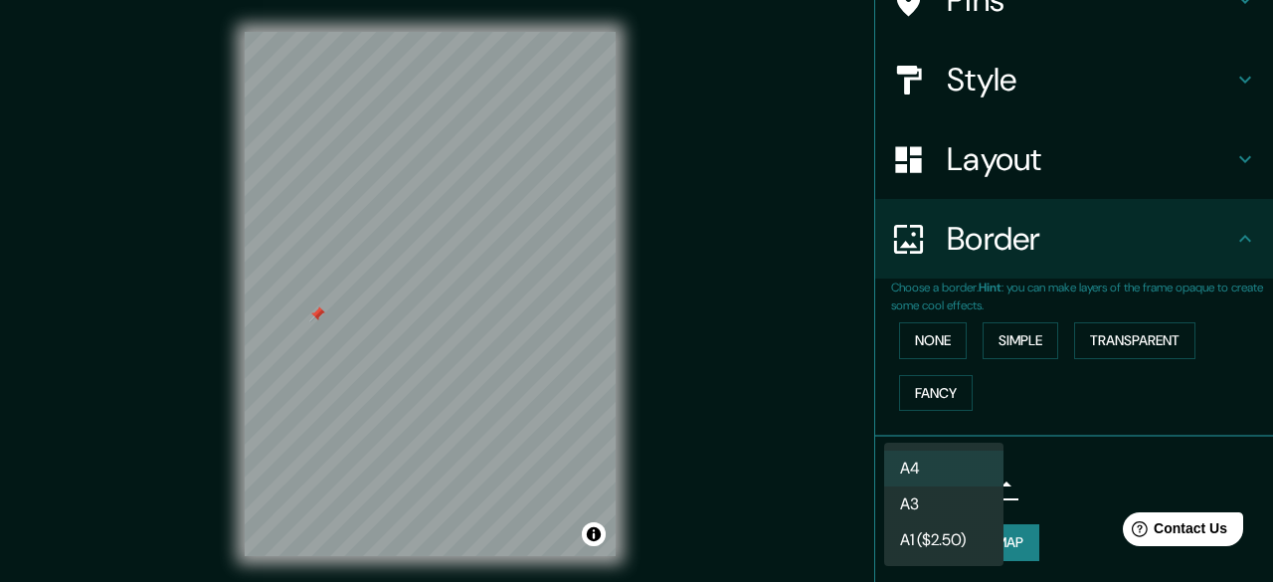
click at [969, 532] on li "A1 ($2.50)" at bounding box center [943, 540] width 119 height 36
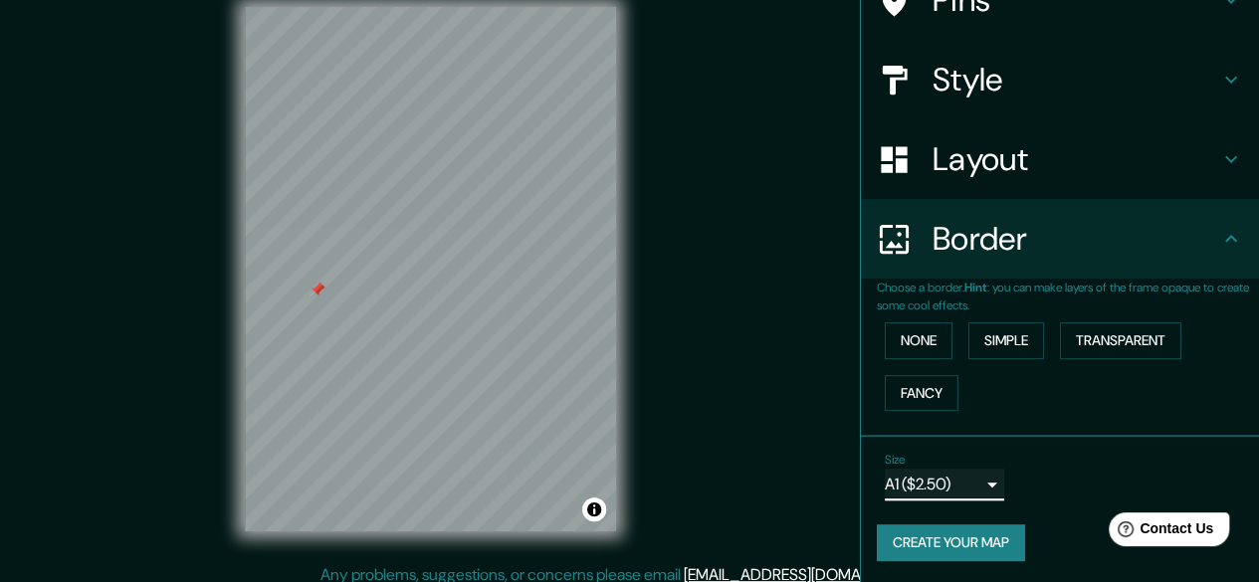
scroll to position [37, 0]
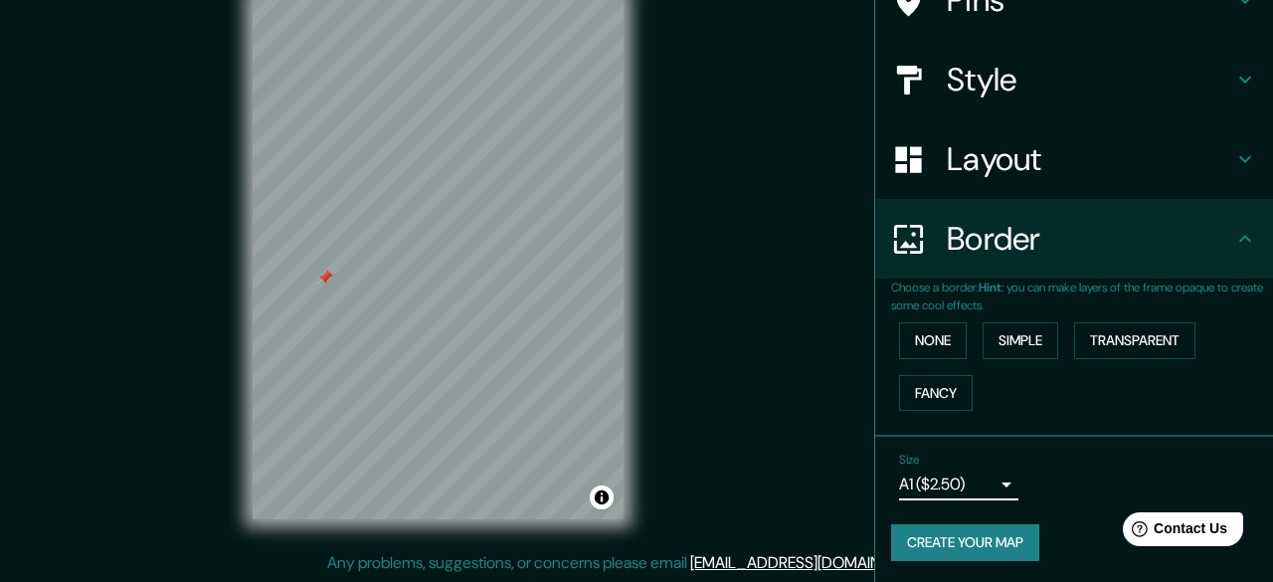
click at [915, 474] on body "Mappin Location Aranjuez, Madrid, España Pins Style Layout Border Choose a bord…" at bounding box center [636, 254] width 1273 height 582
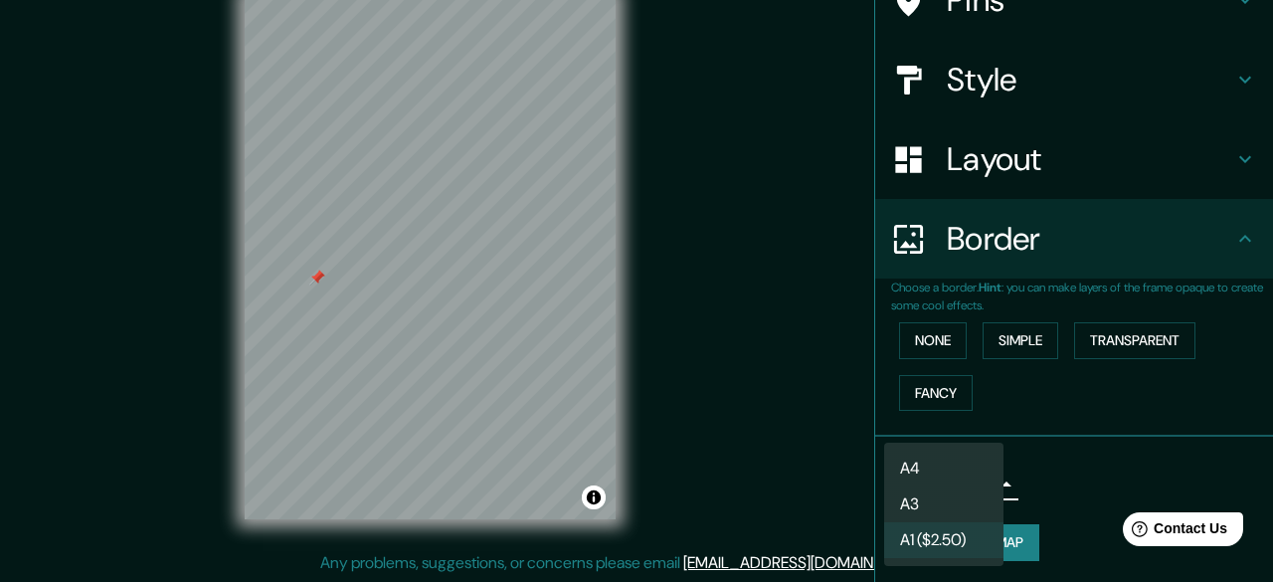
click at [765, 433] on div at bounding box center [636, 291] width 1273 height 582
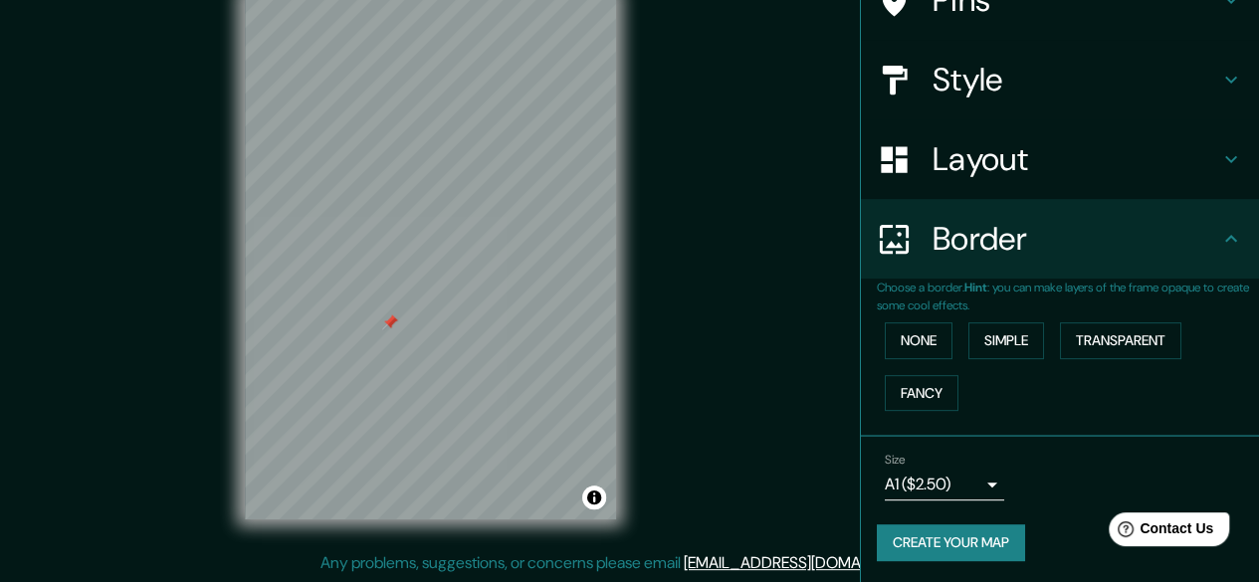
click at [963, 493] on body "Mappin Location Aranjuez, Madrid, España Pins Style Layout Border Choose a bord…" at bounding box center [629, 254] width 1259 height 582
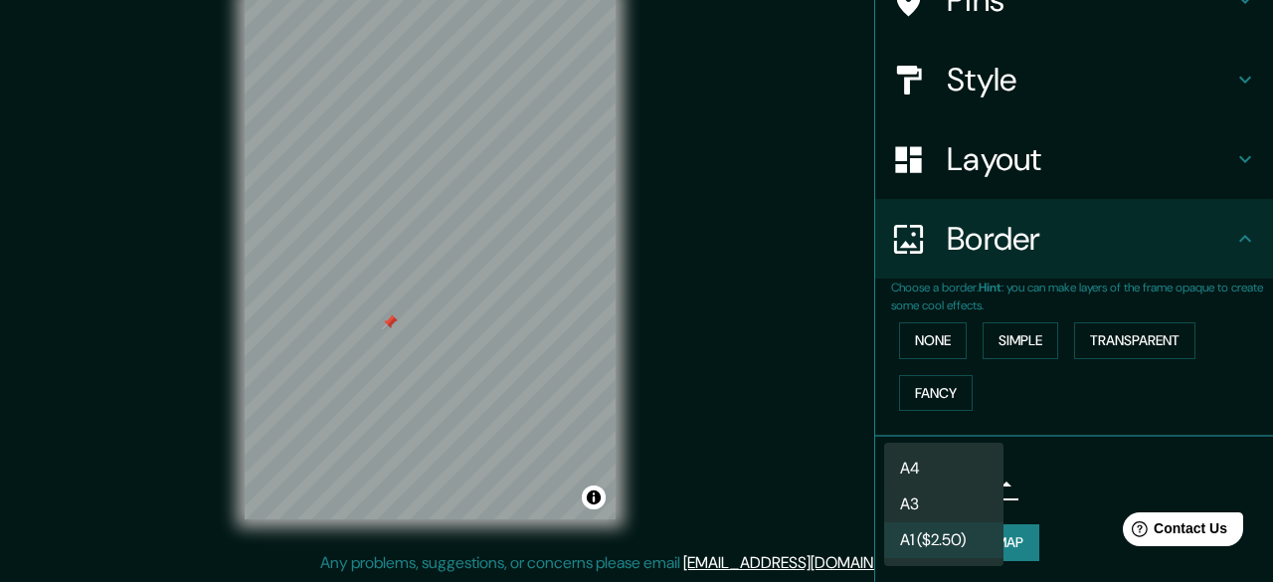
click at [958, 477] on li "A4" at bounding box center [943, 469] width 119 height 36
type input "single"
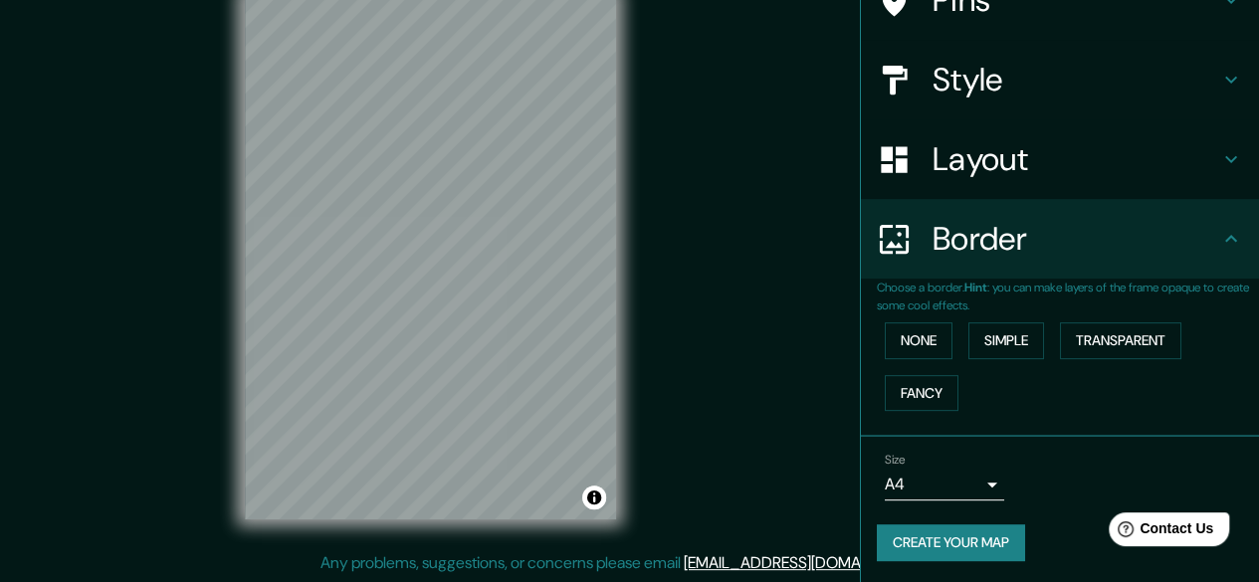
click at [504, 548] on div "© Mapbox © OpenStreetMap Improve this map" at bounding box center [430, 257] width 435 height 588
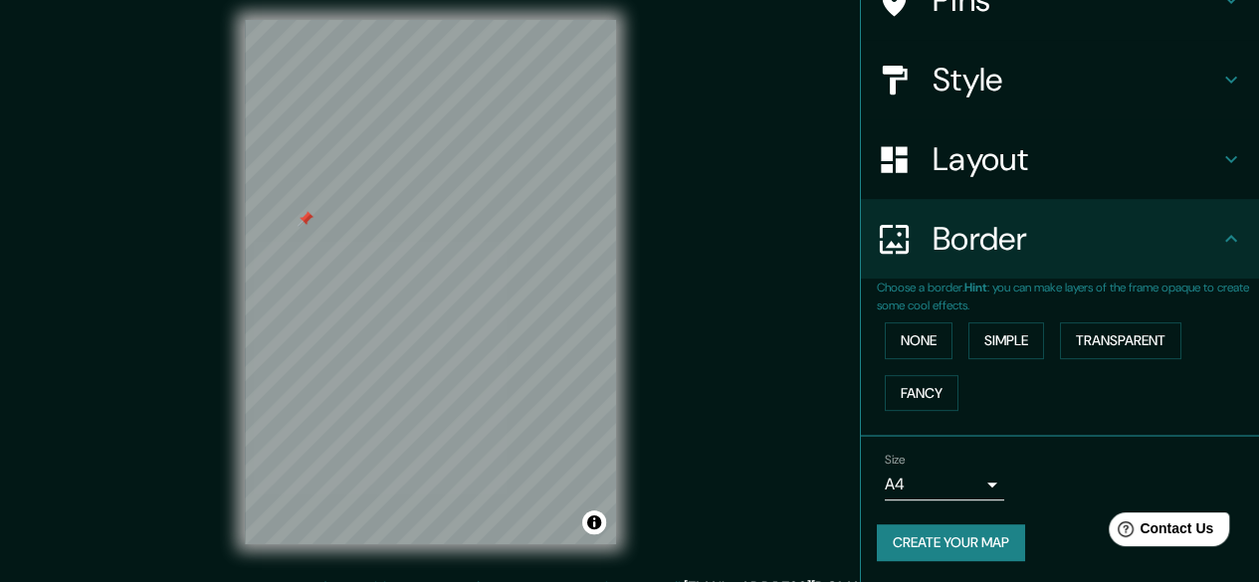
scroll to position [0, 0]
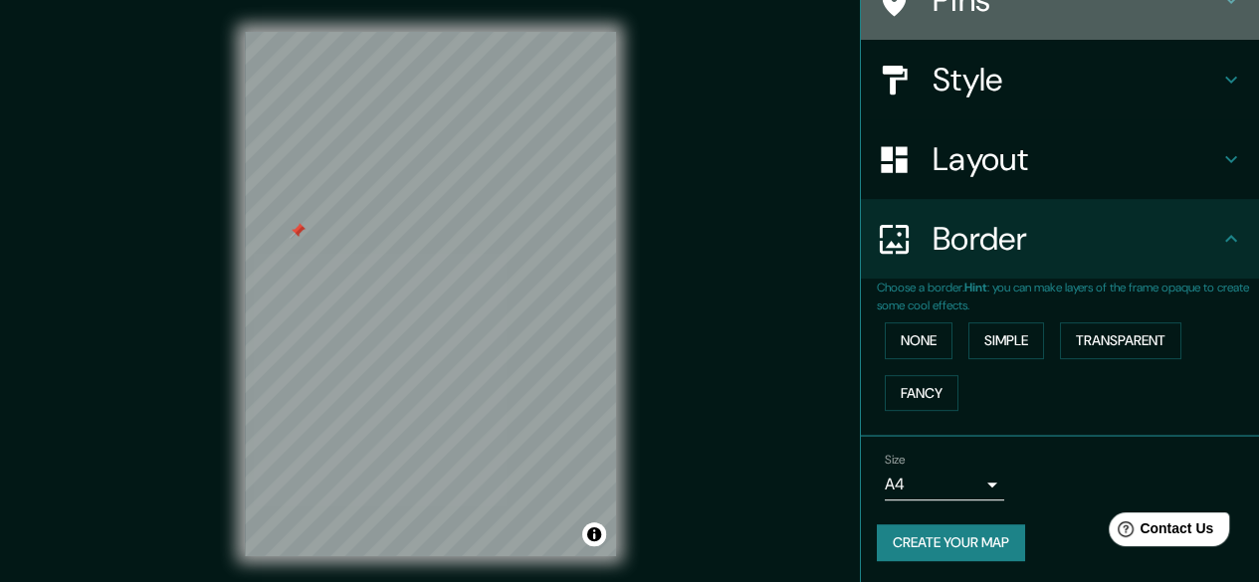
click at [973, 23] on div "Pins" at bounding box center [1060, 0] width 398 height 80
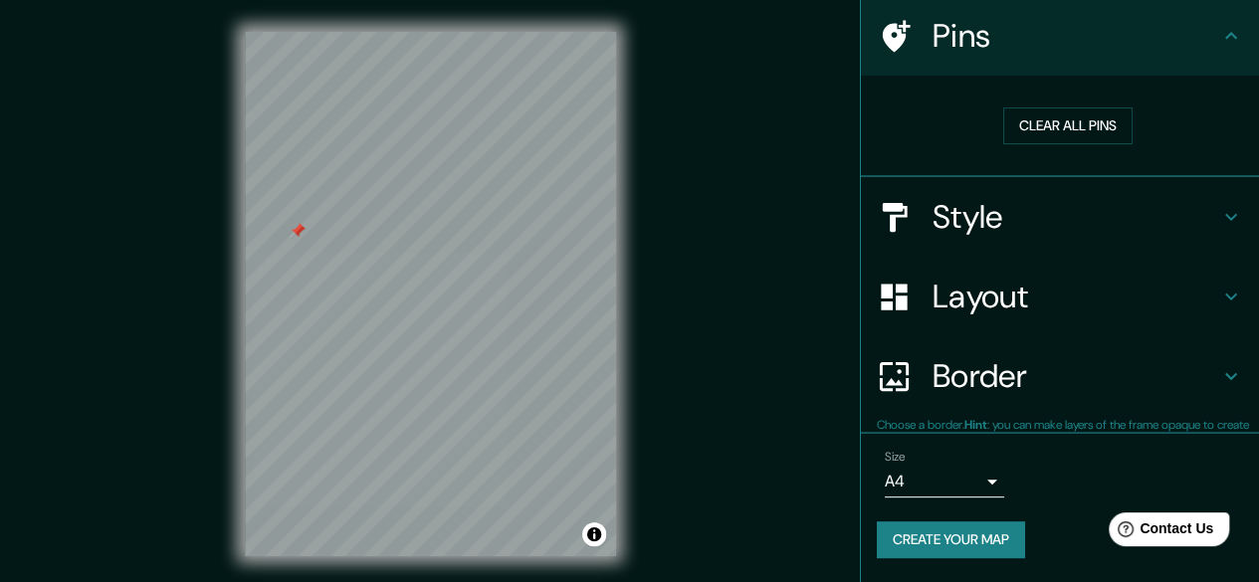
scroll to position [147, 0]
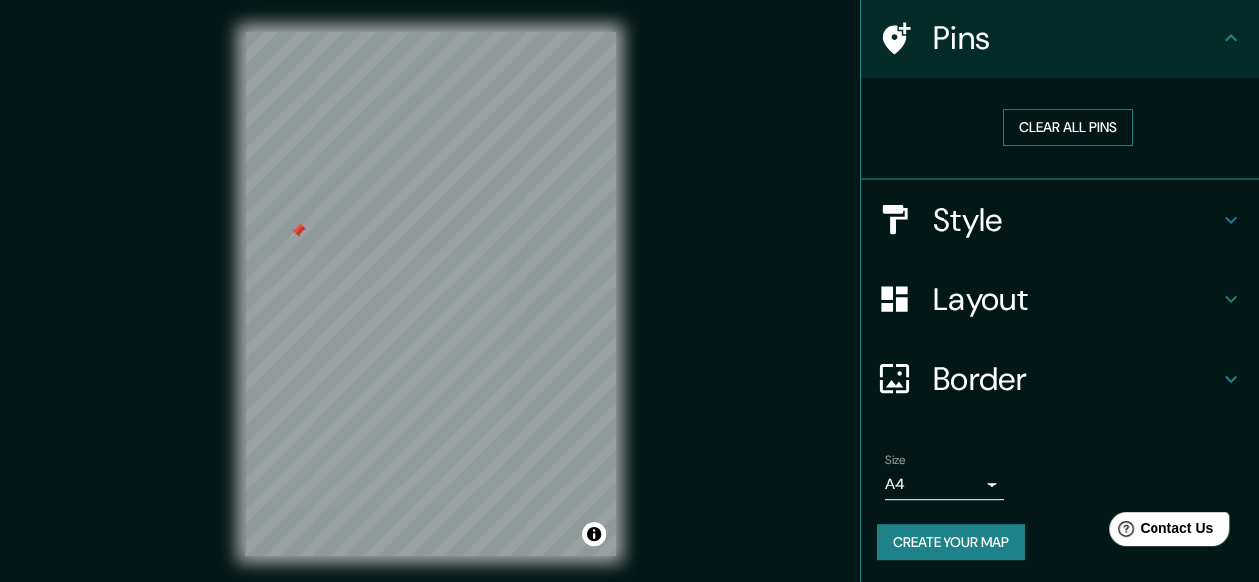
click at [1047, 129] on button "Clear all pins" at bounding box center [1067, 127] width 129 height 37
click at [174, 321] on div "Mappin Location [GEOGRAPHIC_DATA], [GEOGRAPHIC_DATA], [GEOGRAPHIC_DATA] Pins Cl…" at bounding box center [629, 310] width 1259 height 620
click at [228, 367] on div "© Mapbox © OpenStreetMap Improve this map" at bounding box center [430, 294] width 435 height 588
click at [712, 276] on div "Mappin Location [GEOGRAPHIC_DATA], [GEOGRAPHIC_DATA], [GEOGRAPHIC_DATA] Pins Cl…" at bounding box center [629, 310] width 1259 height 620
click at [659, 216] on div "Mappin Location [GEOGRAPHIC_DATA], [GEOGRAPHIC_DATA], [GEOGRAPHIC_DATA] Pins Cl…" at bounding box center [629, 310] width 1259 height 620
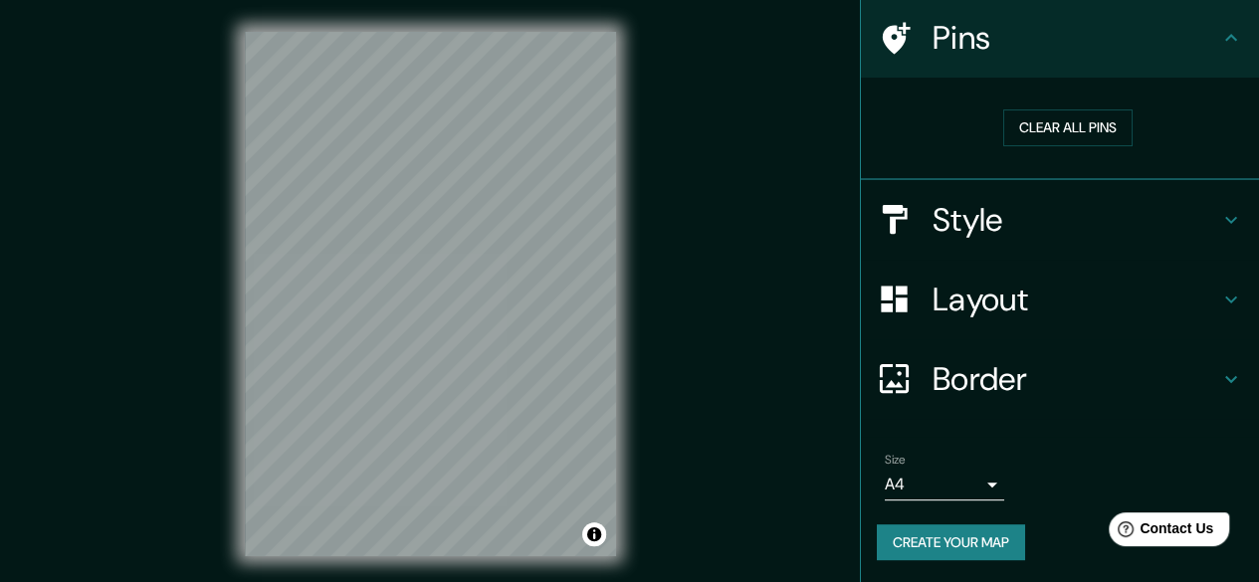
click at [656, 231] on div "Mappin Location [GEOGRAPHIC_DATA], [GEOGRAPHIC_DATA], [GEOGRAPHIC_DATA] Pins Cl…" at bounding box center [629, 310] width 1259 height 620
